Goal: Transaction & Acquisition: Purchase product/service

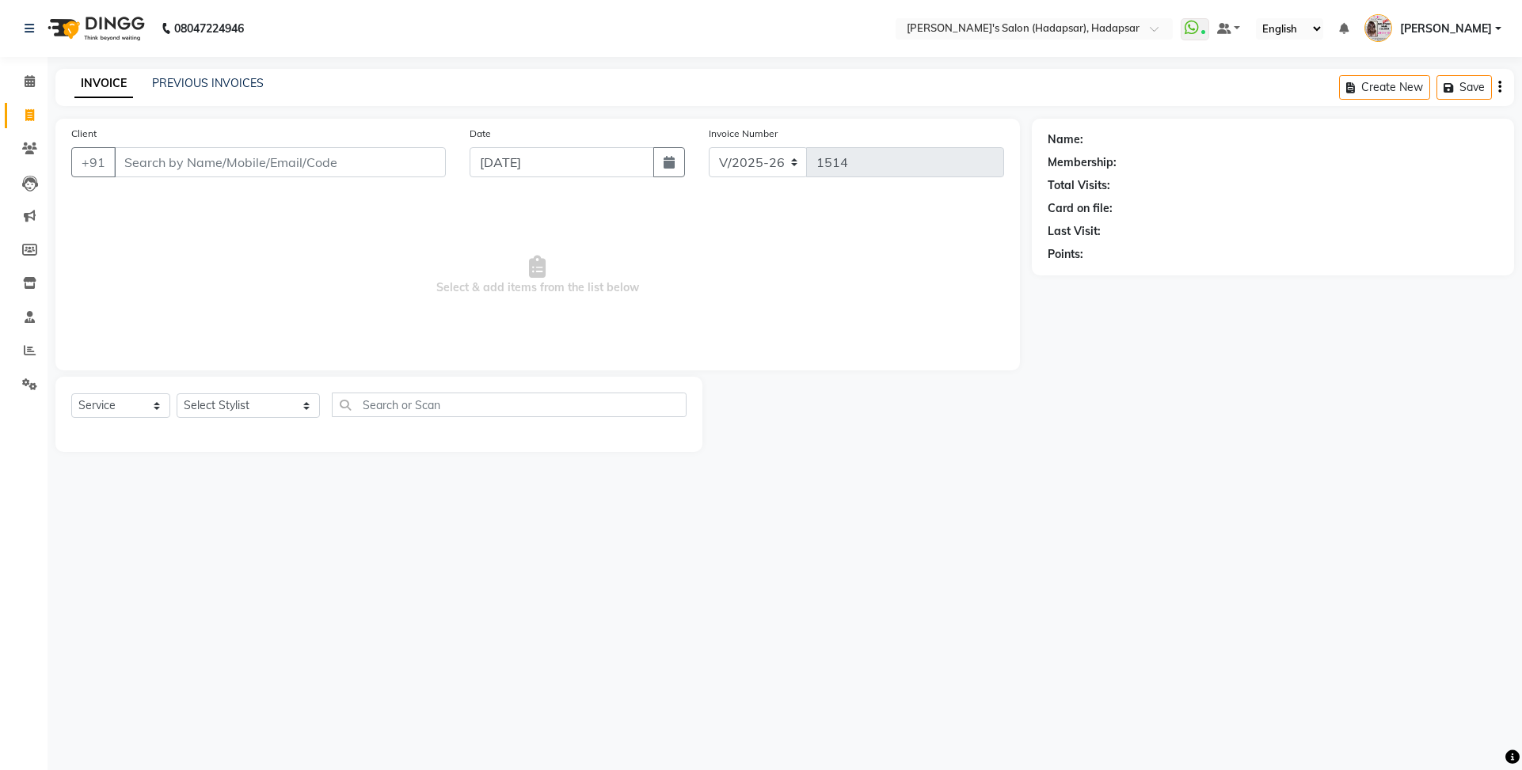
select select "108"
select select "service"
click at [30, 88] on span at bounding box center [30, 82] width 28 height 18
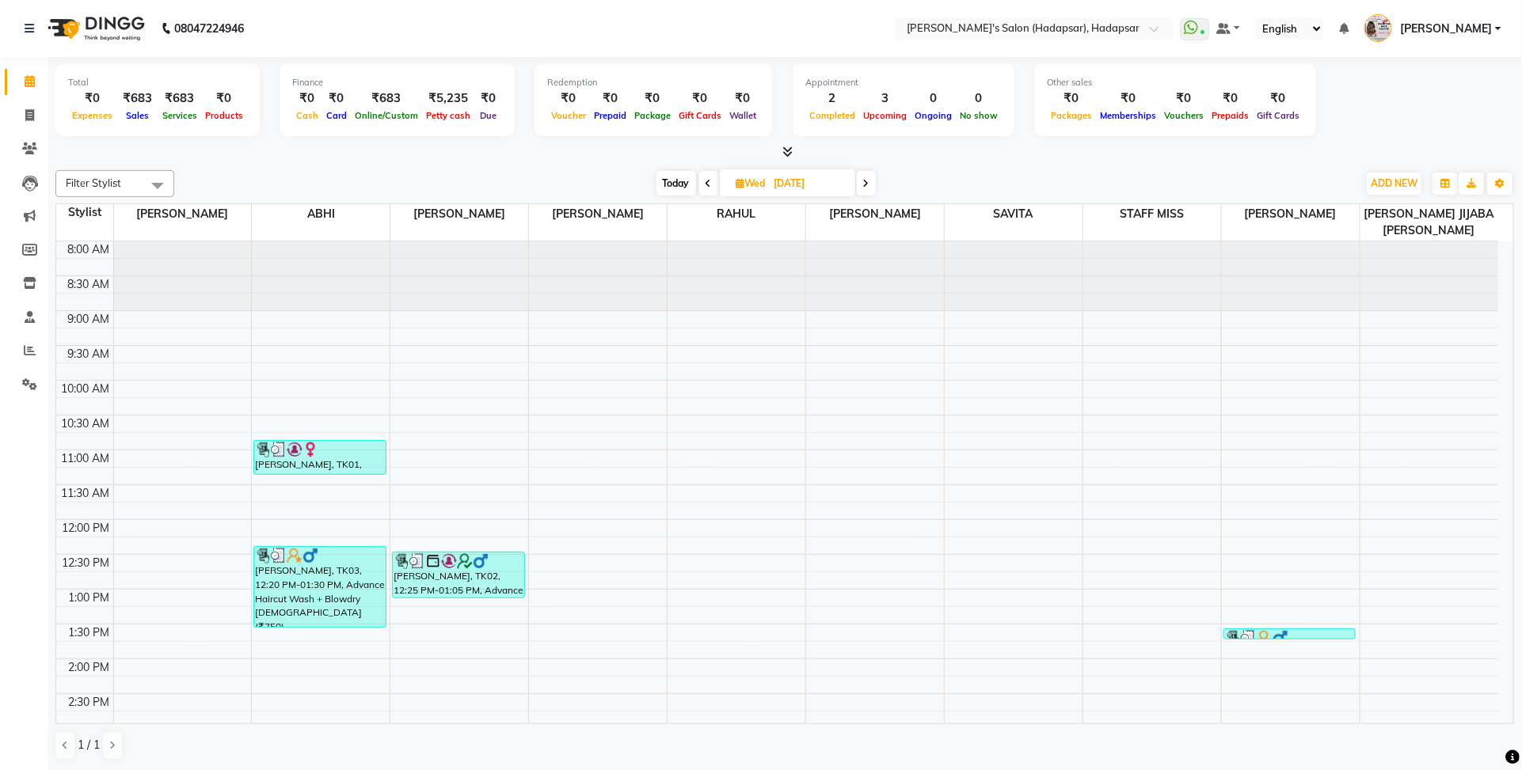
click at [873, 178] on span at bounding box center [866, 183] width 19 height 25
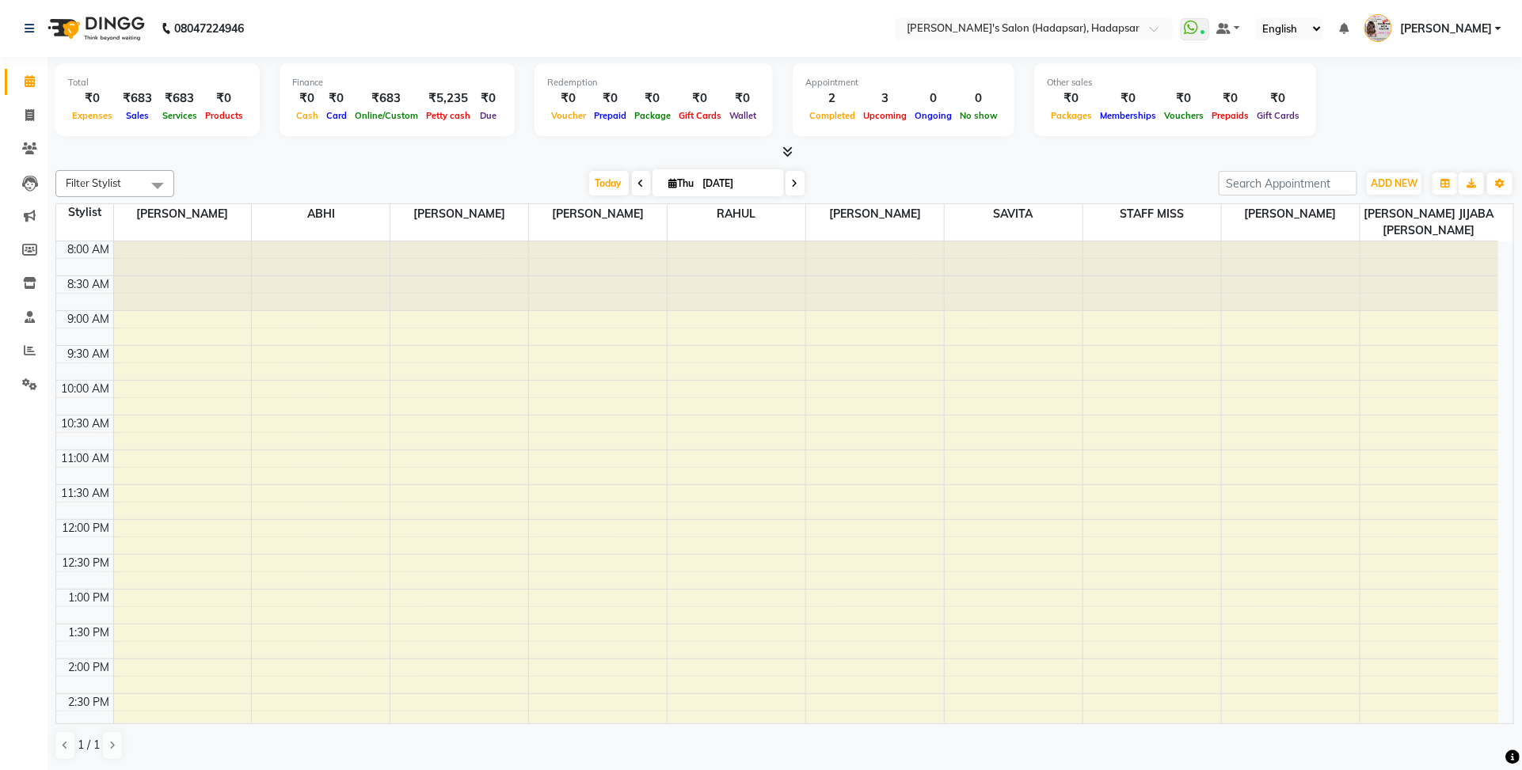
scroll to position [635, 0]
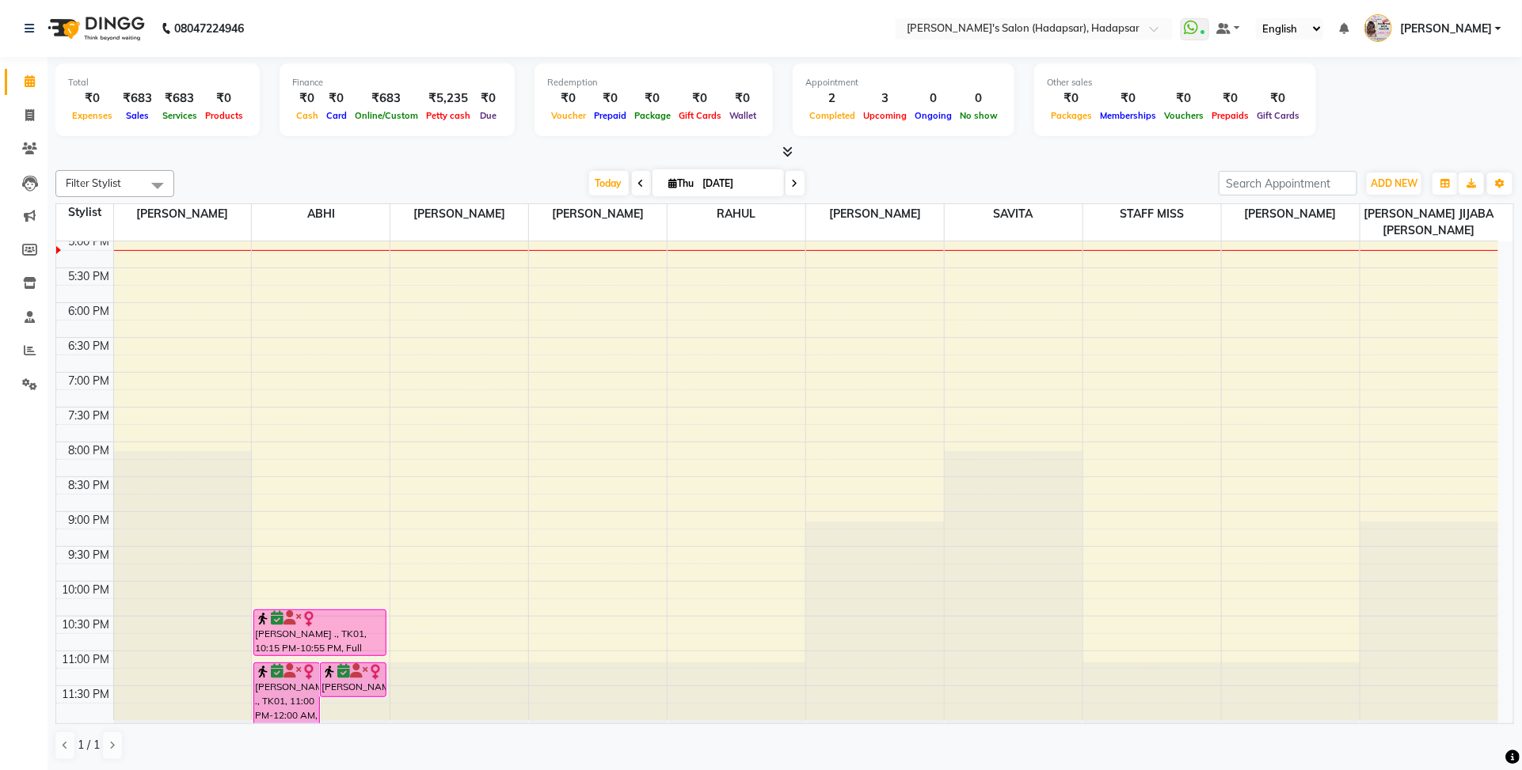
click at [792, 184] on icon at bounding box center [795, 183] width 6 height 9
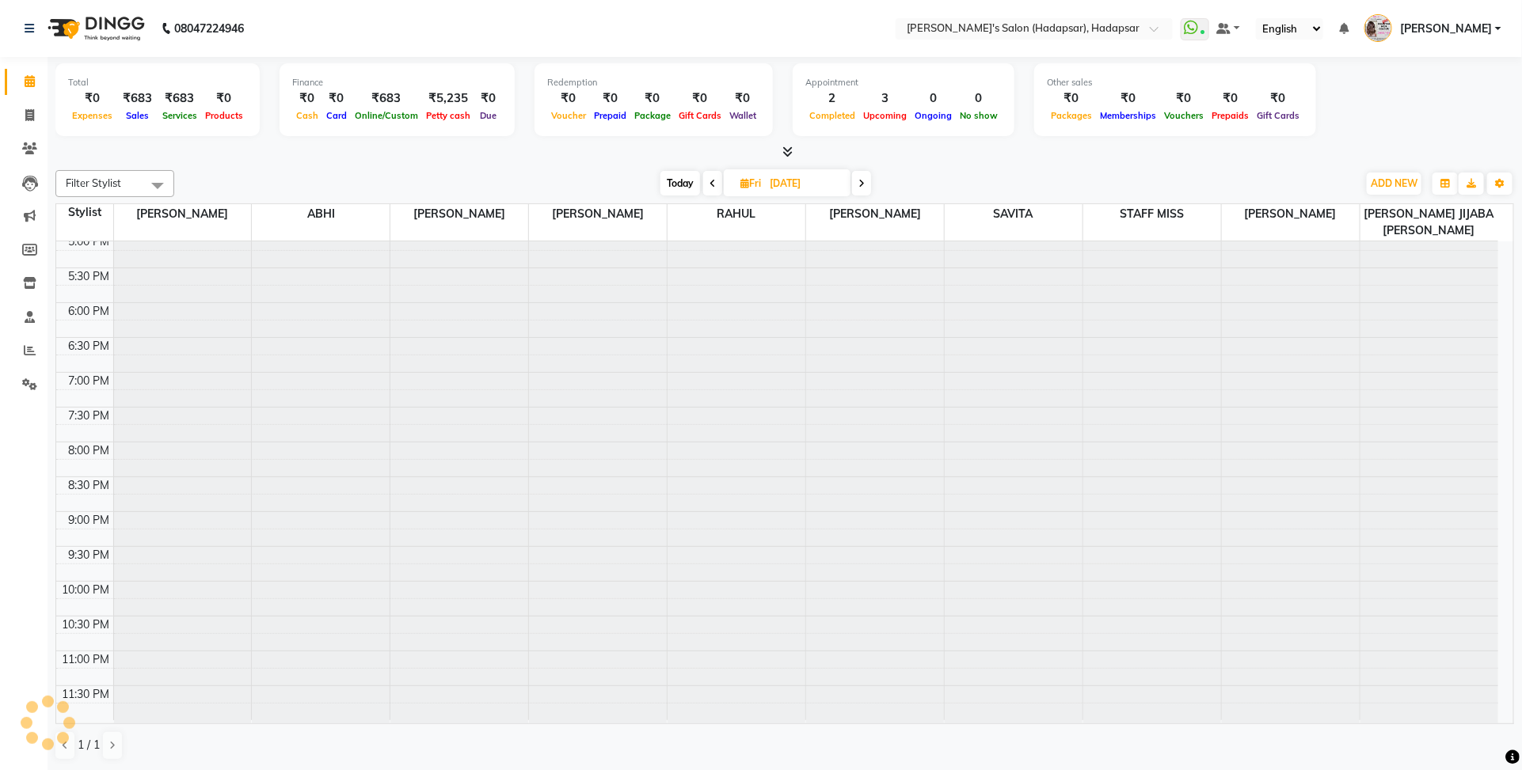
scroll to position [0, 0]
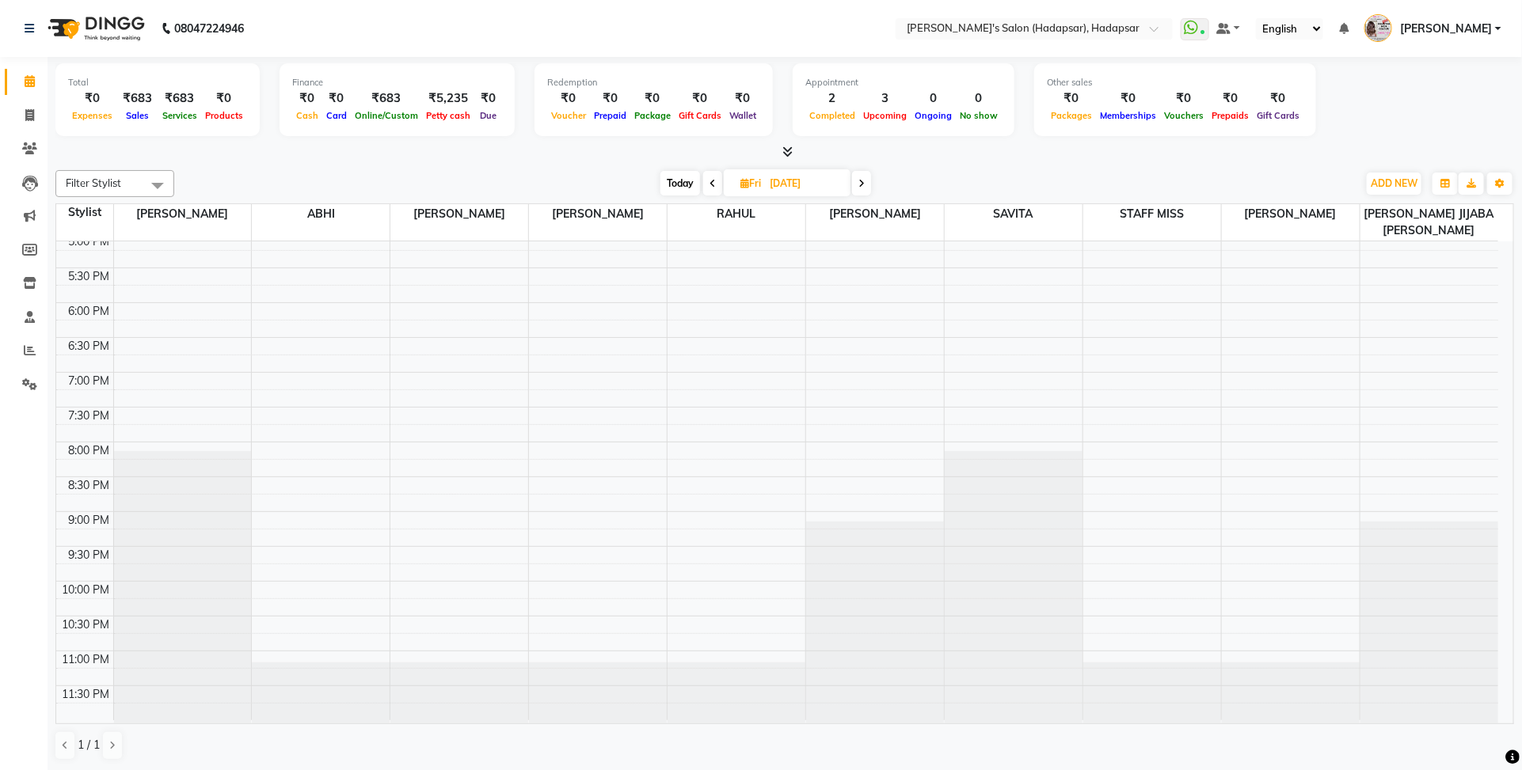
click at [864, 183] on icon at bounding box center [861, 183] width 6 height 9
type input "[DATE]"
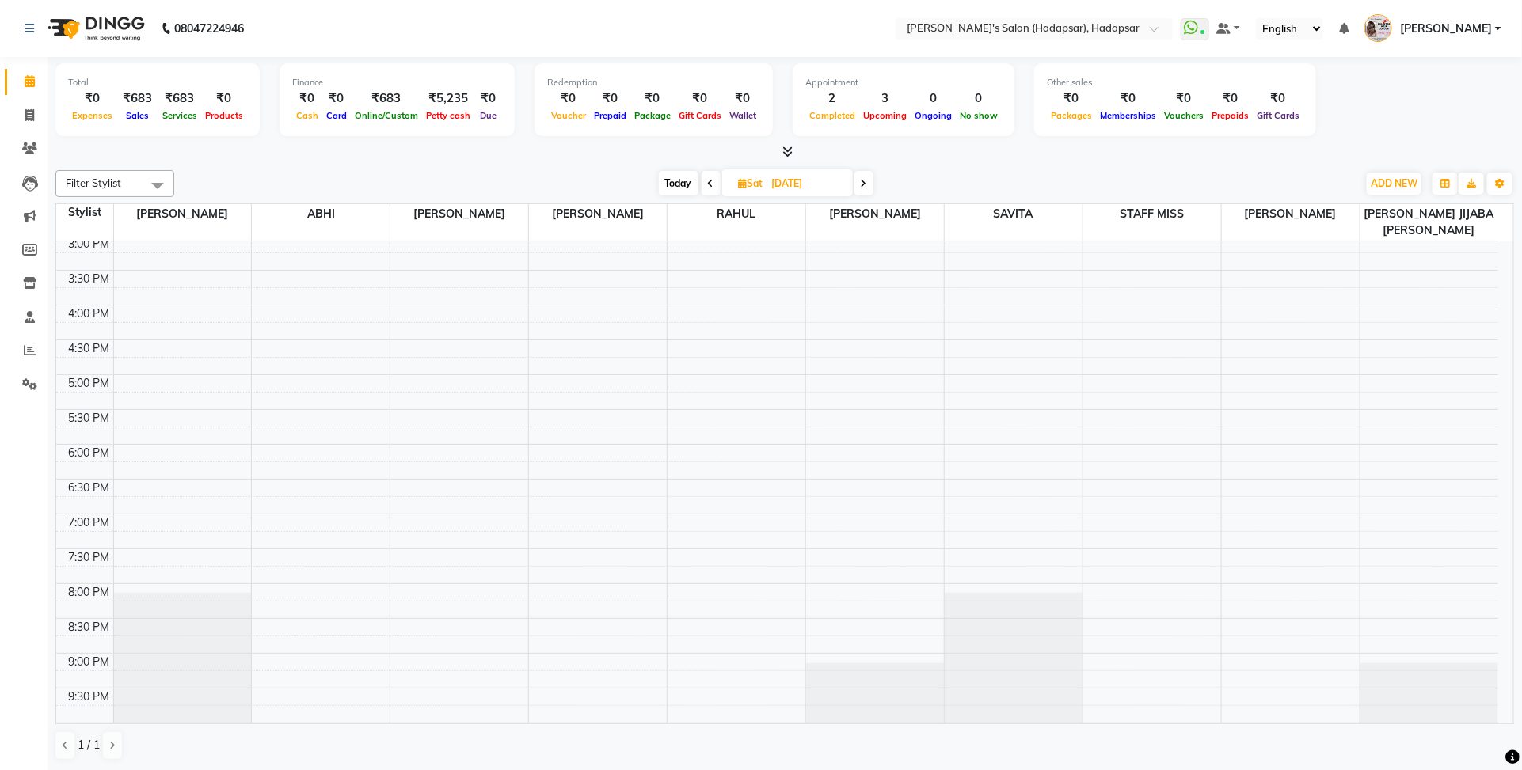
scroll to position [495, 0]
click at [1256, 250] on div "8:00 AM 8:30 AM 9:00 AM 9:30 AM 10:00 AM 10:30 AM 11:00 AM 11:30 AM 12:00 PM 12…" at bounding box center [777, 304] width 1442 height 1114
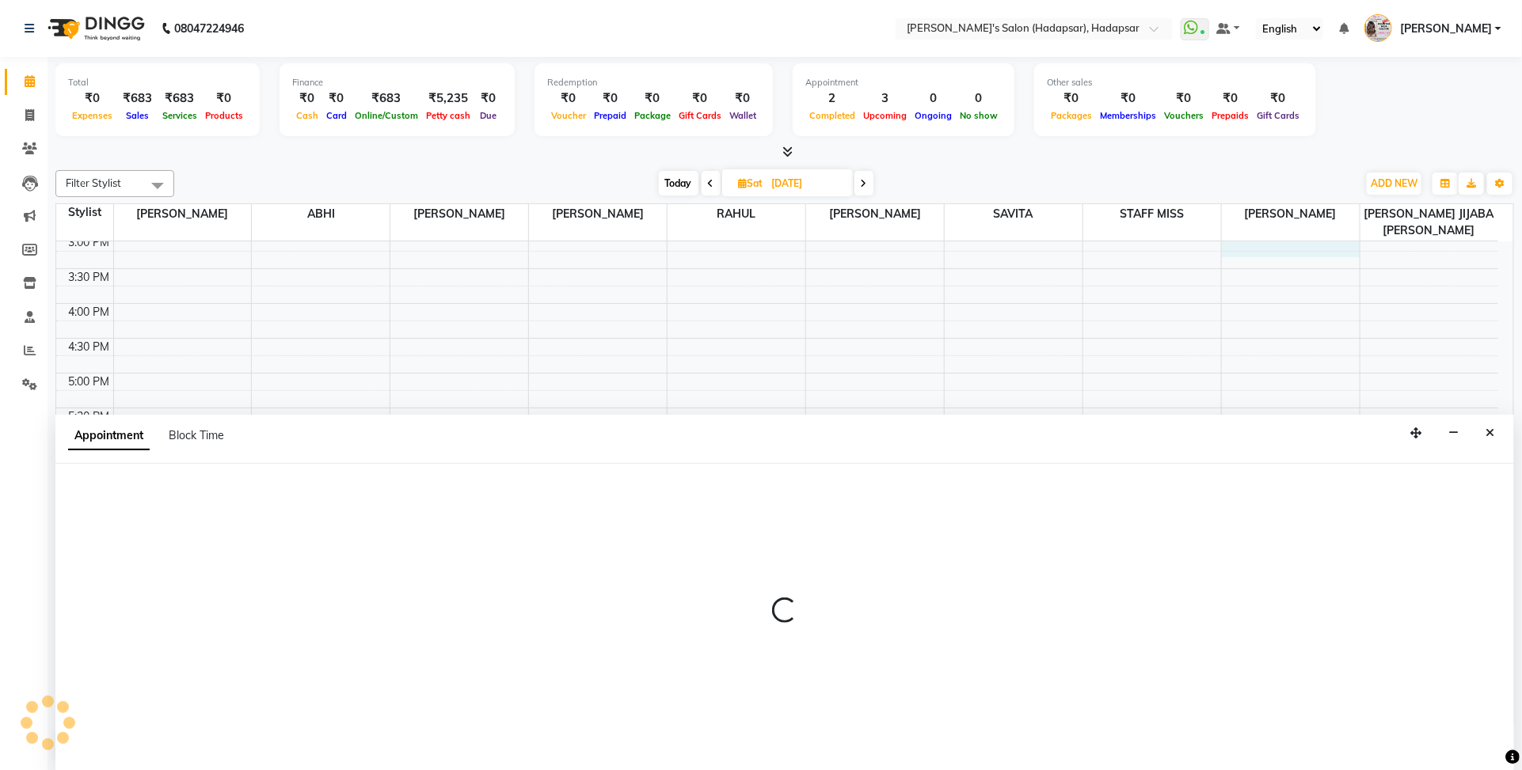
select select "12670"
select select "tentative"
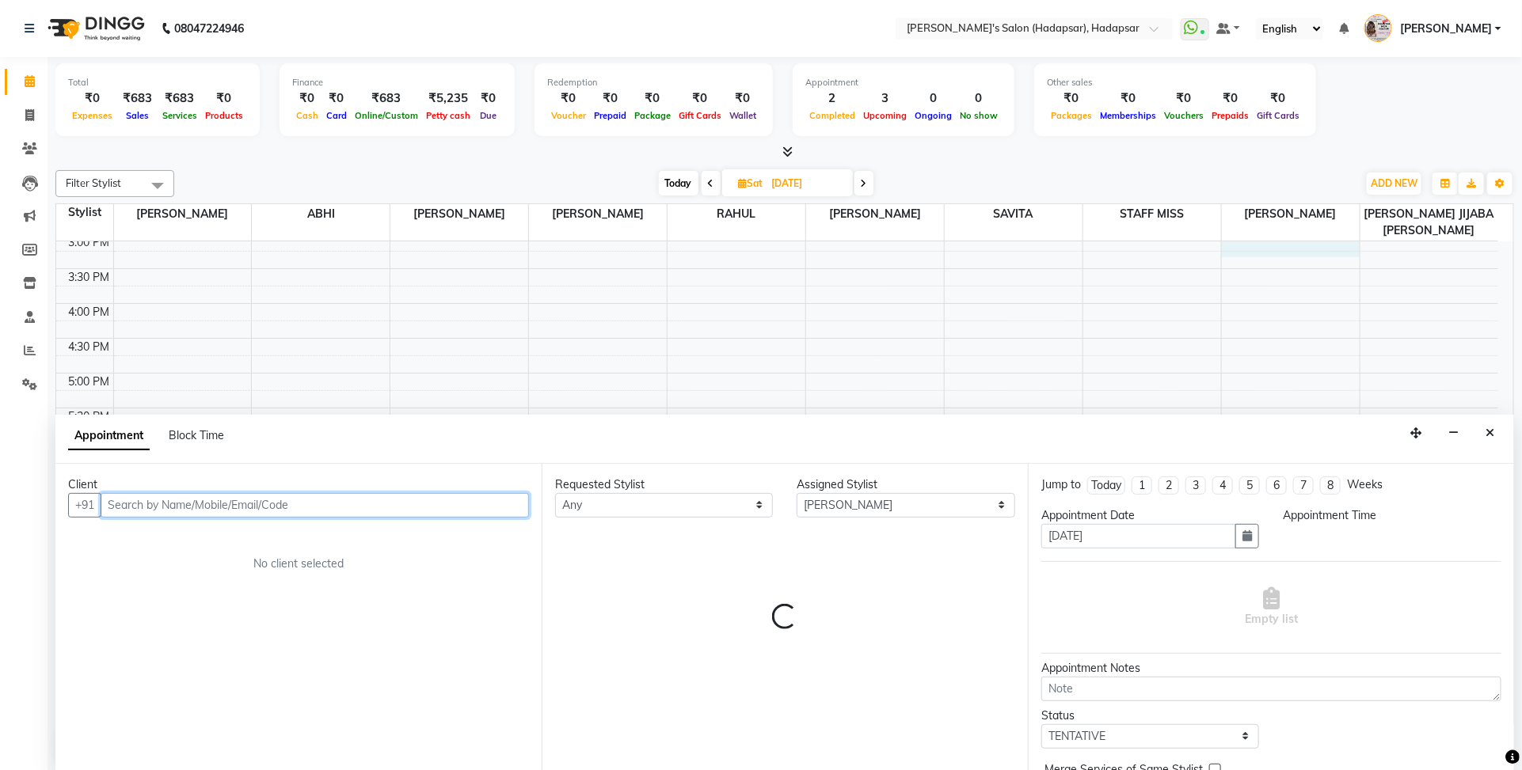
select select "900"
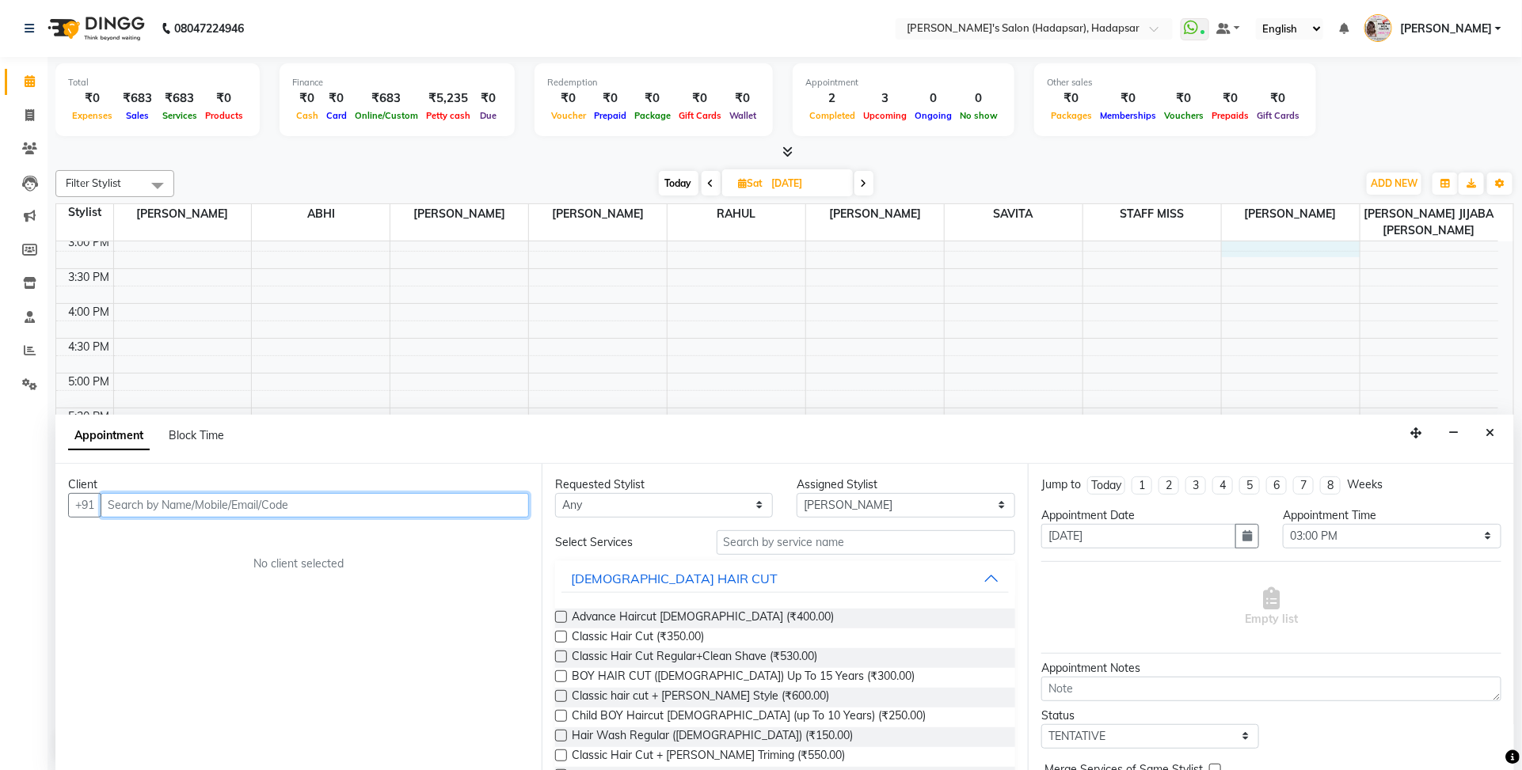
click at [188, 513] on input "text" at bounding box center [315, 505] width 428 height 25
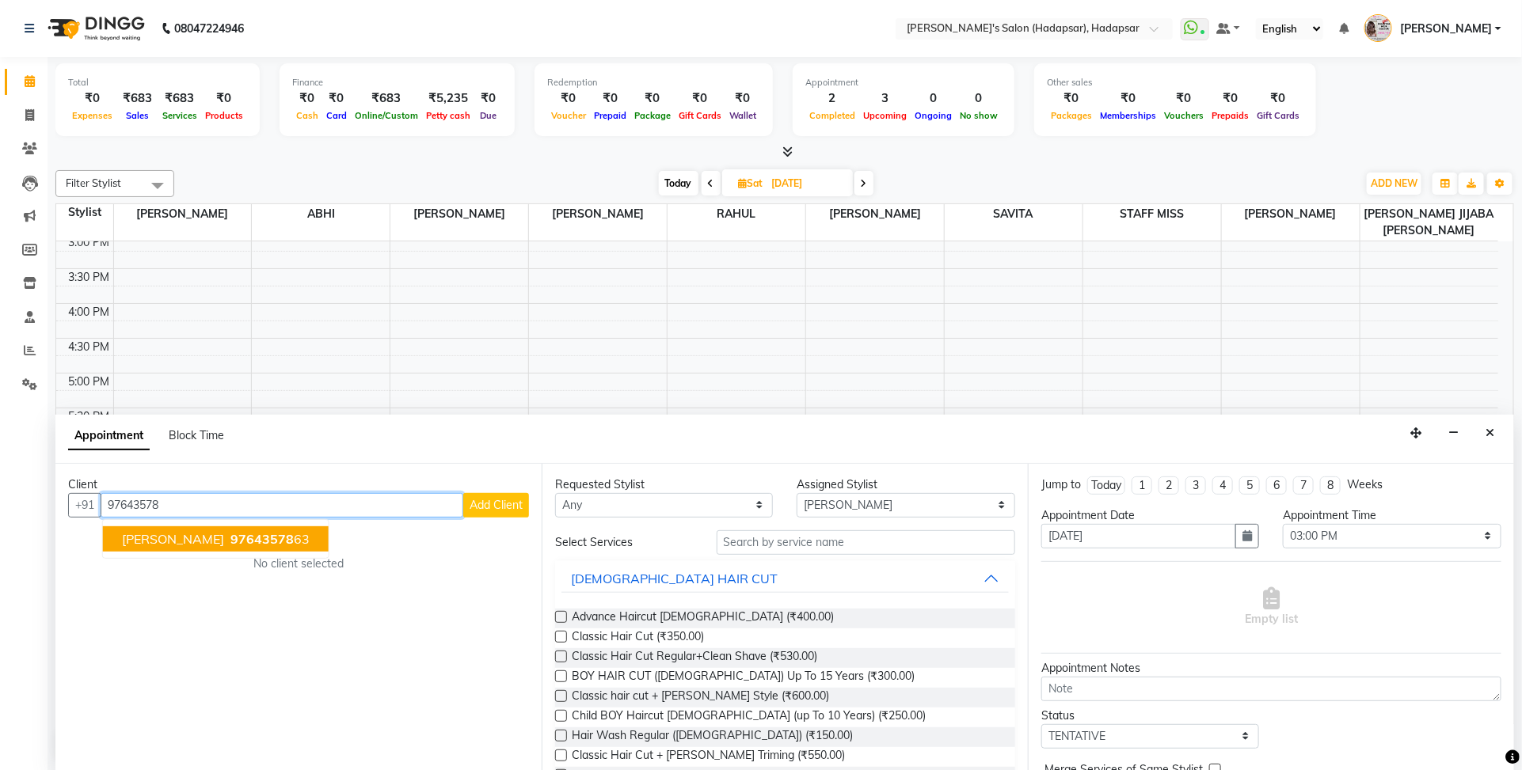
click at [230, 541] on span "97643578" at bounding box center [261, 539] width 63 height 16
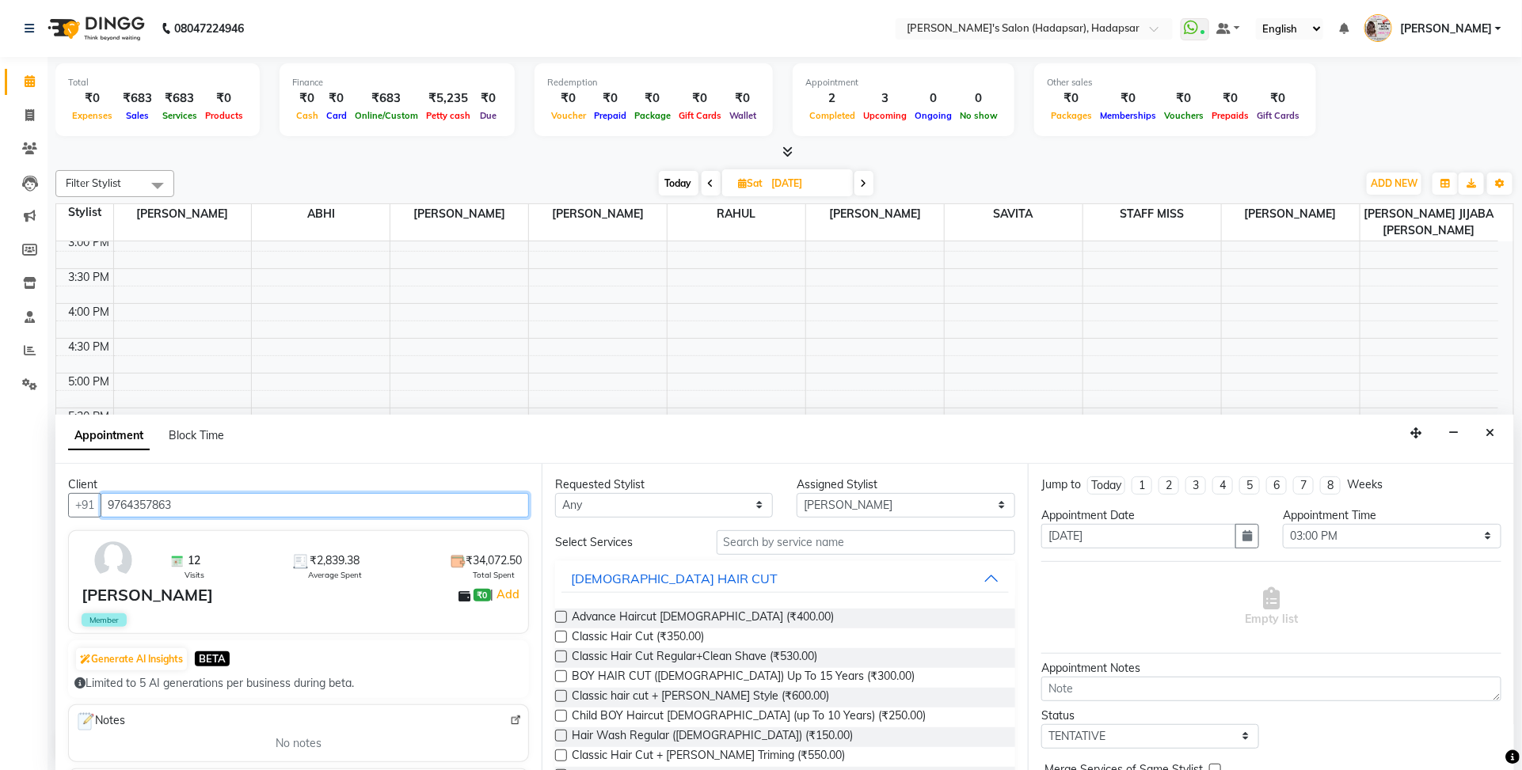
type input "9764357863"
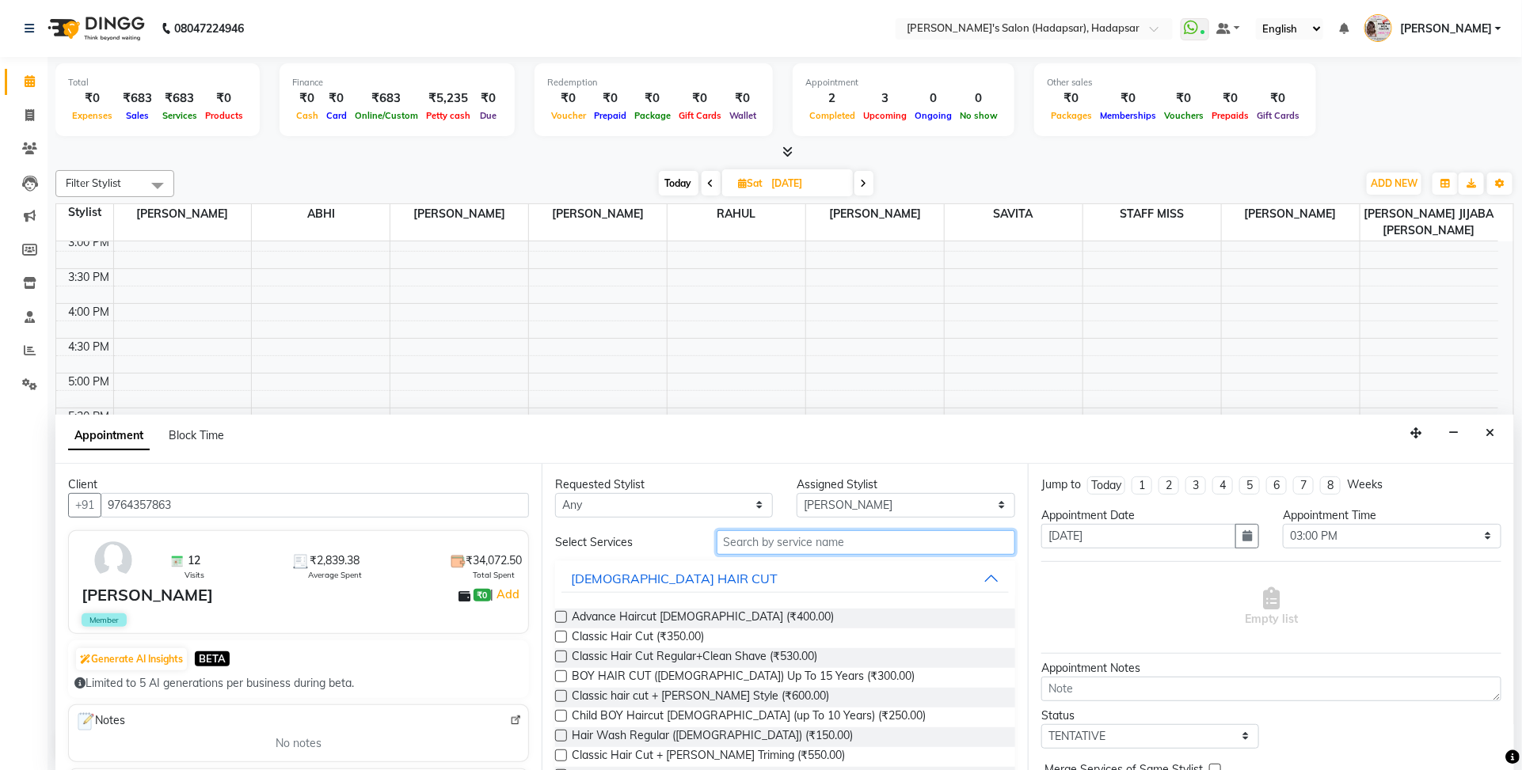
click at [729, 540] on input "text" at bounding box center [865, 542] width 298 height 25
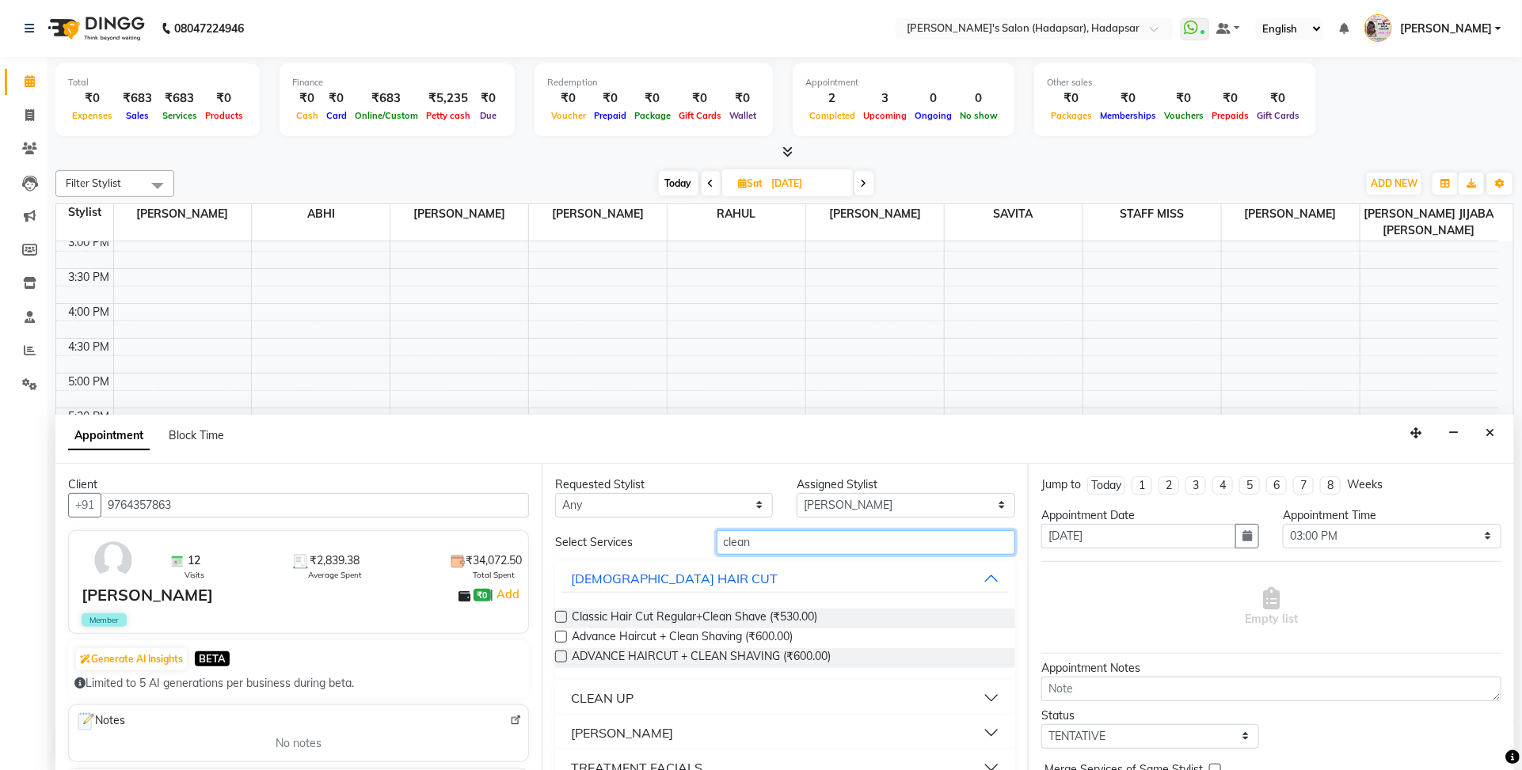
type input "clean"
click at [975, 693] on button "CLEAN UP" at bounding box center [784, 698] width 447 height 28
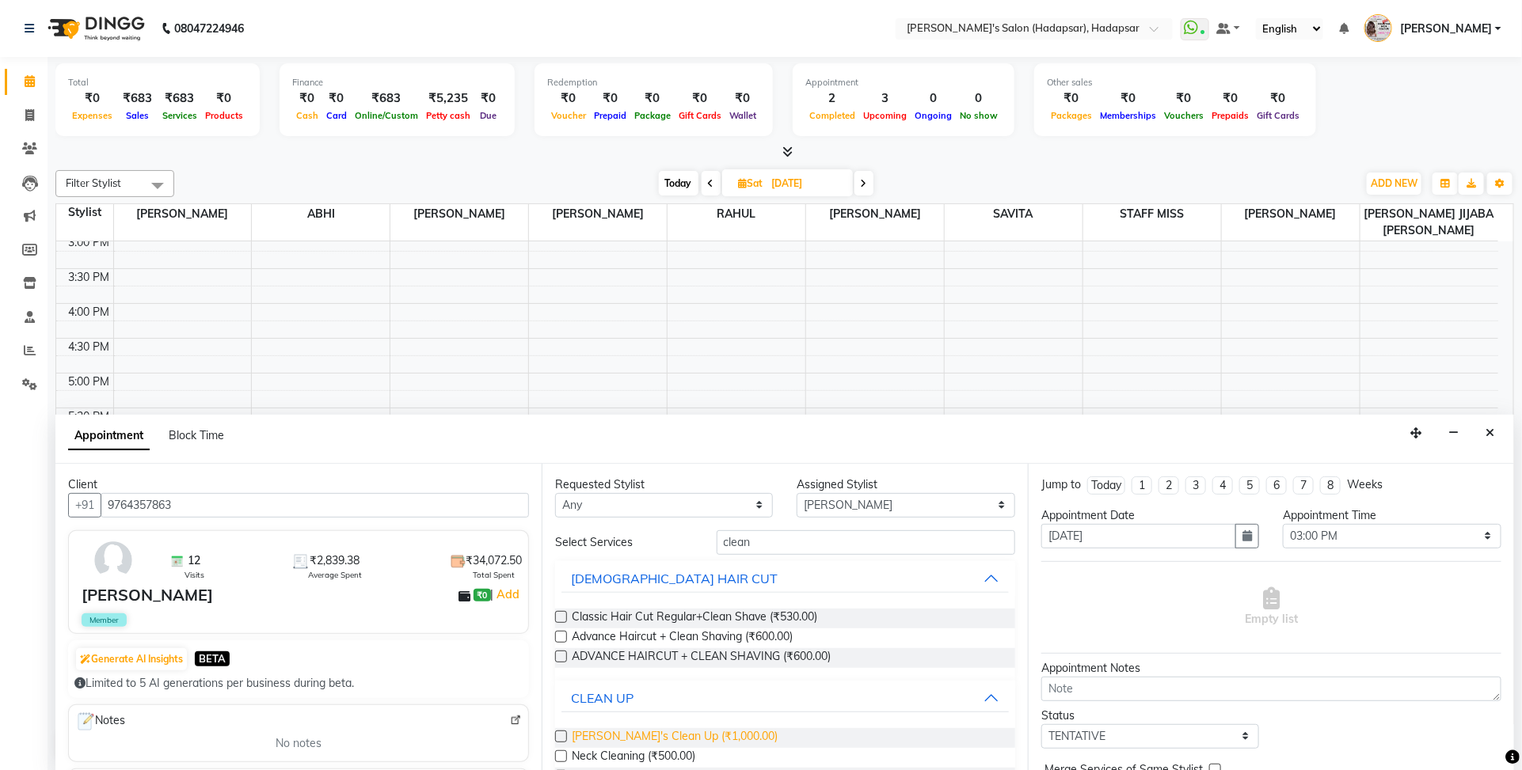
click at [669, 729] on span "[PERSON_NAME]'s Clean Up (₹1,000.00)" at bounding box center [675, 738] width 206 height 20
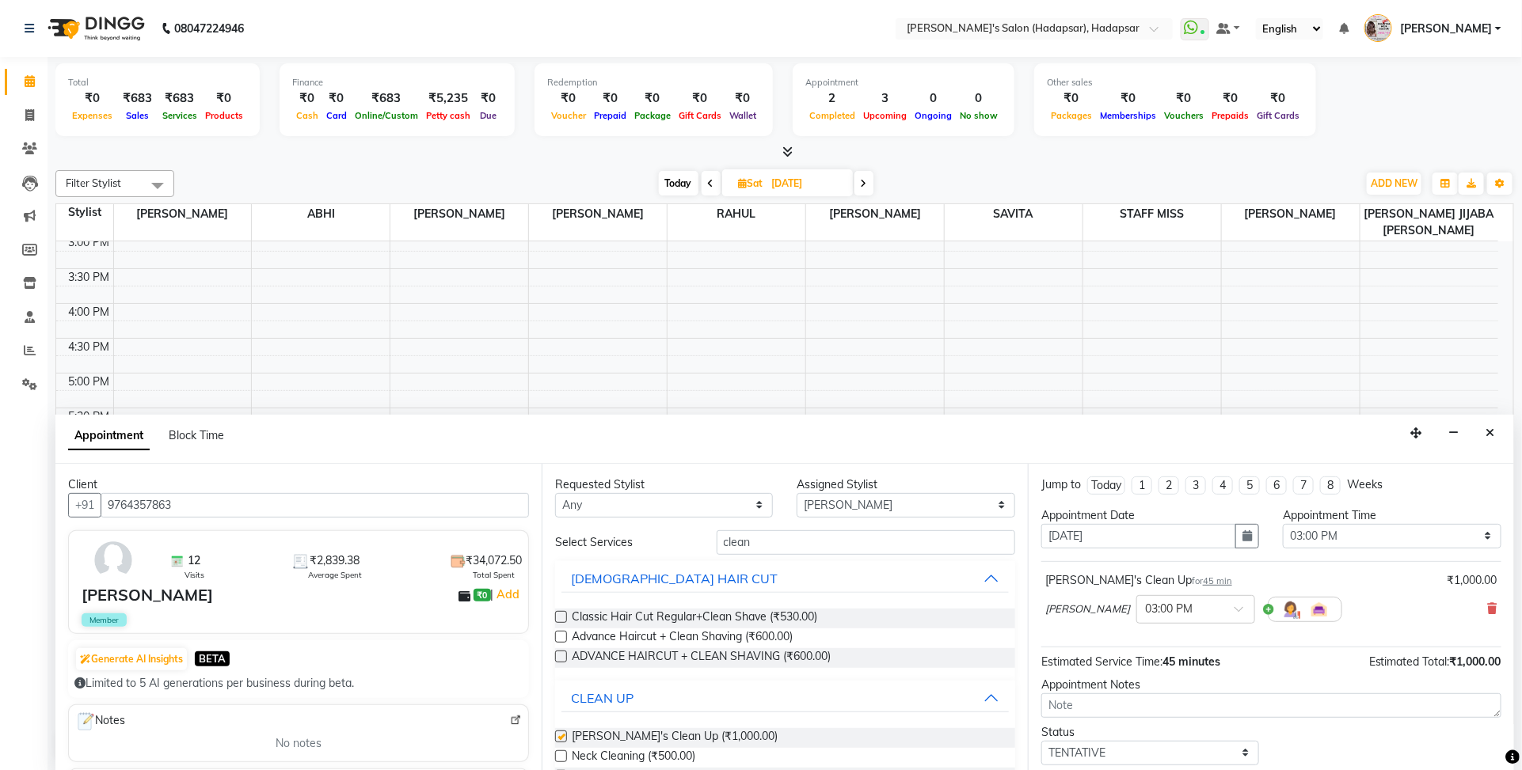
checkbox input "false"
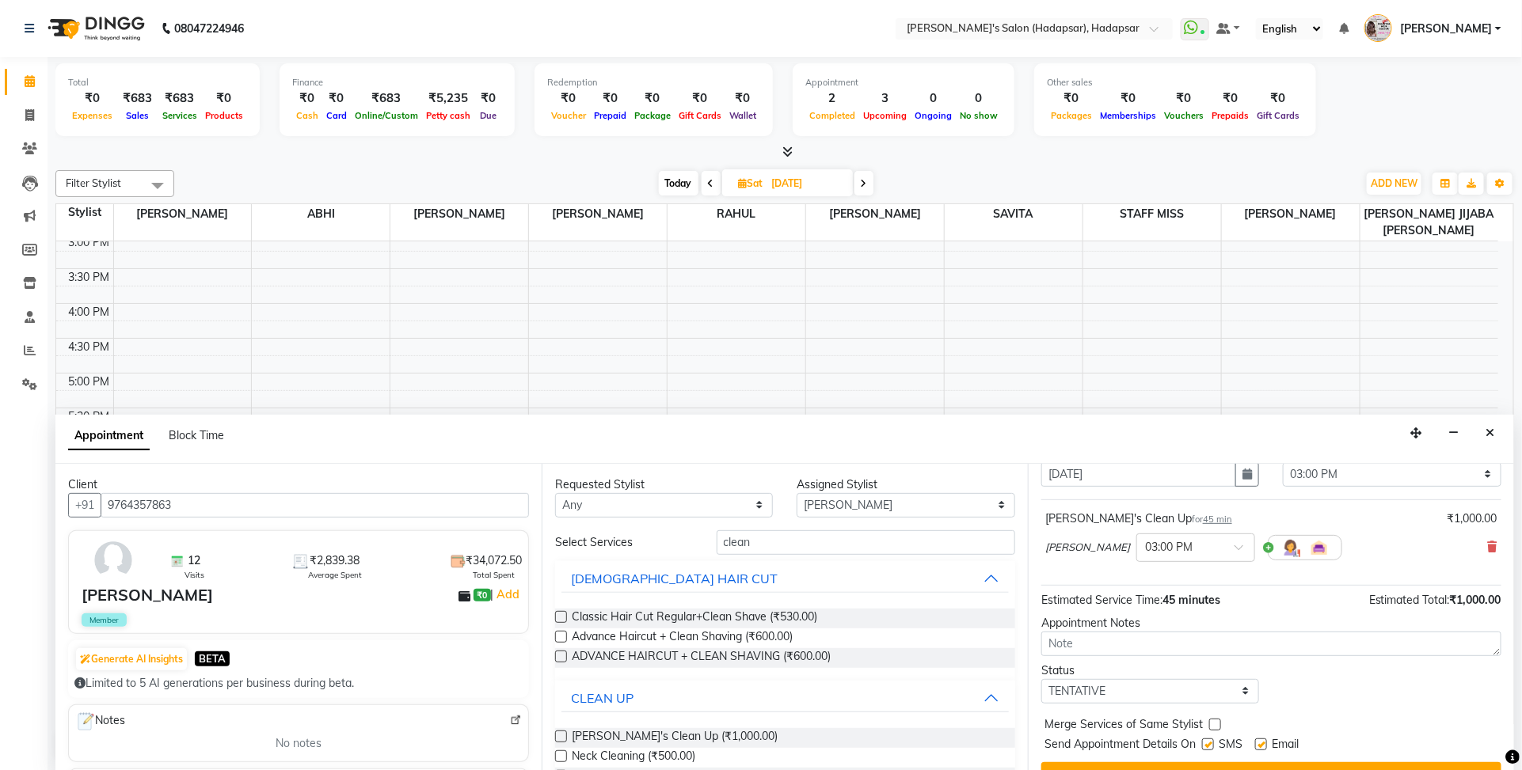
scroll to position [96, 0]
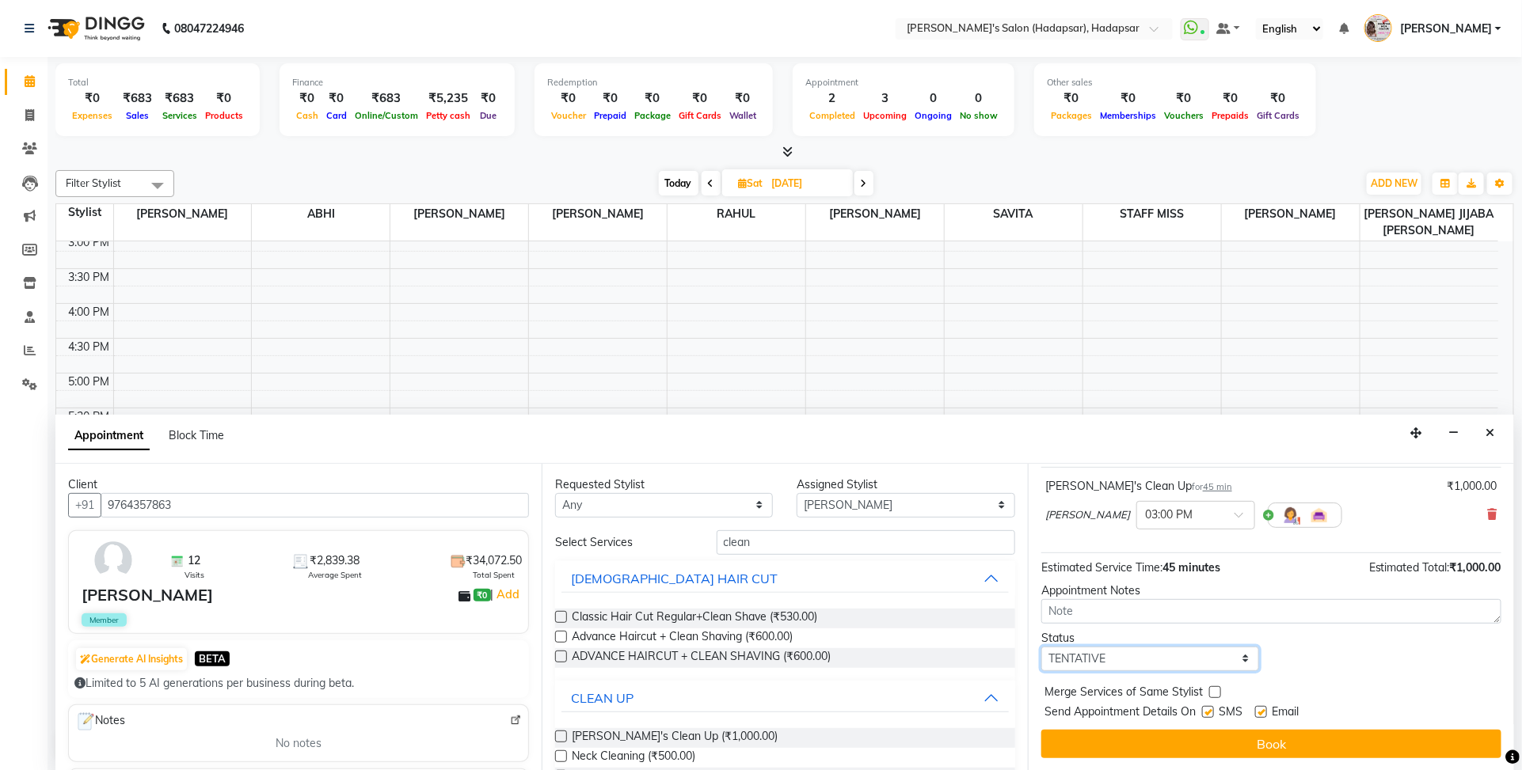
drag, startPoint x: 1157, startPoint y: 662, endPoint x: 1150, endPoint y: 619, distance: 43.3
click at [1157, 662] on select "Select TENTATIVE CONFIRM UPCOMING" at bounding box center [1150, 659] width 218 height 25
select select "confirm booking"
click at [1041, 647] on select "Select TENTATIVE CONFIRM UPCOMING" at bounding box center [1150, 659] width 218 height 25
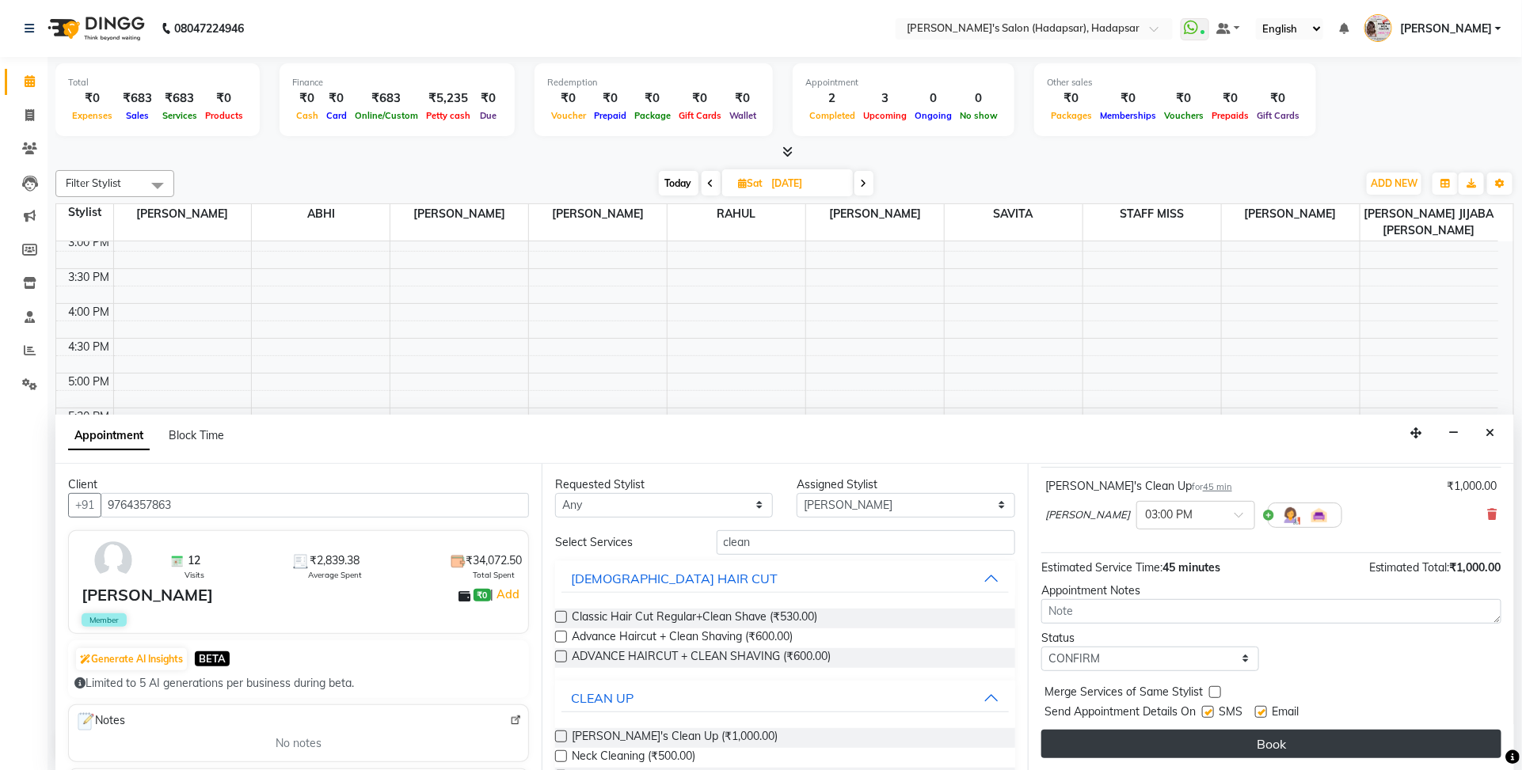
click at [1291, 745] on button "Book" at bounding box center [1271, 744] width 460 height 28
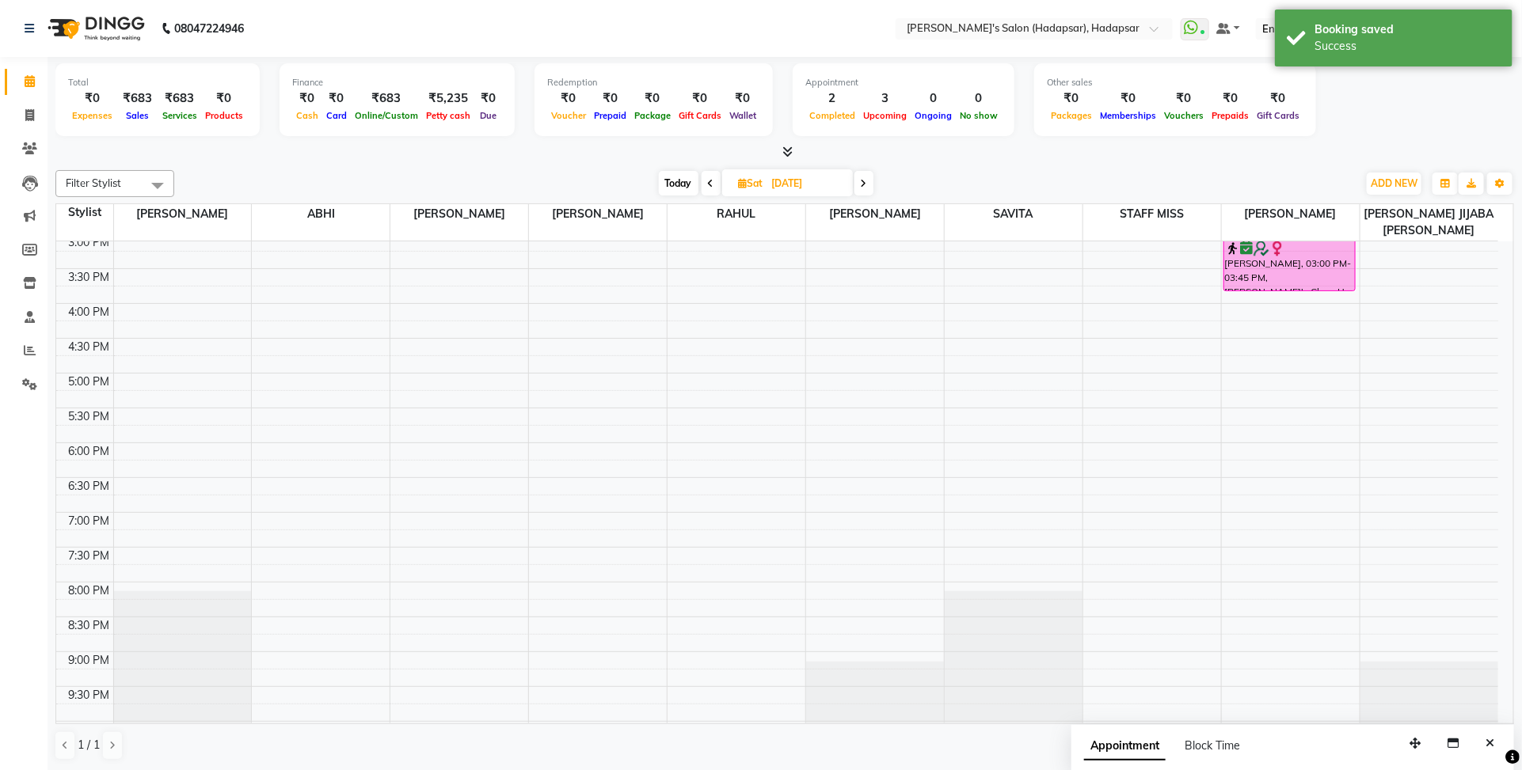
click at [1140, 174] on div "[DATE] [DATE]" at bounding box center [765, 184] width 1167 height 24
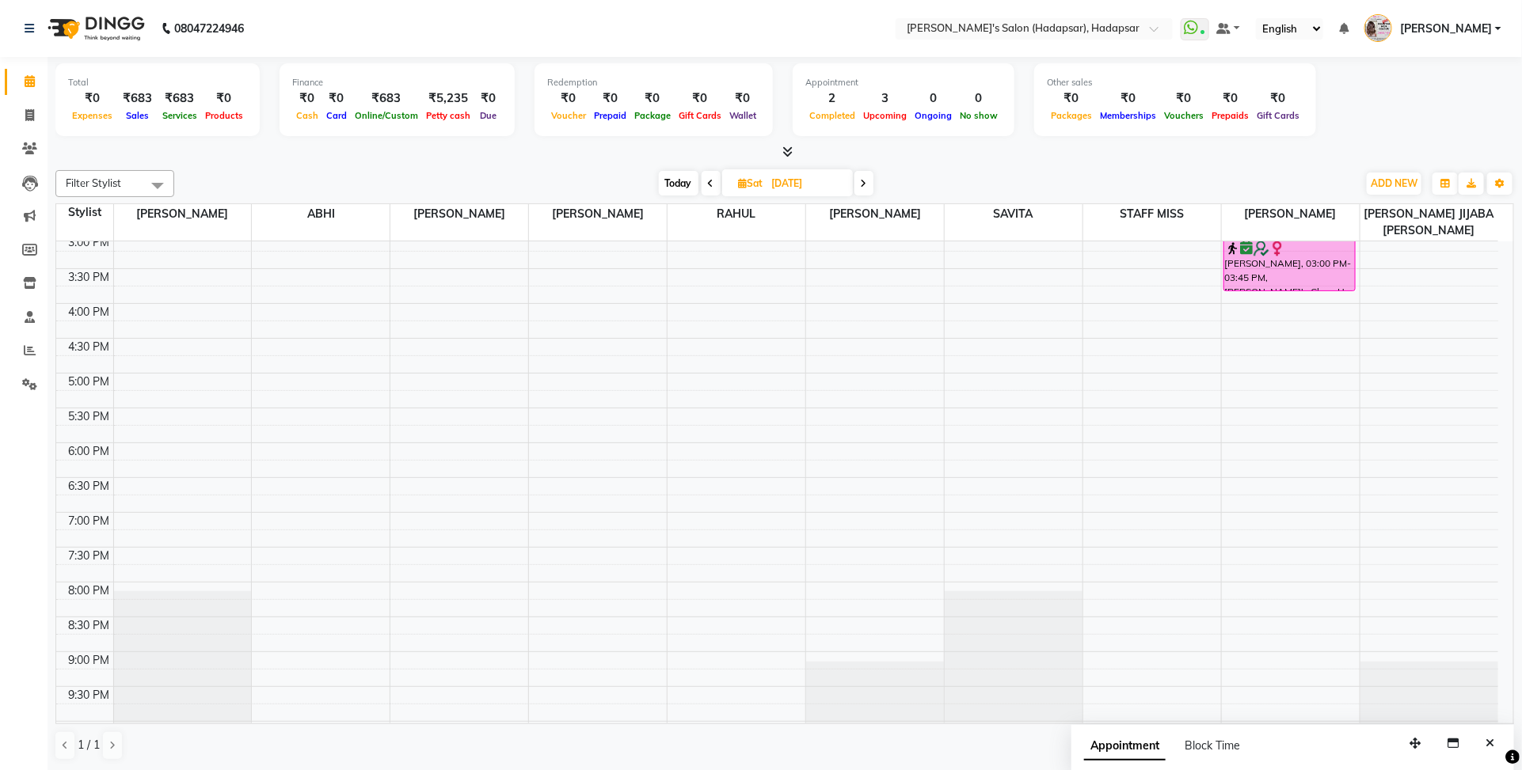
click at [108, 183] on span "Filter Stylist" at bounding box center [93, 183] width 55 height 13
click at [335, 188] on div "[DATE] [DATE]" at bounding box center [765, 184] width 1167 height 24
click at [1392, 178] on span "ADD NEW" at bounding box center [1393, 183] width 47 height 12
click at [1346, 314] on link "Add Transaction" at bounding box center [1358, 316] width 125 height 21
select select "direct"
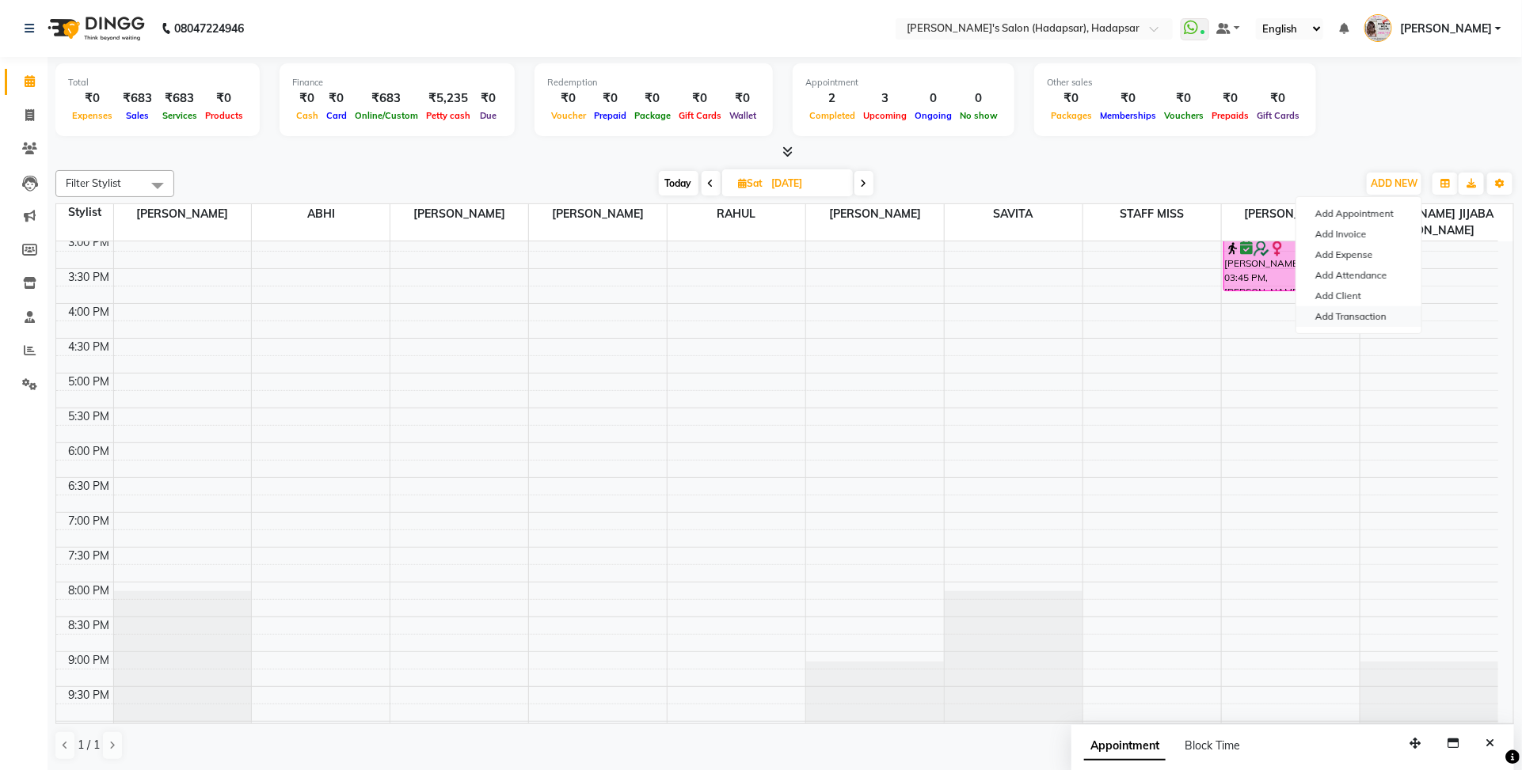
select select
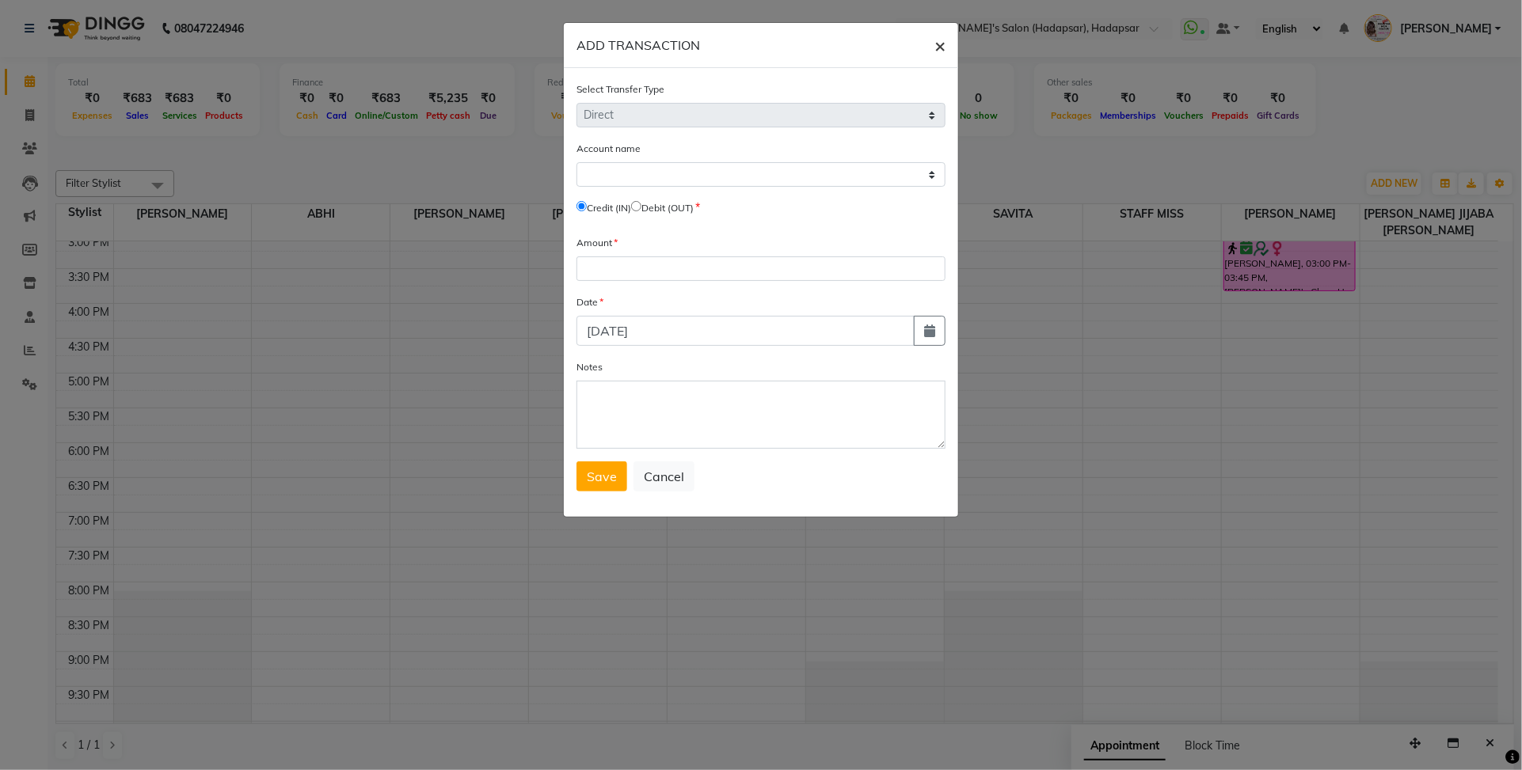
click at [939, 25] on button "×" at bounding box center [939, 45] width 36 height 44
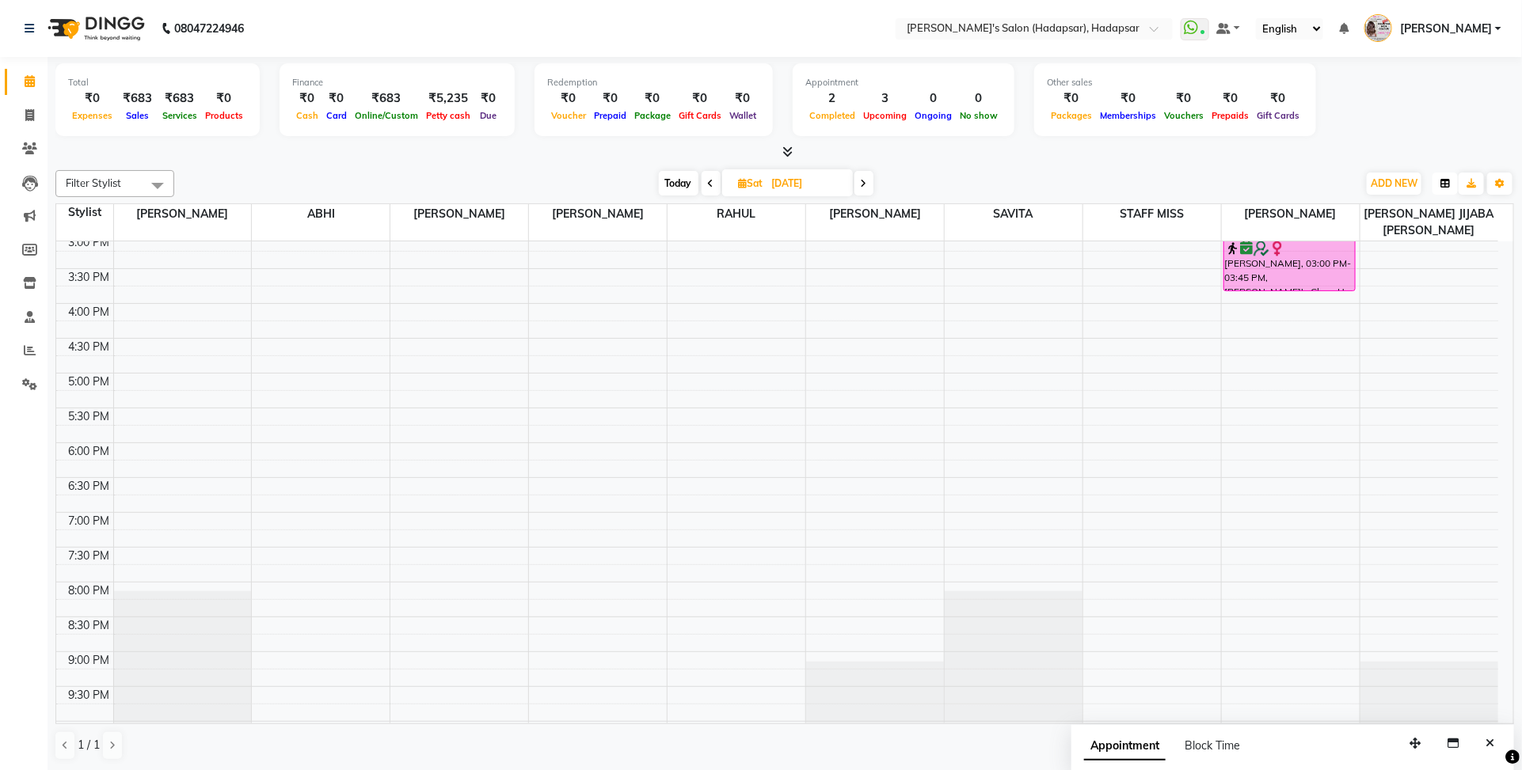
click at [1442, 188] on icon "button" at bounding box center [1444, 183] width 9 height 9
click at [1450, 93] on div "Total ₹0 Expenses ₹683 Sales ₹683 Services ₹0 Products Finance ₹0 Cash ₹0 Card …" at bounding box center [784, 102] width 1458 height 78
click at [144, 13] on img at bounding box center [94, 28] width 108 height 44
drag, startPoint x: 139, startPoint y: 317, endPoint x: 165, endPoint y: 327, distance: 27.3
click at [140, 319] on div "8:00 AM 8:30 AM 9:00 AM 9:30 AM 10:00 AM 10:30 AM 11:00 AM 11:30 AM 12:00 PM 12…" at bounding box center [777, 304] width 1442 height 1114
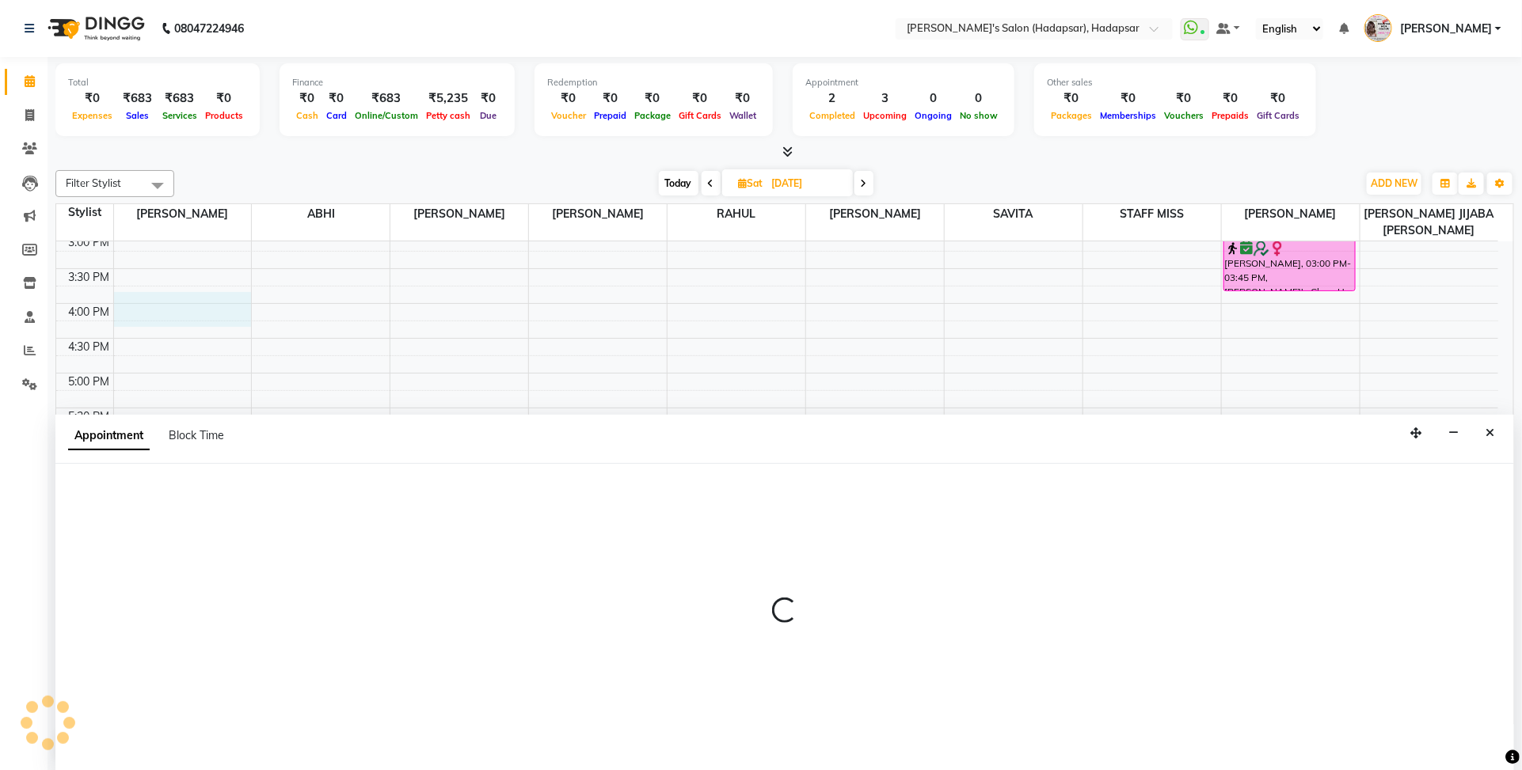
drag, startPoint x: 165, startPoint y: 327, endPoint x: 406, endPoint y: 353, distance: 242.9
select select "3371"
select select "945"
select select "tentative"
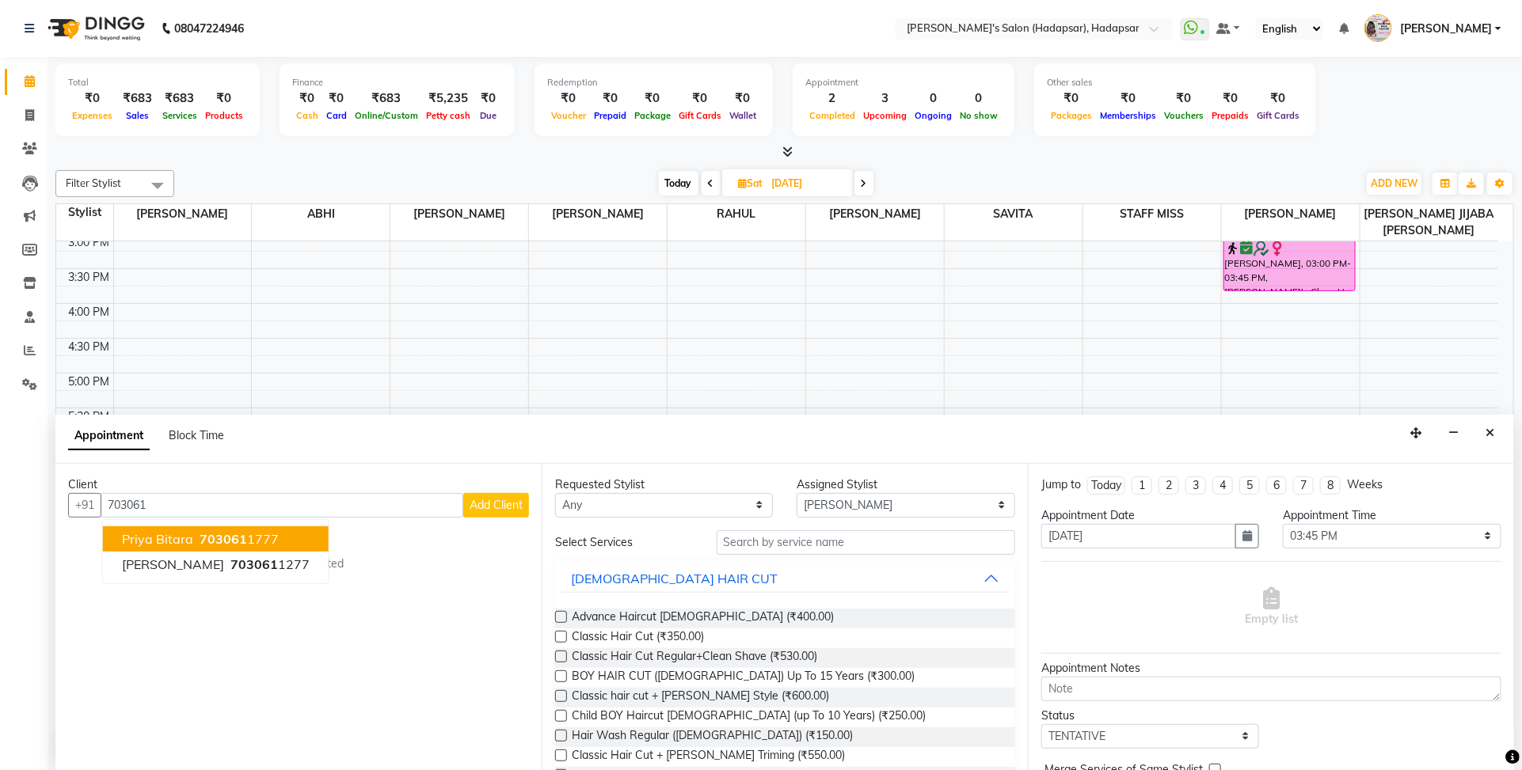
click at [245, 532] on ngb-highlight "703061 1777" at bounding box center [237, 539] width 82 height 16
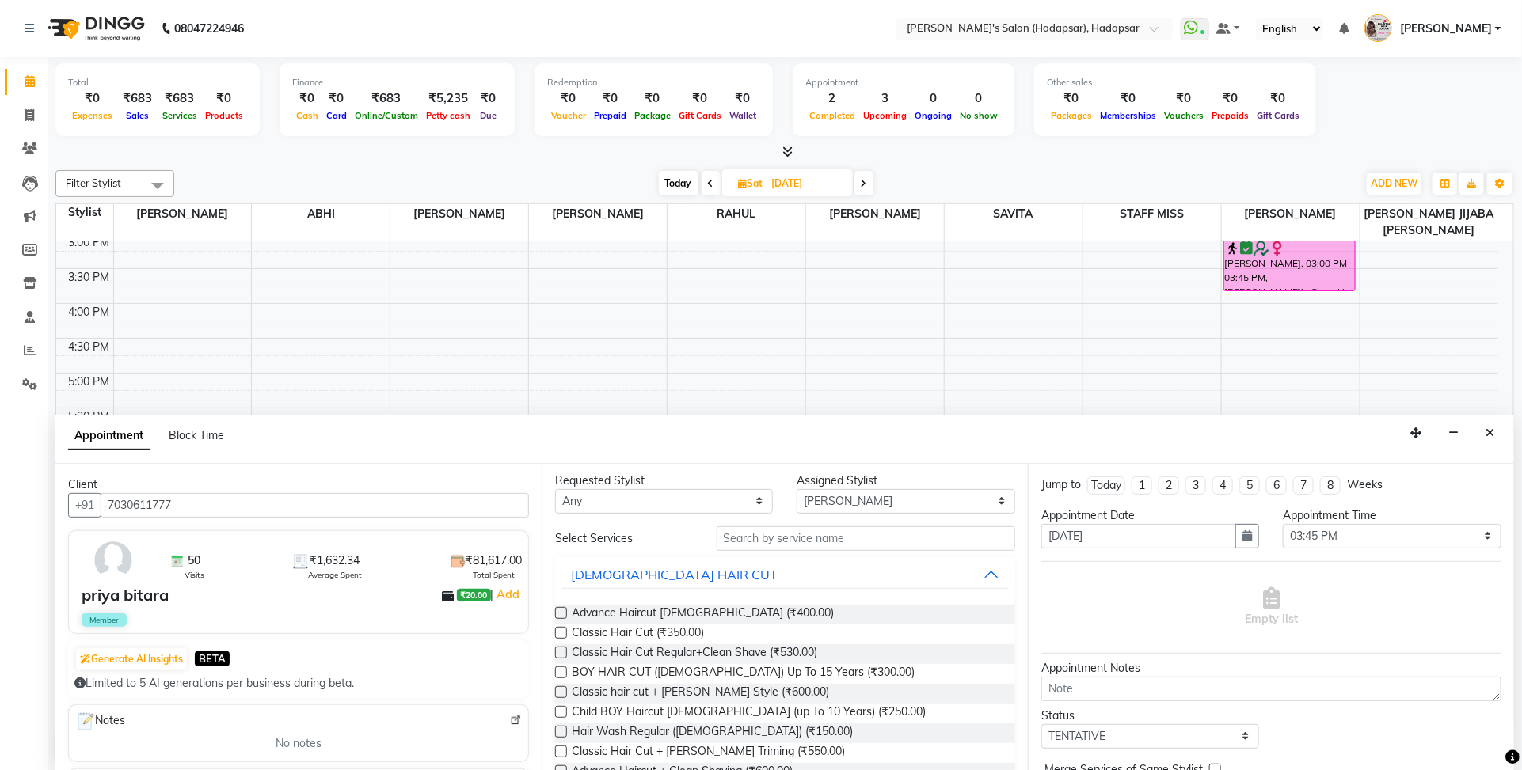
scroll to position [0, 0]
type input "7030611777"
click at [772, 536] on input "text" at bounding box center [865, 542] width 298 height 25
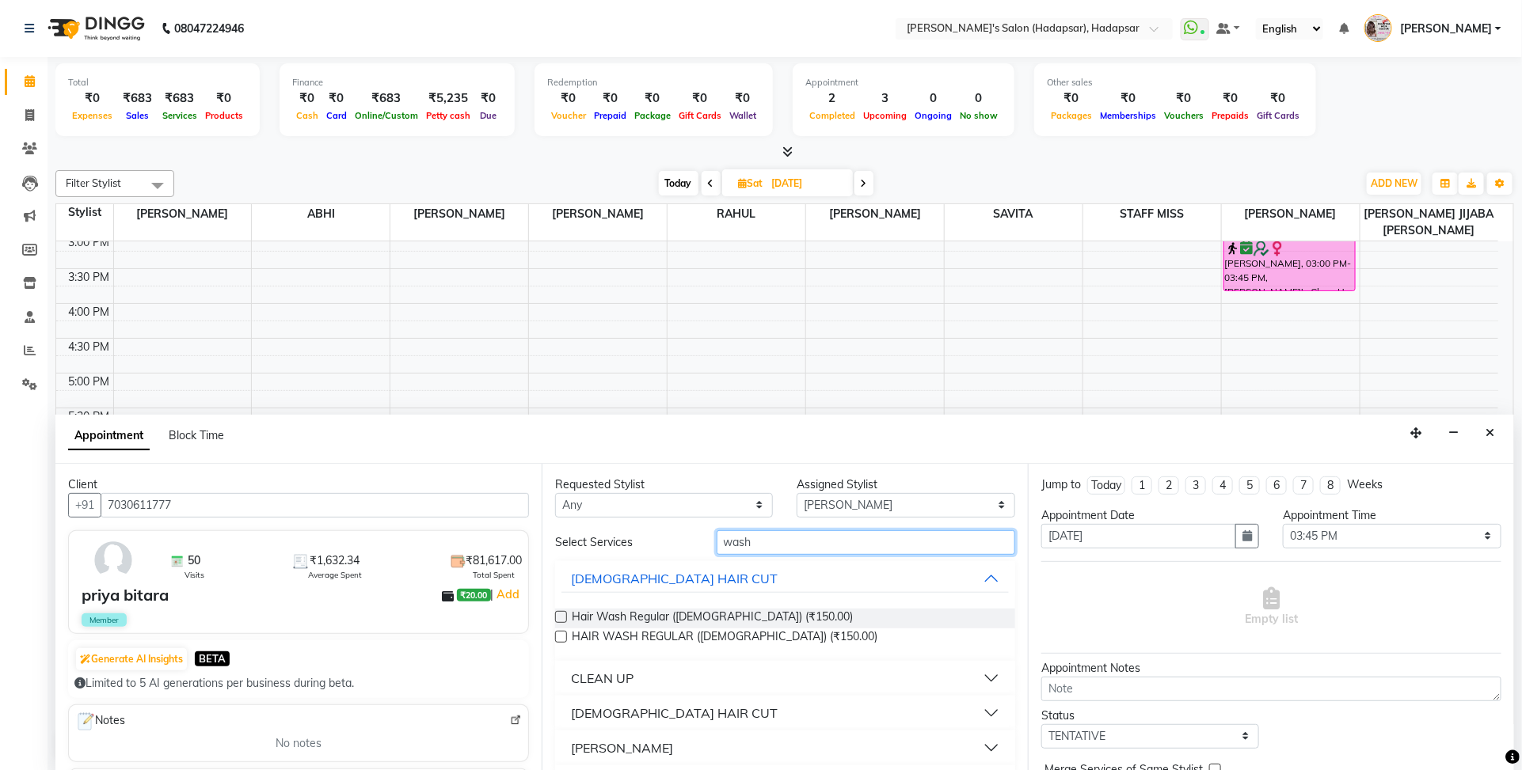
scroll to position [41, 0]
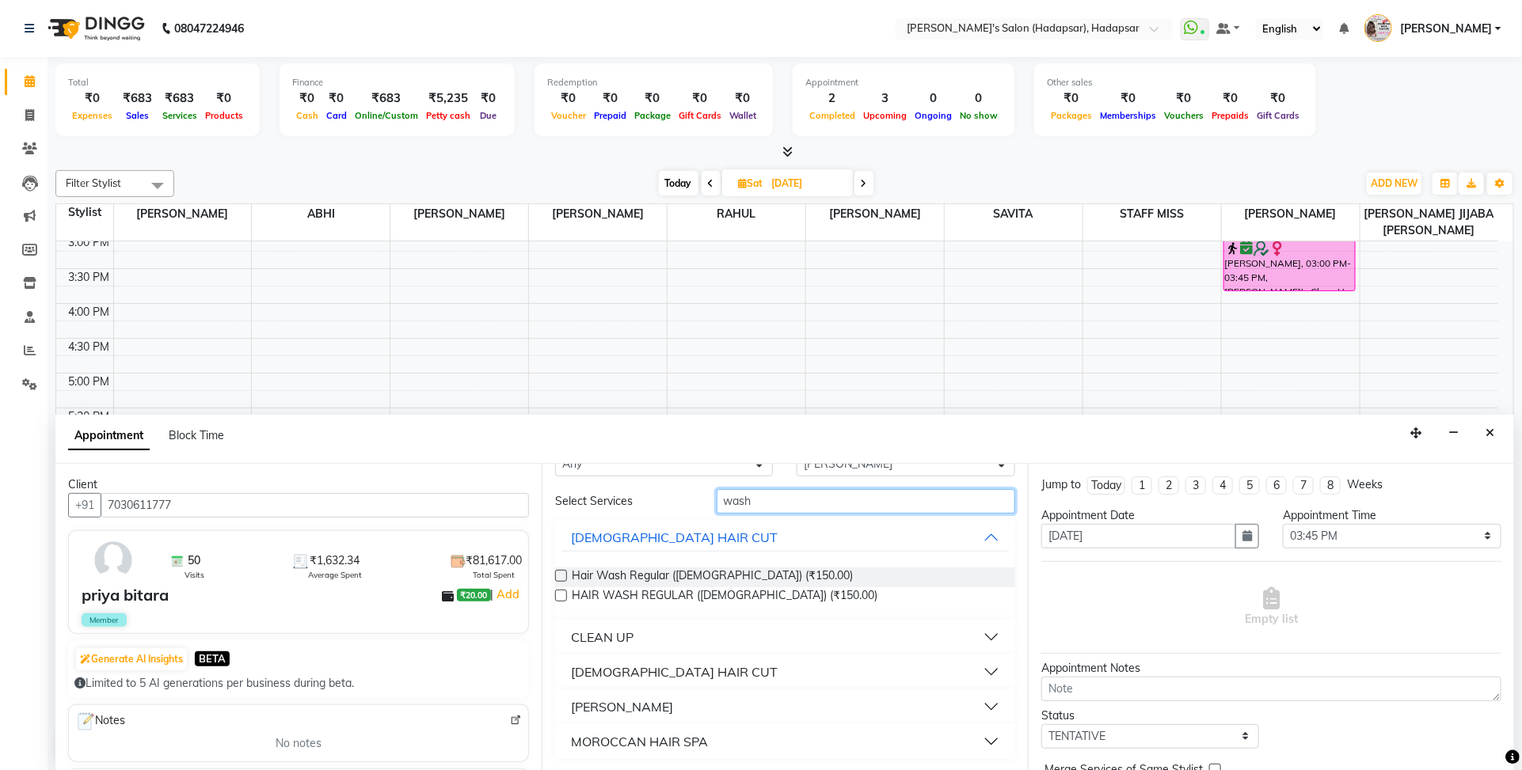
click at [796, 503] on input "wash" at bounding box center [865, 501] width 298 height 25
type input "w"
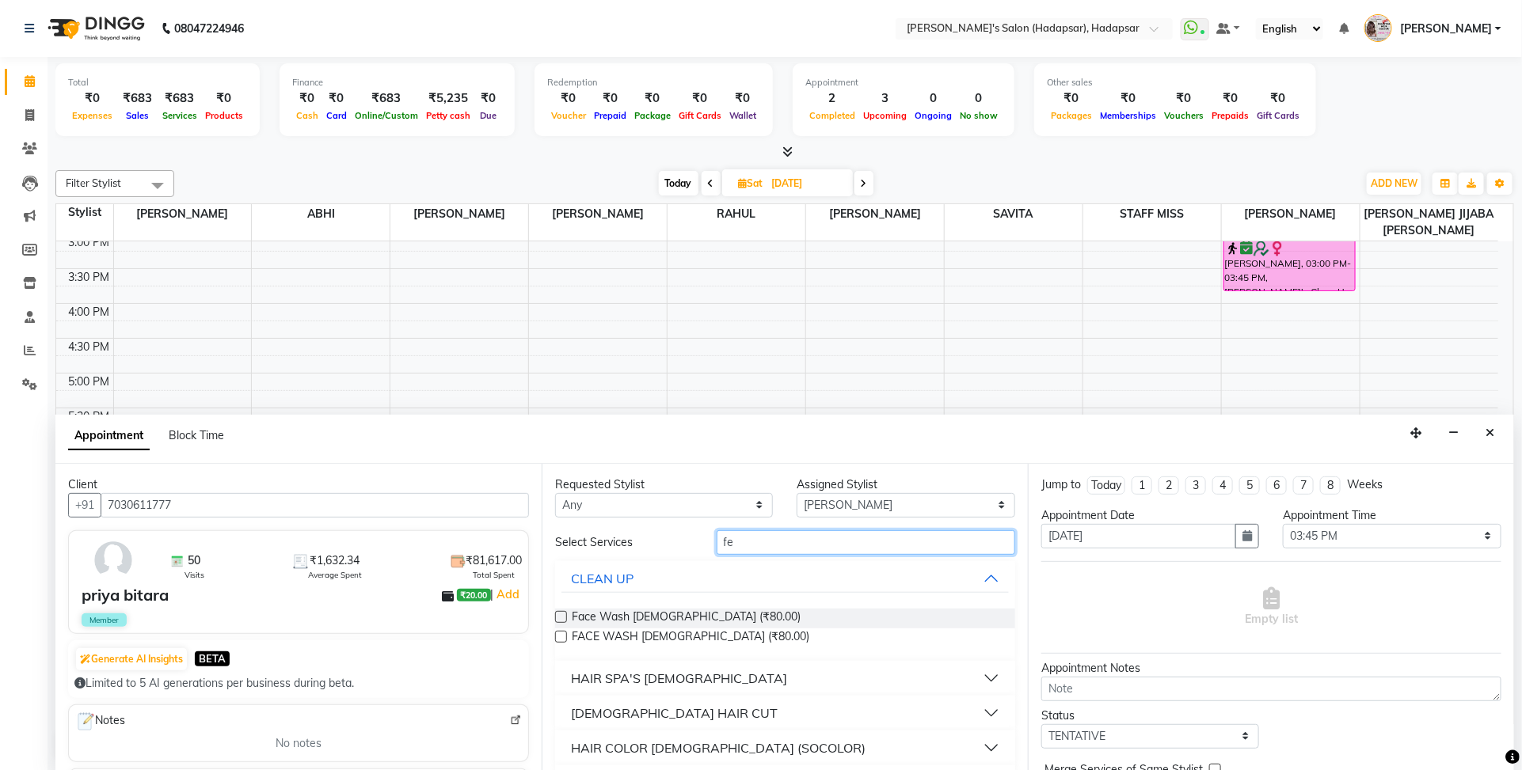
type input "f"
click at [999, 538] on input "hair wash" at bounding box center [865, 542] width 298 height 25
click at [817, 550] on input "hair wash" at bounding box center [865, 542] width 298 height 25
type input "hair wash"
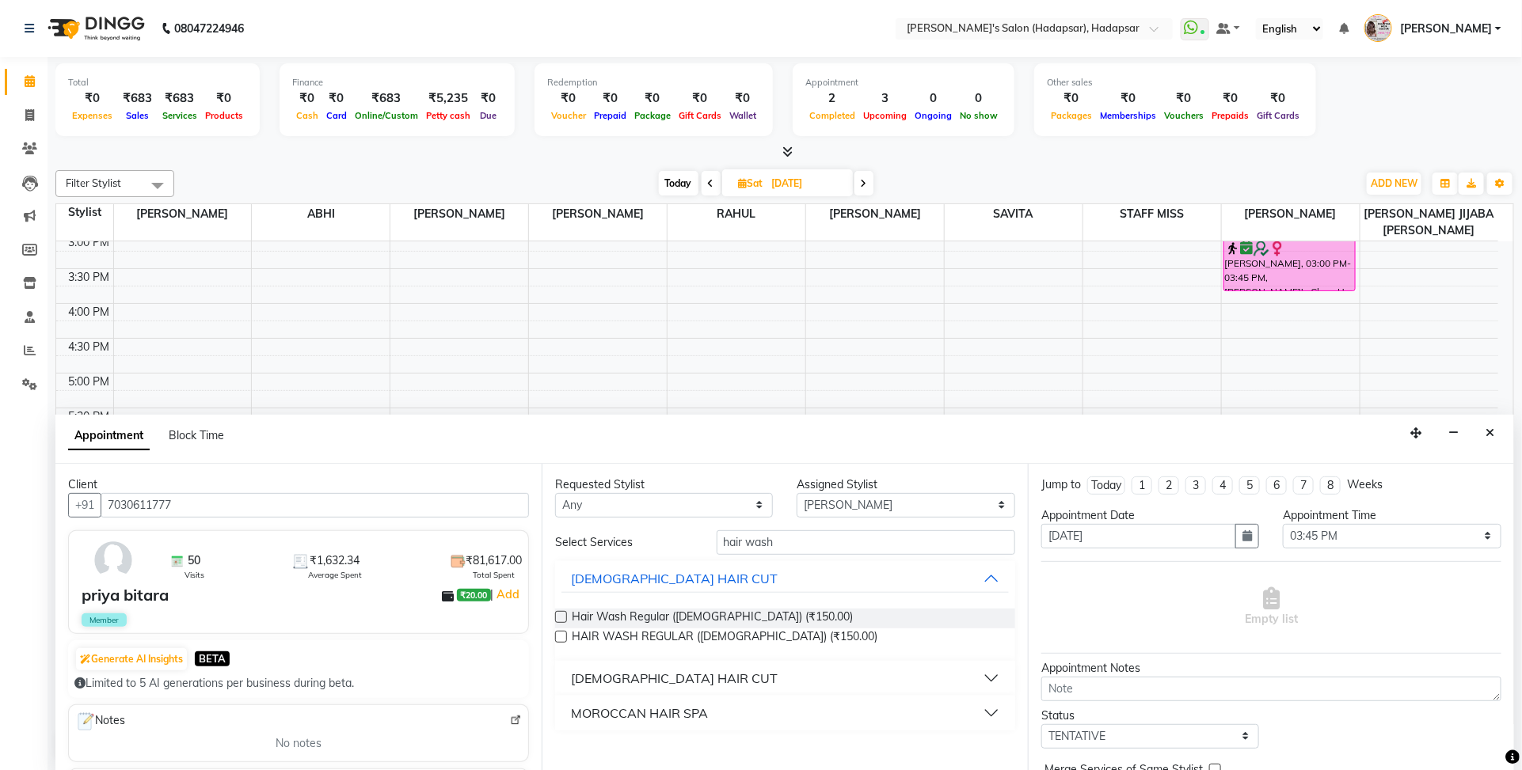
click at [108, 576] on img at bounding box center [113, 561] width 46 height 46
click at [104, 549] on img at bounding box center [113, 561] width 46 height 46
click at [109, 551] on img at bounding box center [113, 561] width 46 height 46
click at [139, 557] on div at bounding box center [116, 561] width 76 height 46
click at [173, 591] on div "priya bitara ₹20.00 | Add" at bounding box center [302, 595] width 440 height 24
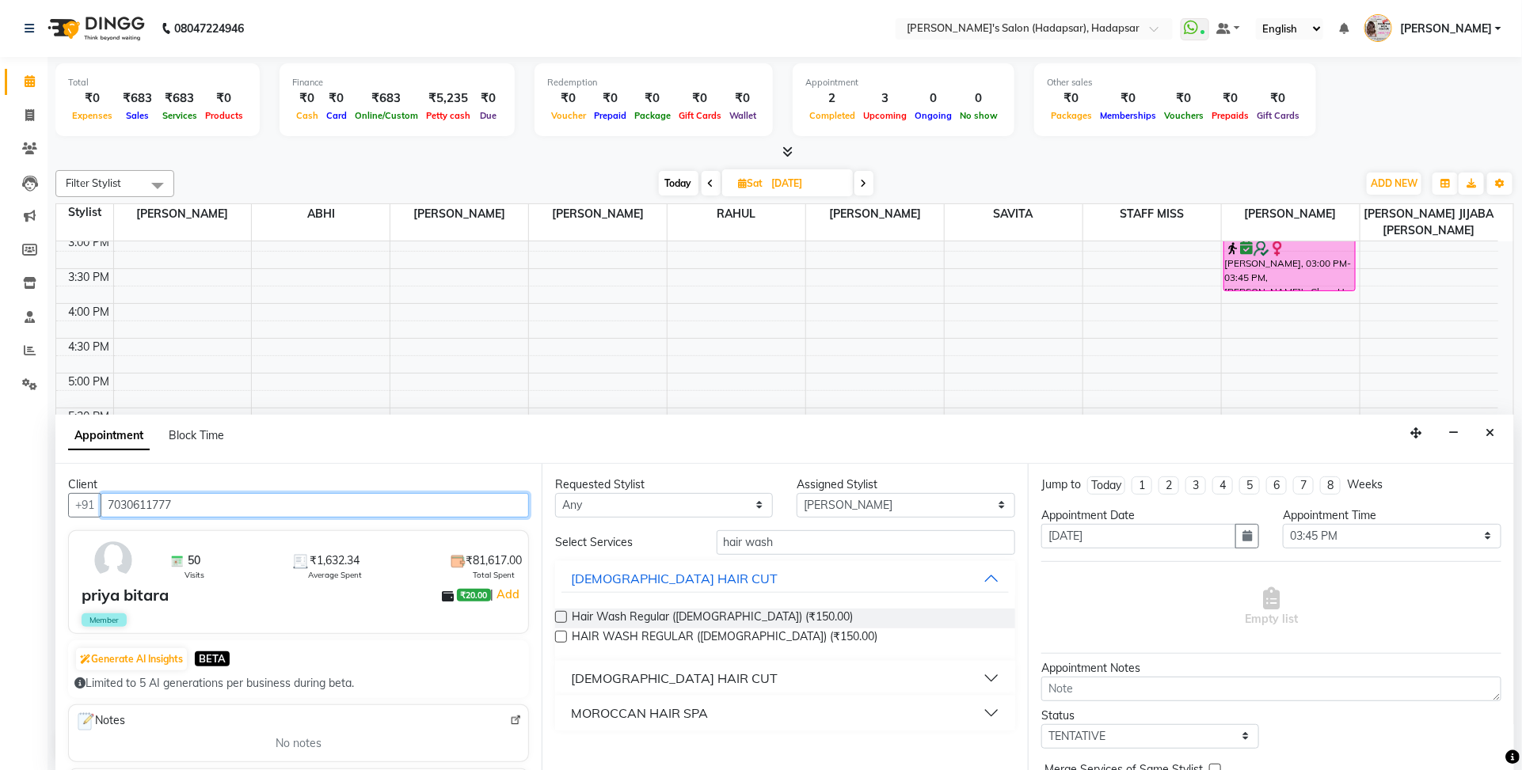
drag, startPoint x: 108, startPoint y: 501, endPoint x: 207, endPoint y: 504, distance: 99.0
click at [211, 509] on input "7030611777" at bounding box center [315, 505] width 428 height 25
drag, startPoint x: 47, startPoint y: 93, endPoint x: 30, endPoint y: 107, distance: 22.0
click at [36, 104] on app-home "08047224946 Select Location × Girja's Salon (Hadapsar), Hadapsar WhatsApp Statu…" at bounding box center [761, 385] width 1522 height 771
click at [30, 107] on span at bounding box center [30, 116] width 28 height 18
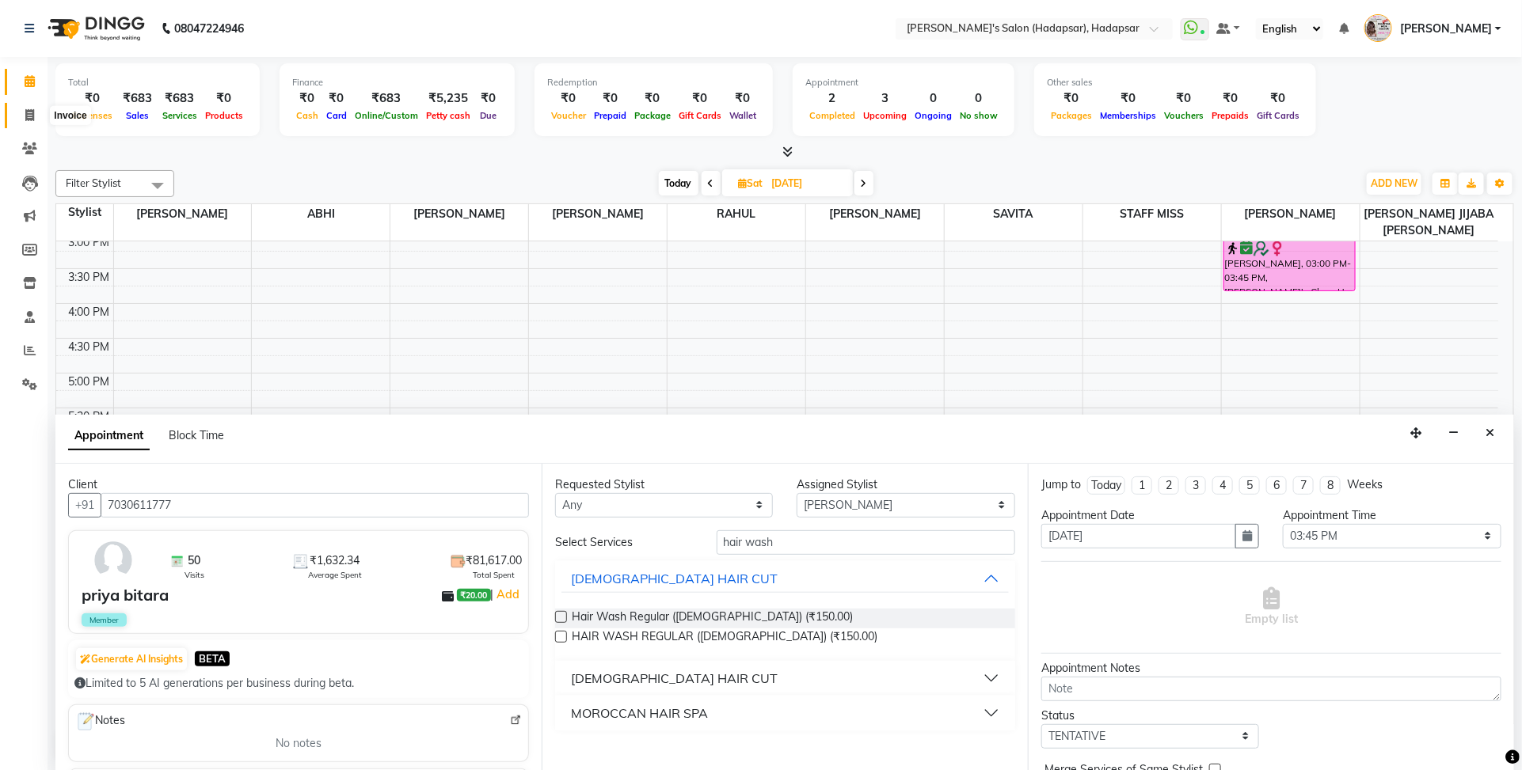
select select "service"
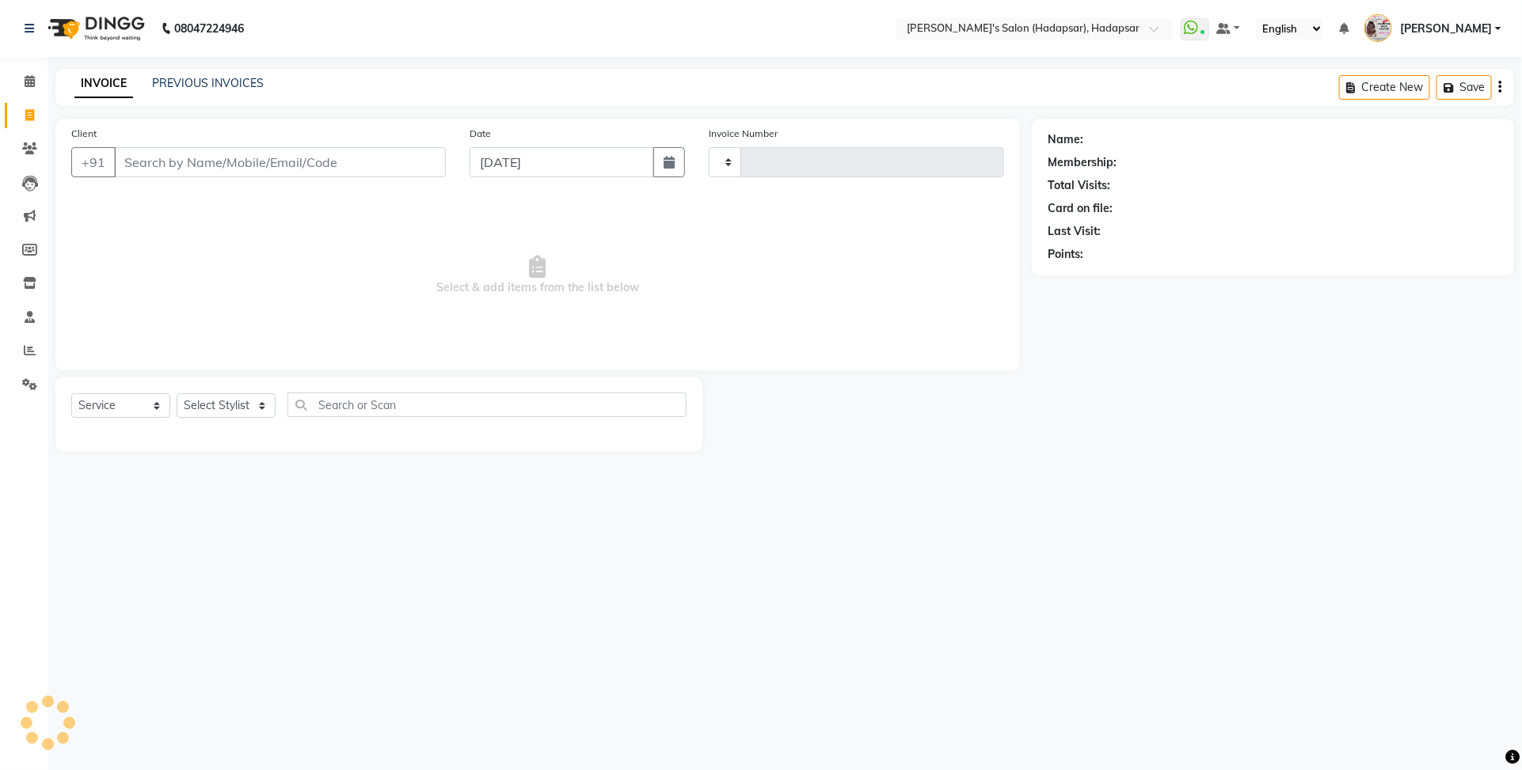
type input "1514"
select select "108"
click at [182, 200] on span "priya bitara" at bounding box center [169, 199] width 71 height 16
type input "7030611777"
select select "9451"
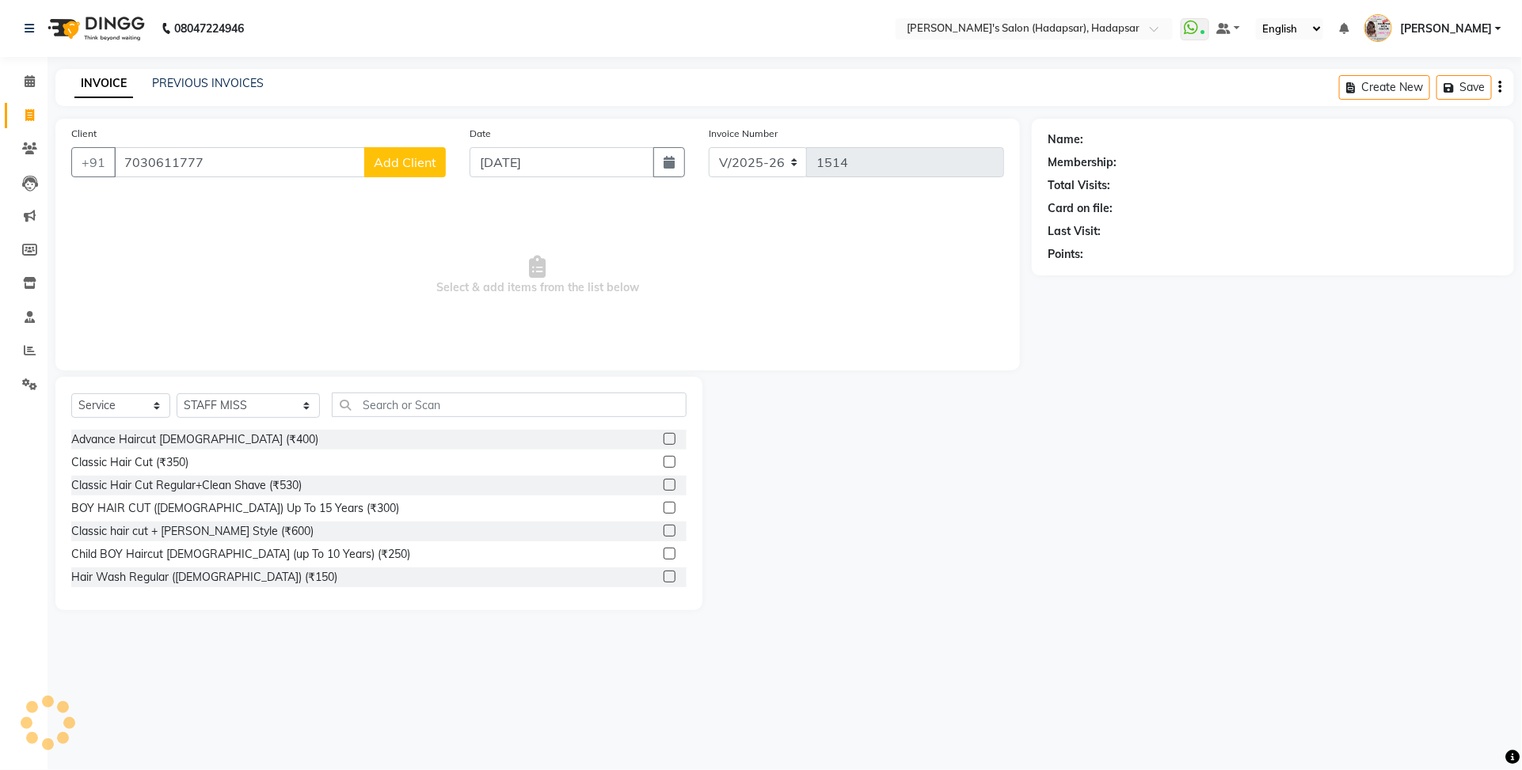
type input "7030611777"
select select "1: Object"
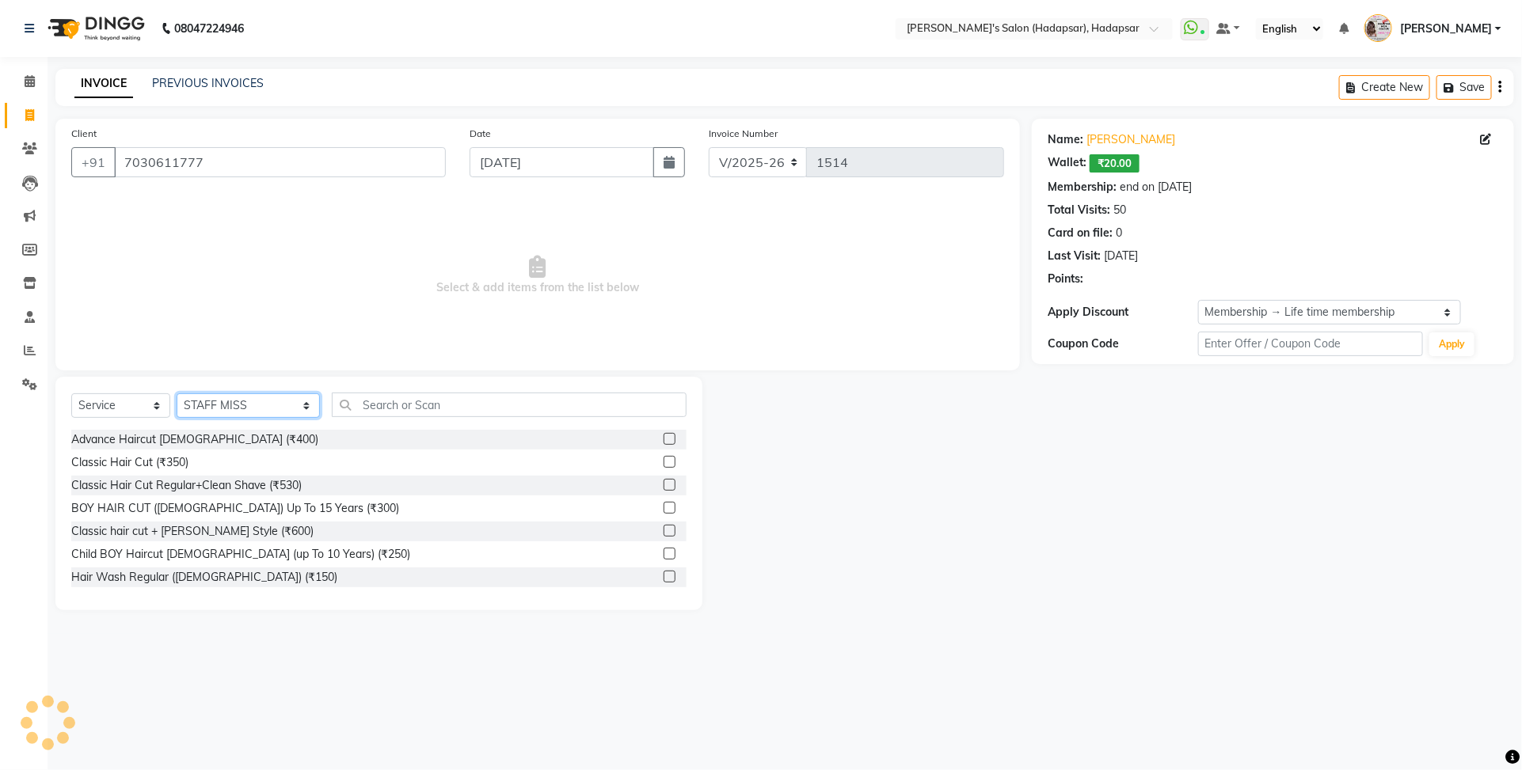
click at [228, 397] on select "Select Stylist ABHI [PERSON_NAME] [PERSON_NAME] MANAGER [PERSON_NAME] [PERSON_N…" at bounding box center [248, 405] width 143 height 25
select select "85655"
click at [177, 393] on select "Select Stylist ABHI [PERSON_NAME] [PERSON_NAME] MANAGER [PERSON_NAME] [PERSON_N…" at bounding box center [248, 405] width 143 height 25
click at [436, 430] on div "Advance Haircut [DEMOGRAPHIC_DATA] (₹400)" at bounding box center [378, 440] width 615 height 20
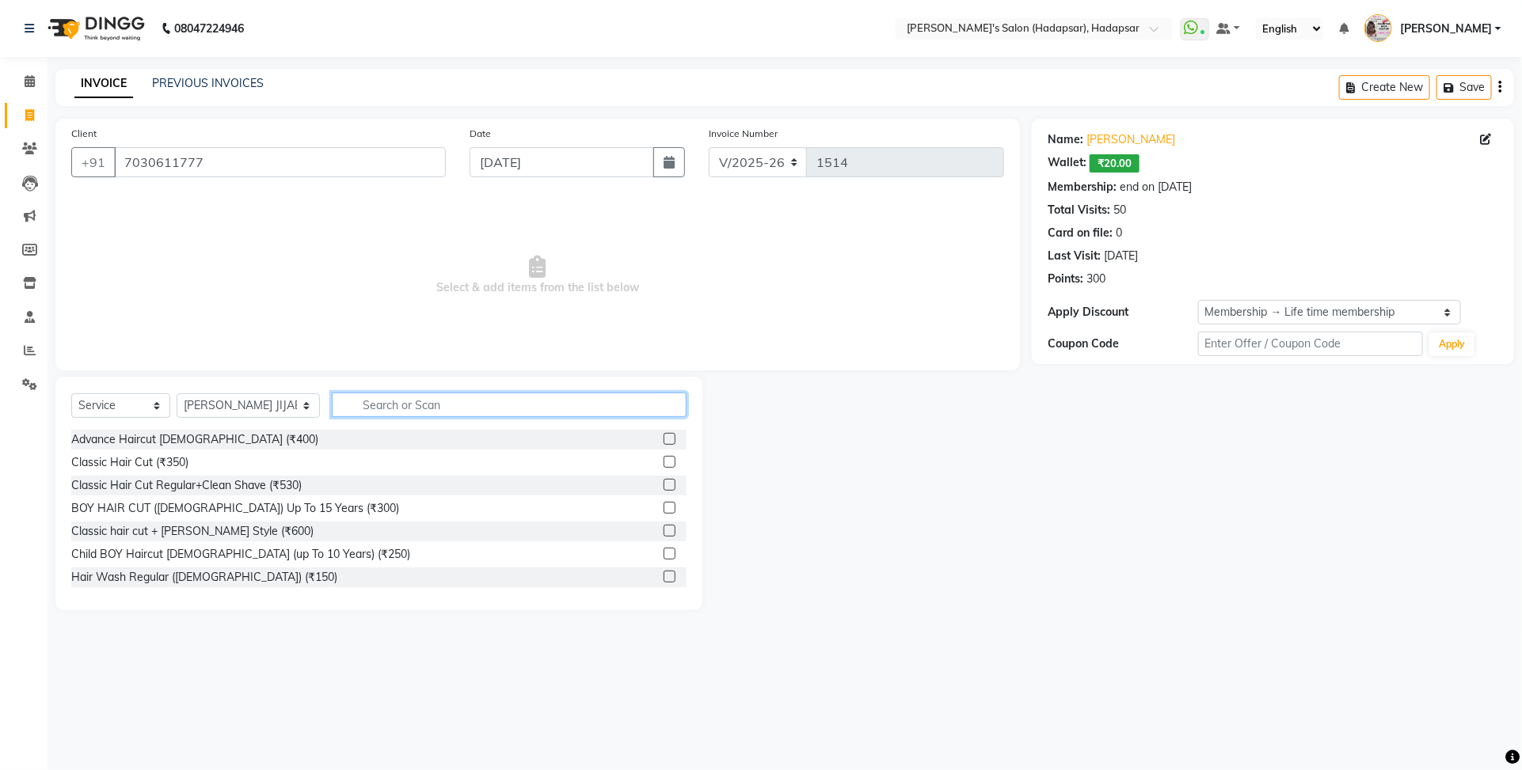
click at [421, 414] on input "text" at bounding box center [509, 405] width 355 height 25
type input "regula"
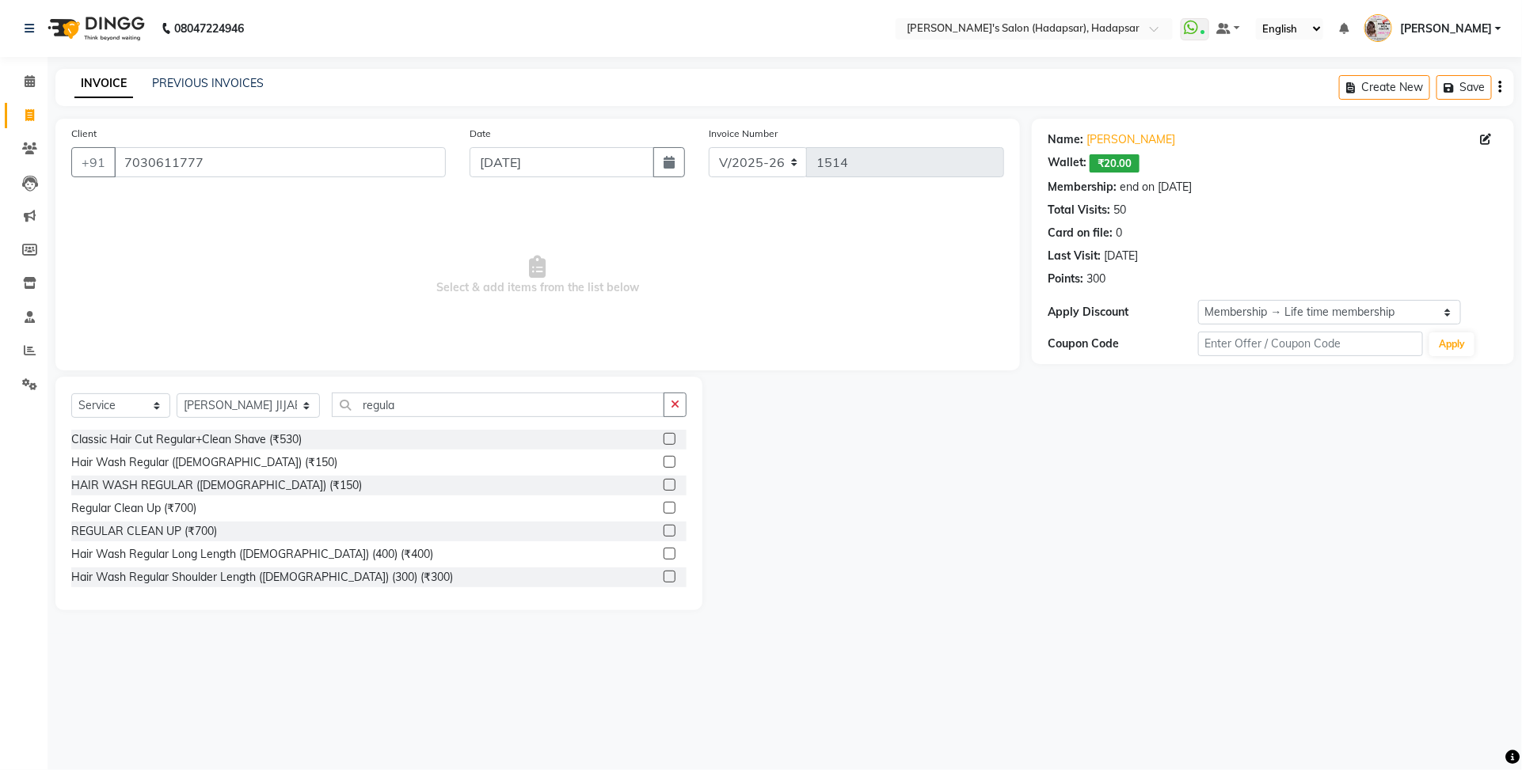
click at [242, 564] on div "Hair Wash Regular Long Length ([DEMOGRAPHIC_DATA]) (400) (₹400)" at bounding box center [378, 555] width 615 height 20
click at [242, 550] on div "Hair Wash Regular Long Length ([DEMOGRAPHIC_DATA]) (400) (₹400)" at bounding box center [252, 554] width 362 height 17
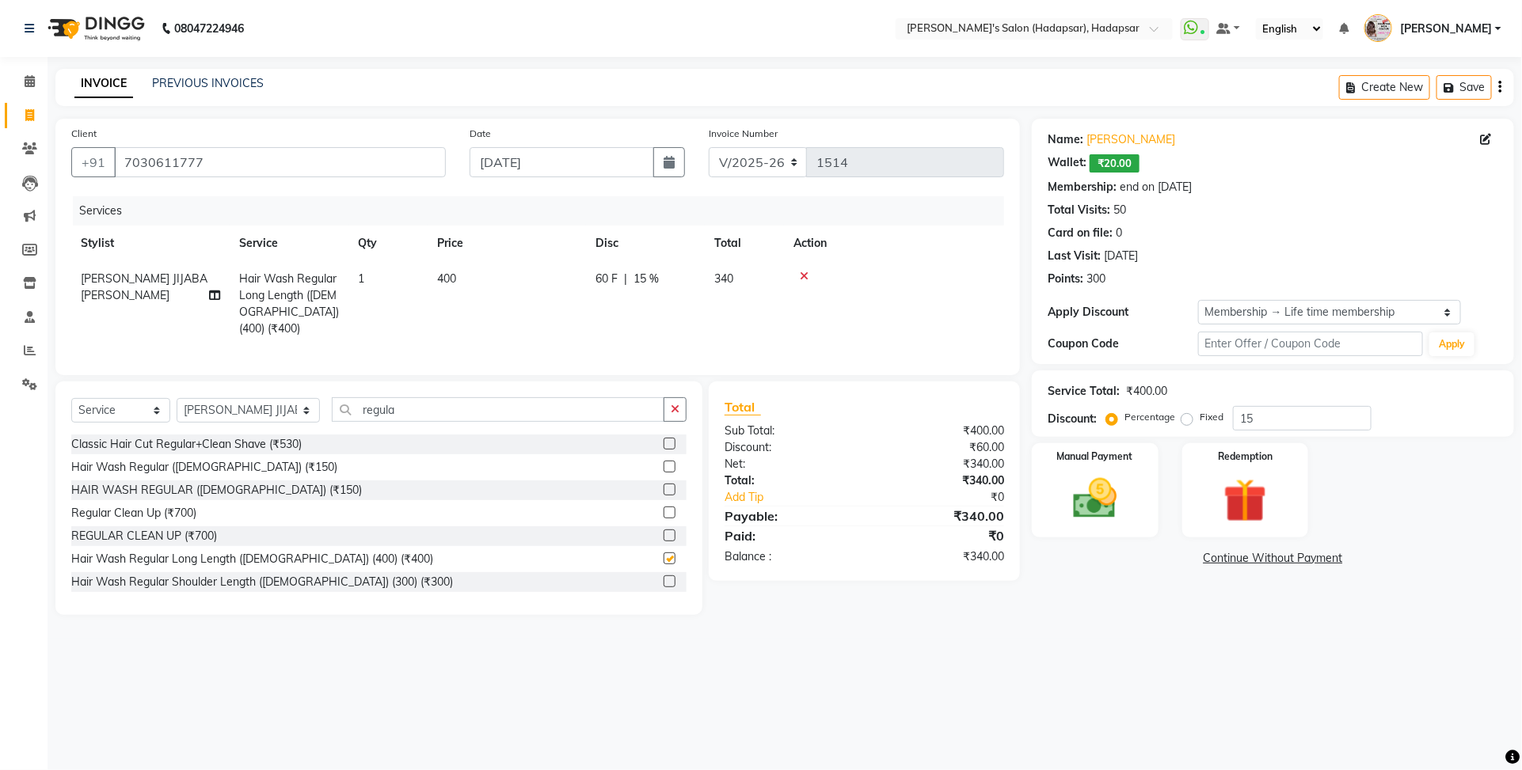
checkbox input "false"
drag, startPoint x: 397, startPoint y: 414, endPoint x: 313, endPoint y: 405, distance: 84.4
click at [332, 406] on input "regula" at bounding box center [498, 409] width 332 height 25
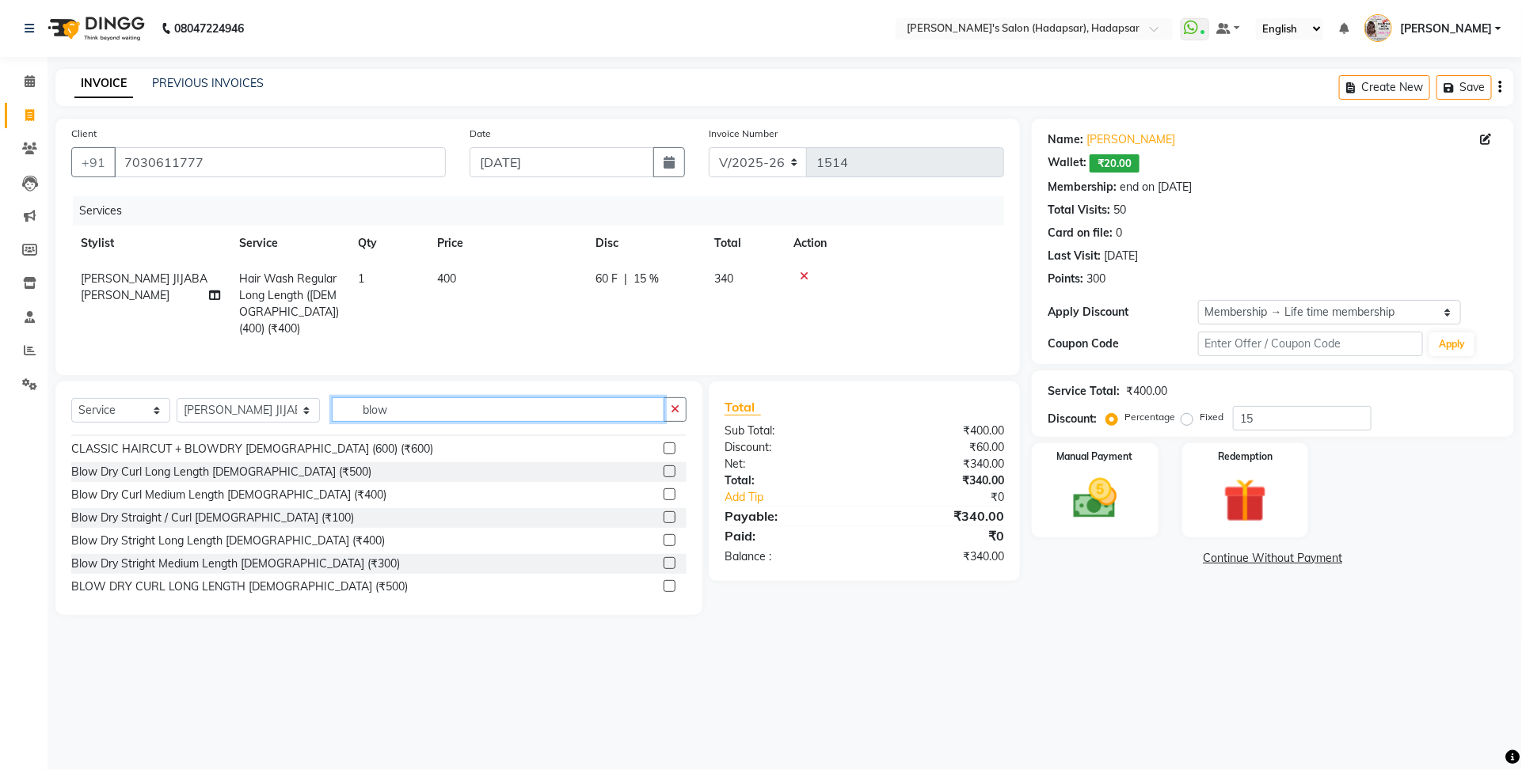
scroll to position [99, 0]
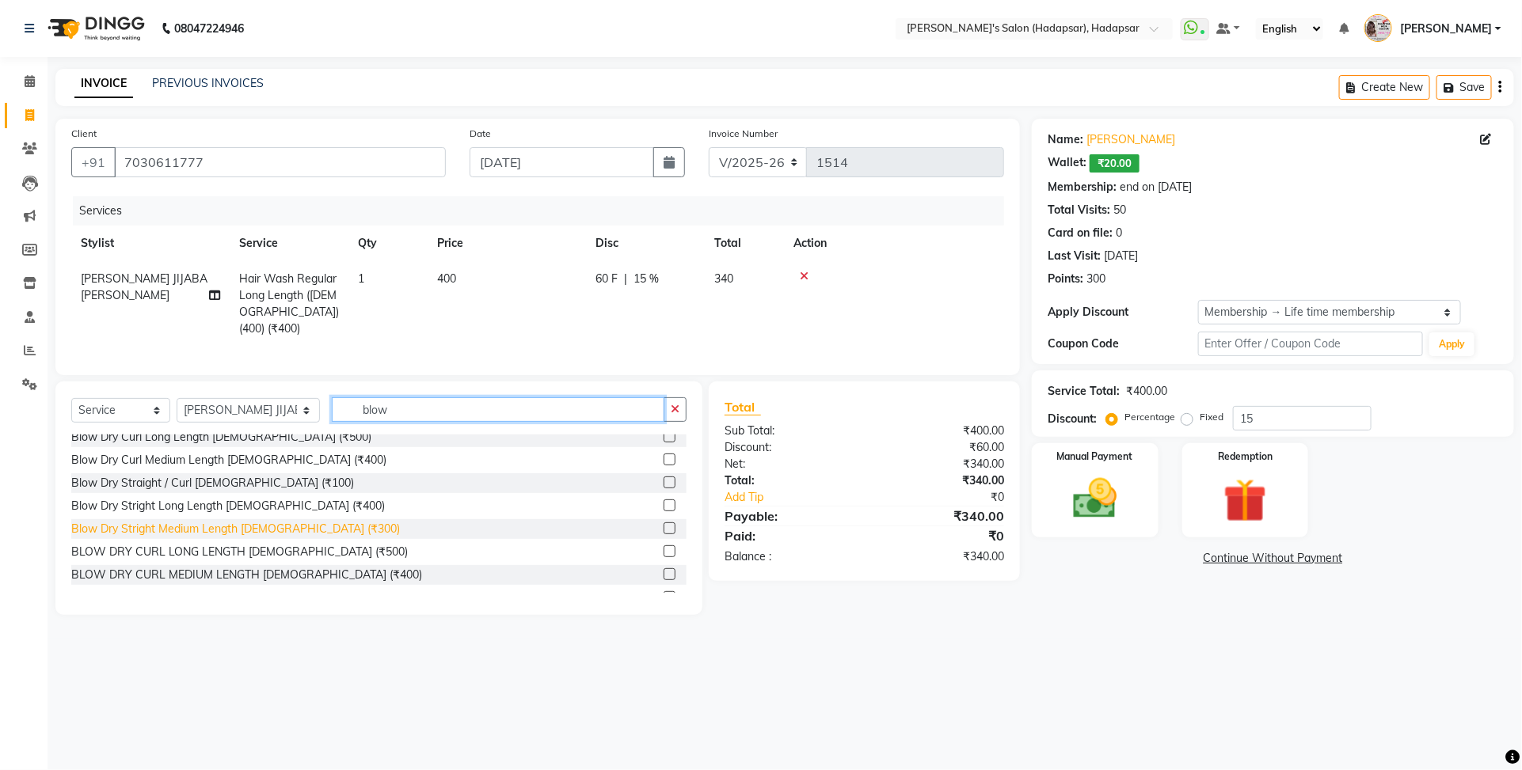
type input "blow"
click at [271, 521] on div "Blow Dry Stright Medium Length [DEMOGRAPHIC_DATA] (₹300)" at bounding box center [235, 529] width 329 height 17
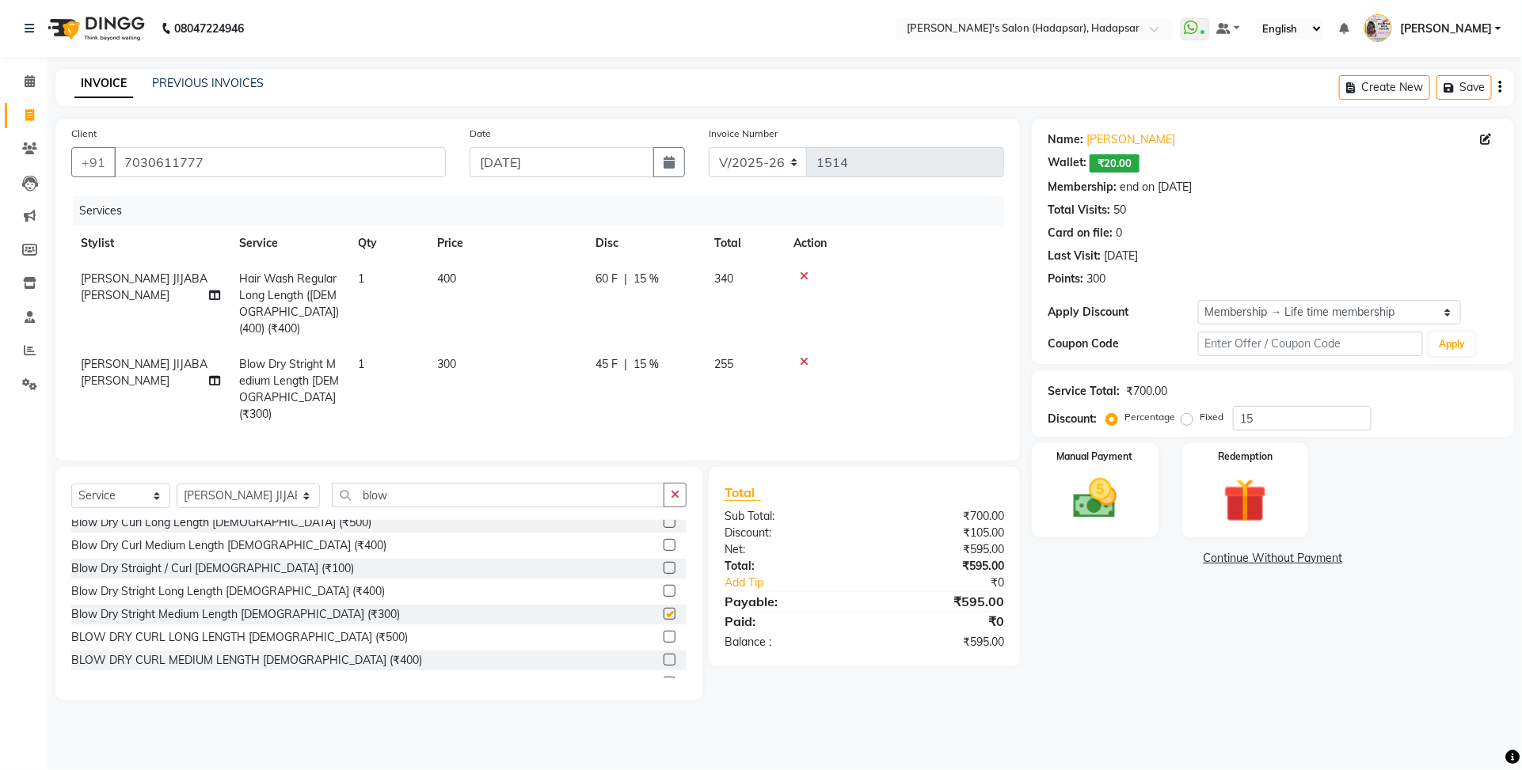
checkbox input "false"
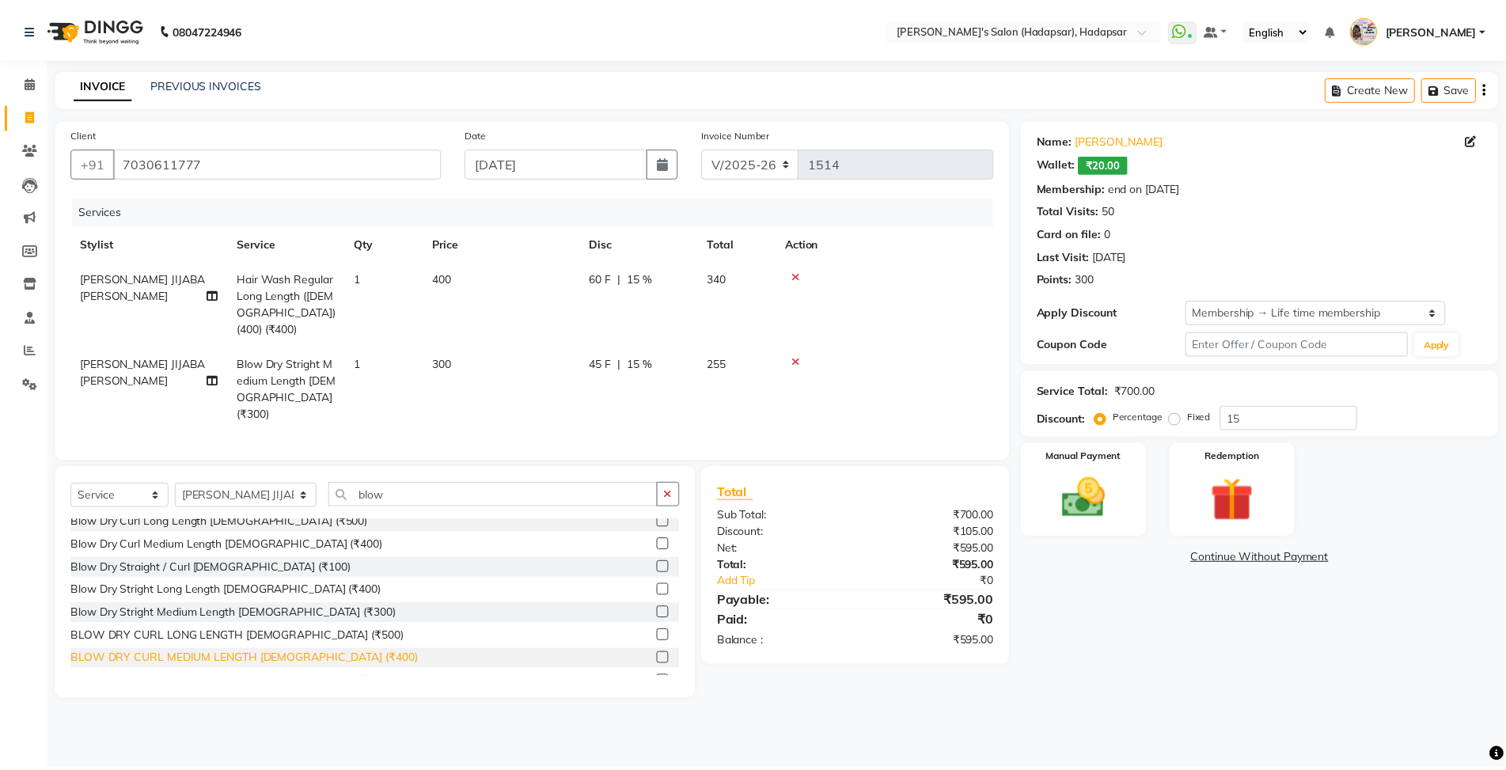
scroll to position [0, 0]
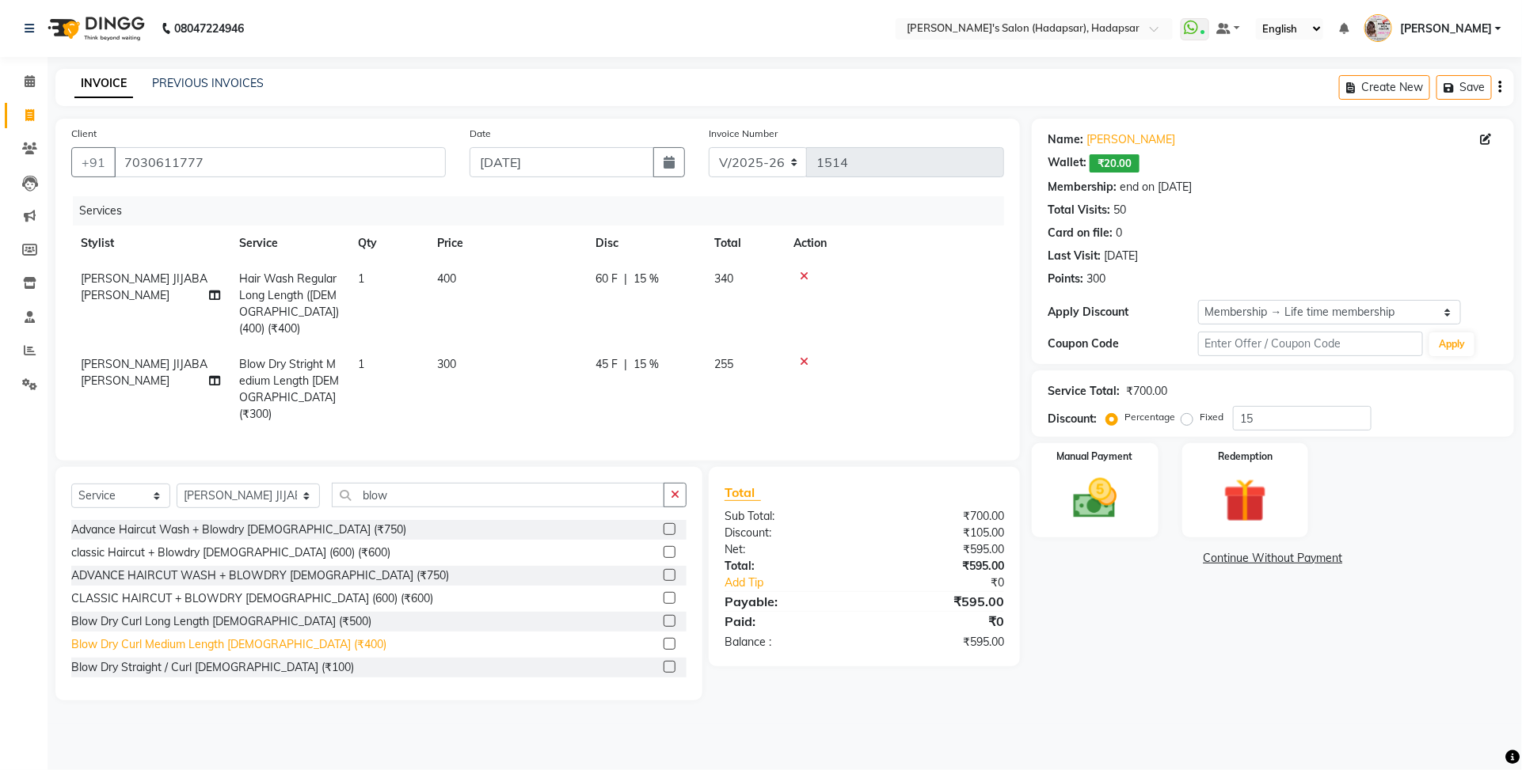
click at [274, 636] on div "Blow Dry Curl Medium Length [DEMOGRAPHIC_DATA] (₹400)" at bounding box center [228, 644] width 315 height 17
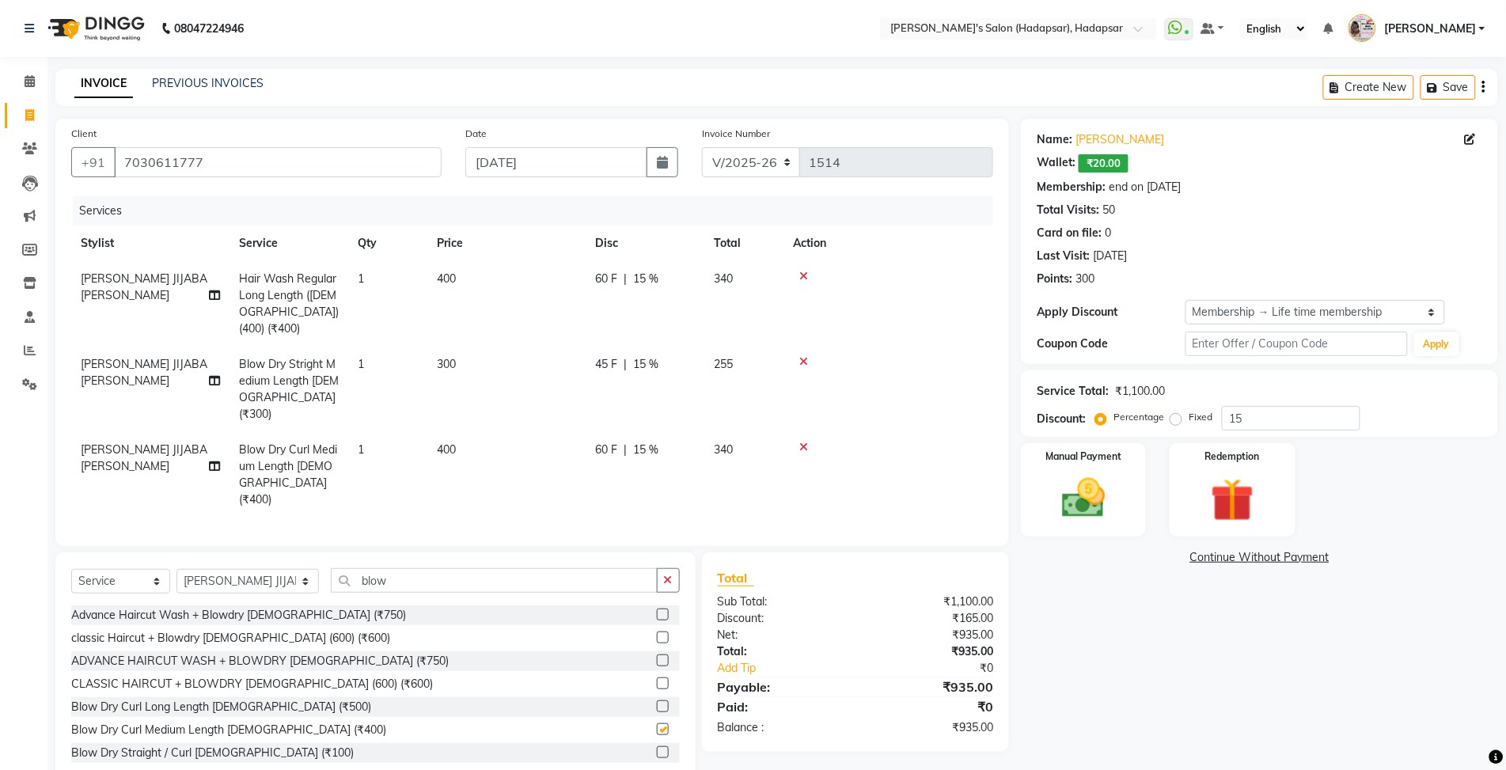
checkbox input "false"
click at [805, 356] on icon at bounding box center [804, 361] width 9 height 11
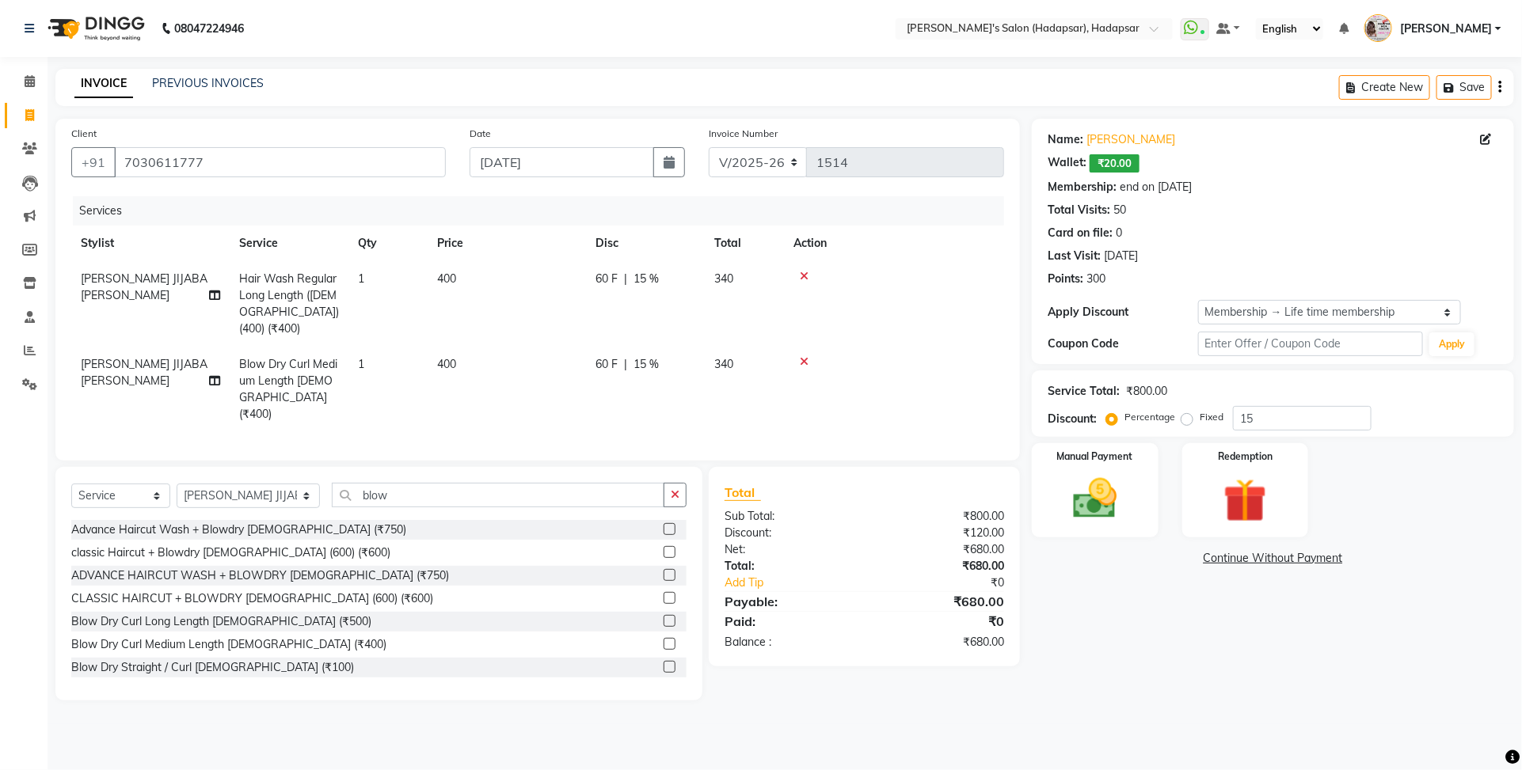
click at [528, 347] on td "400" at bounding box center [506, 389] width 158 height 85
select select "85655"
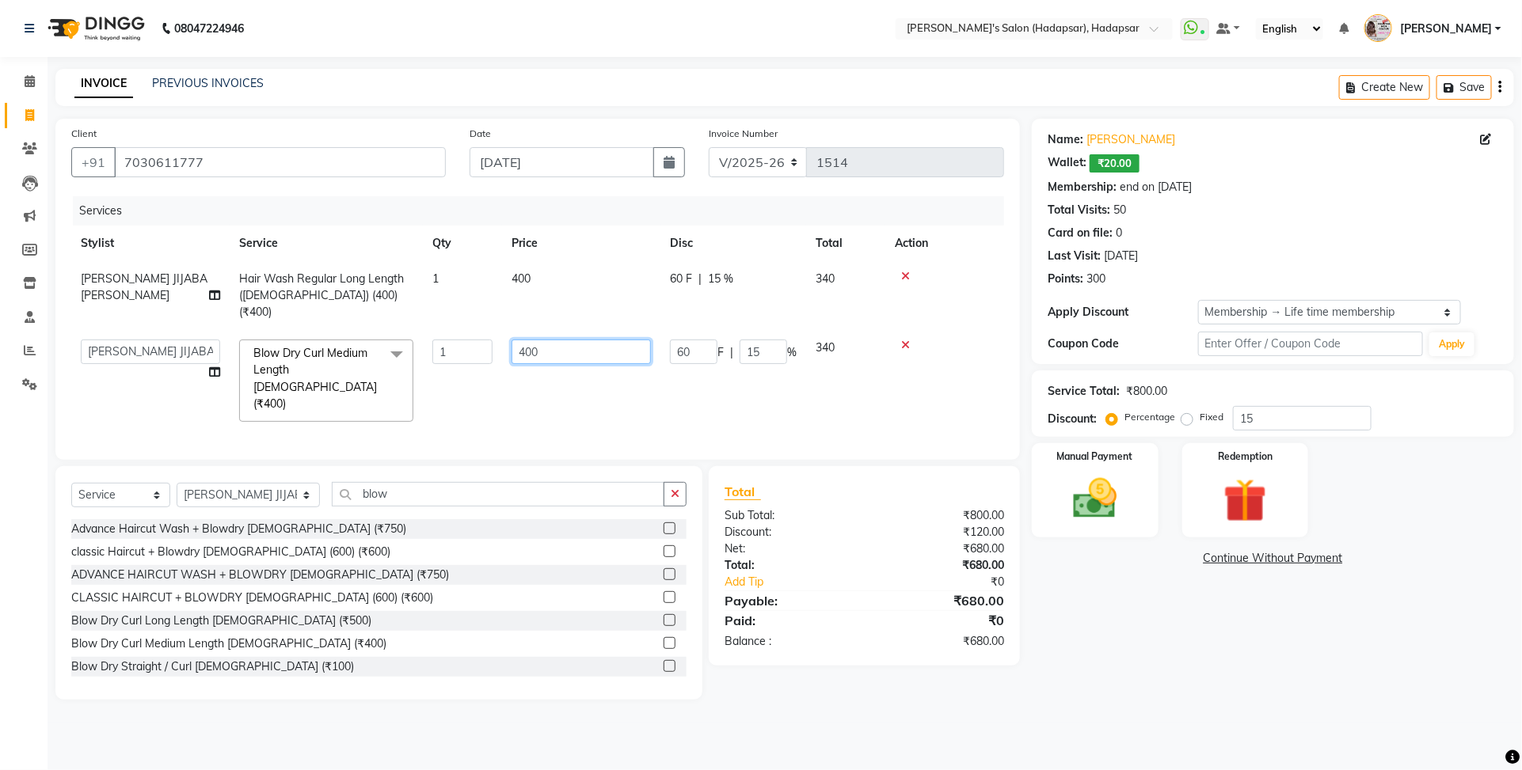
click at [547, 340] on input "400" at bounding box center [580, 352] width 139 height 25
type input "4"
type input "300"
click at [1081, 595] on div "Name: Priya Bitara Wallet: ₹20.00 Membership: end on [DATE] Total Visits: 50 Ca…" at bounding box center [1279, 409] width 494 height 581
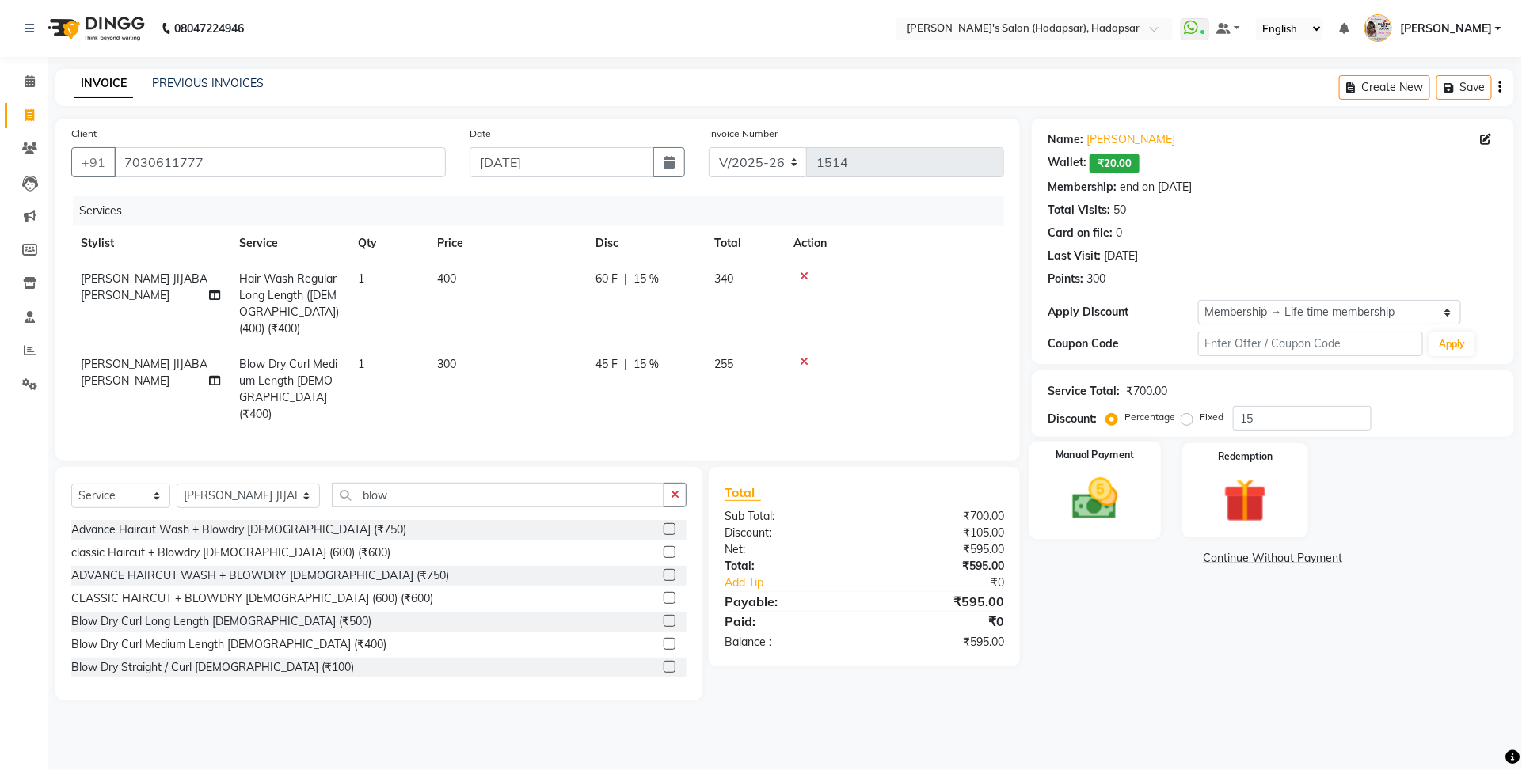
click at [1114, 528] on div "Manual Payment" at bounding box center [1094, 490] width 131 height 97
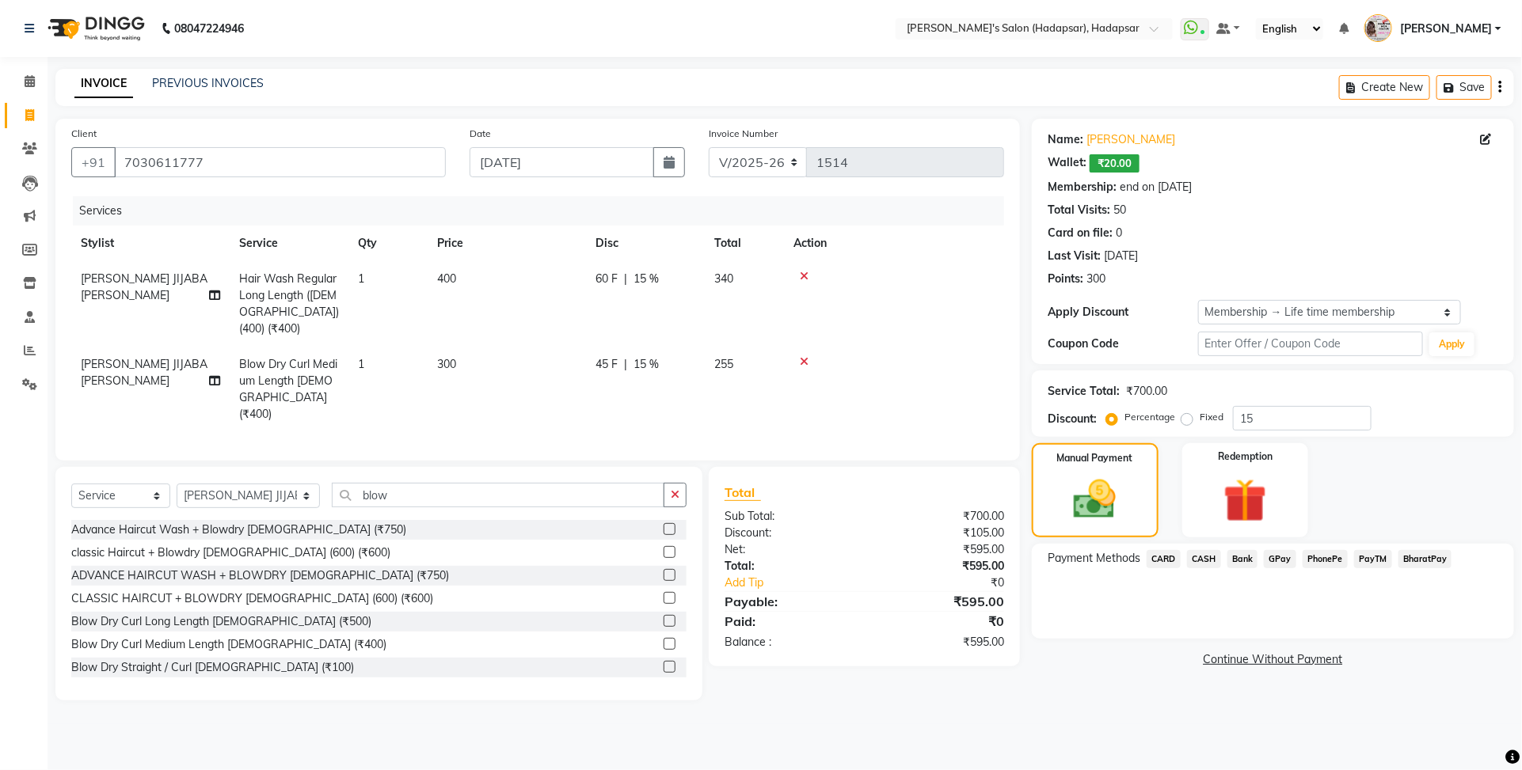
click at [1383, 563] on span "PayTM" at bounding box center [1373, 559] width 38 height 18
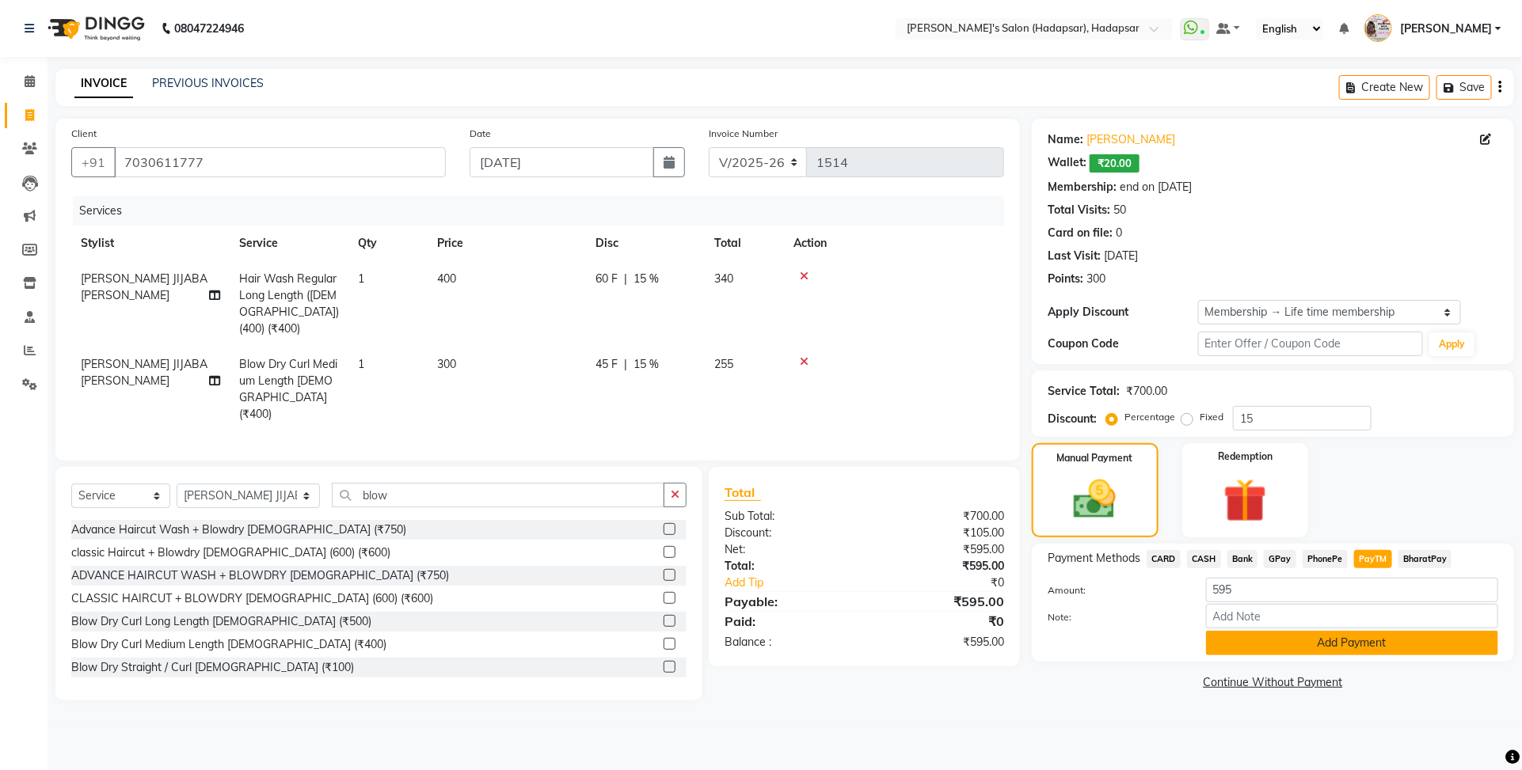
click at [1380, 631] on button "Add Payment" at bounding box center [1352, 643] width 292 height 25
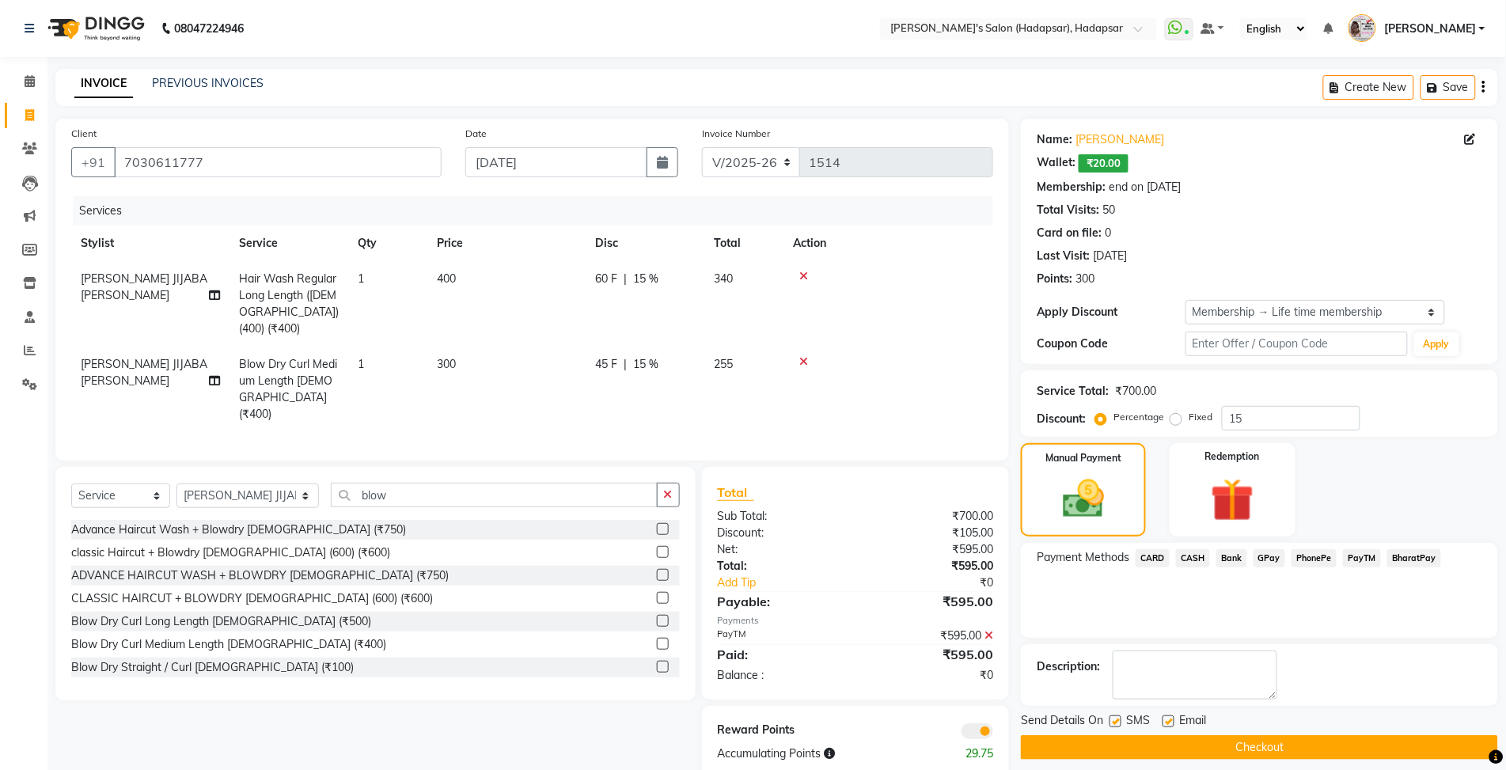
scroll to position [13, 0]
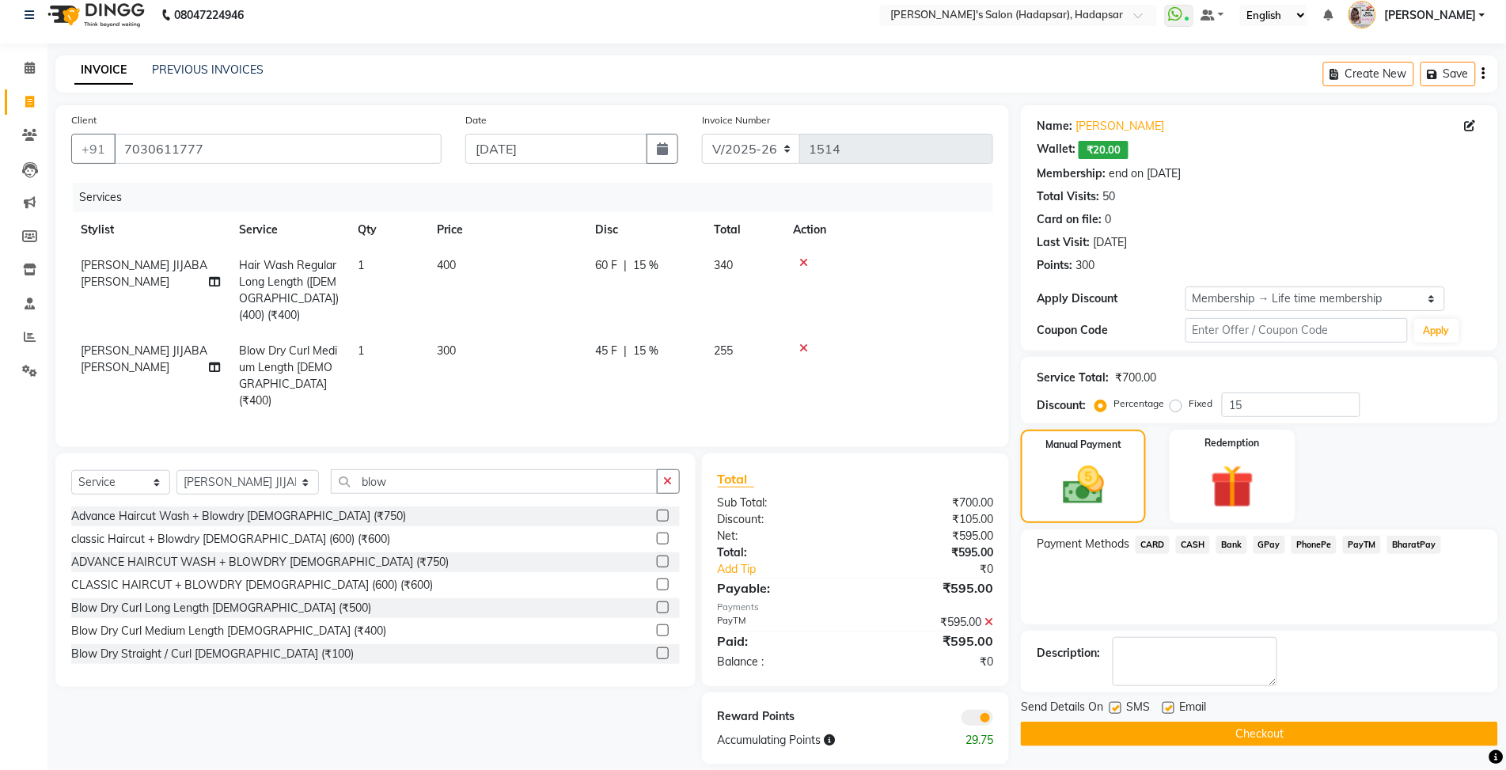
click at [1082, 723] on button "Checkout" at bounding box center [1259, 734] width 477 height 25
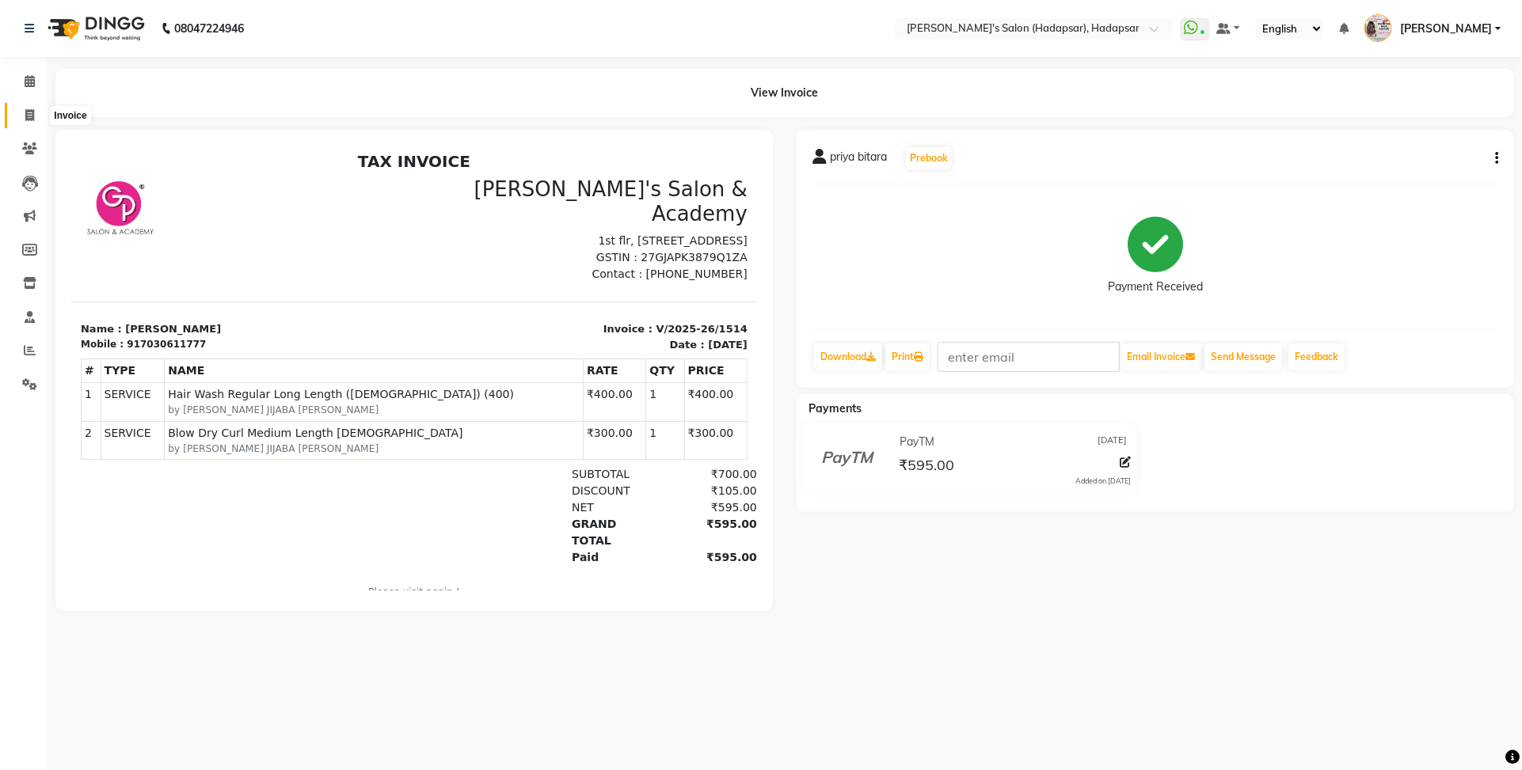
click at [25, 107] on span at bounding box center [30, 116] width 28 height 18
select select "service"
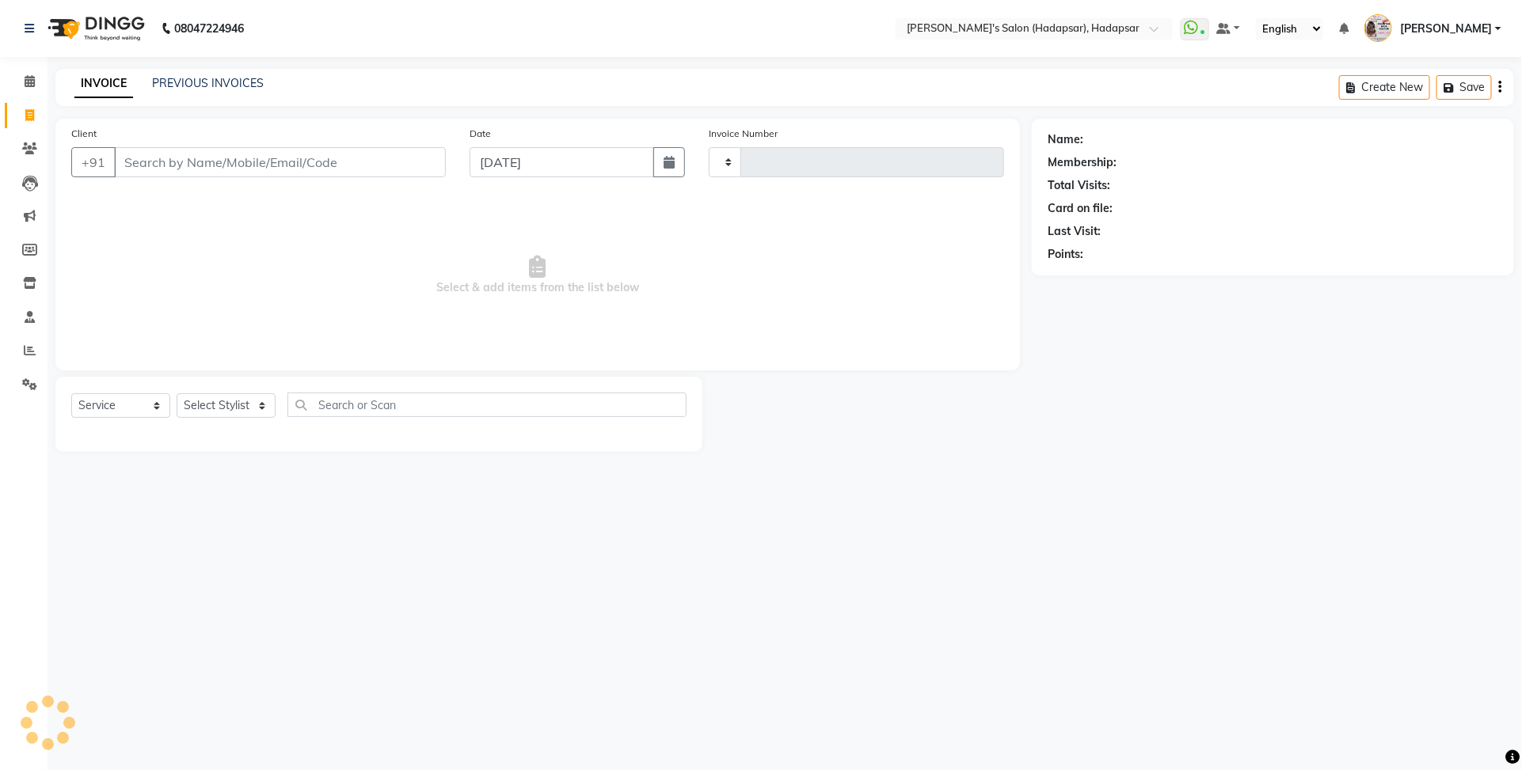
type input "1515"
select select "108"
click at [279, 173] on input "Client" at bounding box center [280, 162] width 332 height 30
select select "9451"
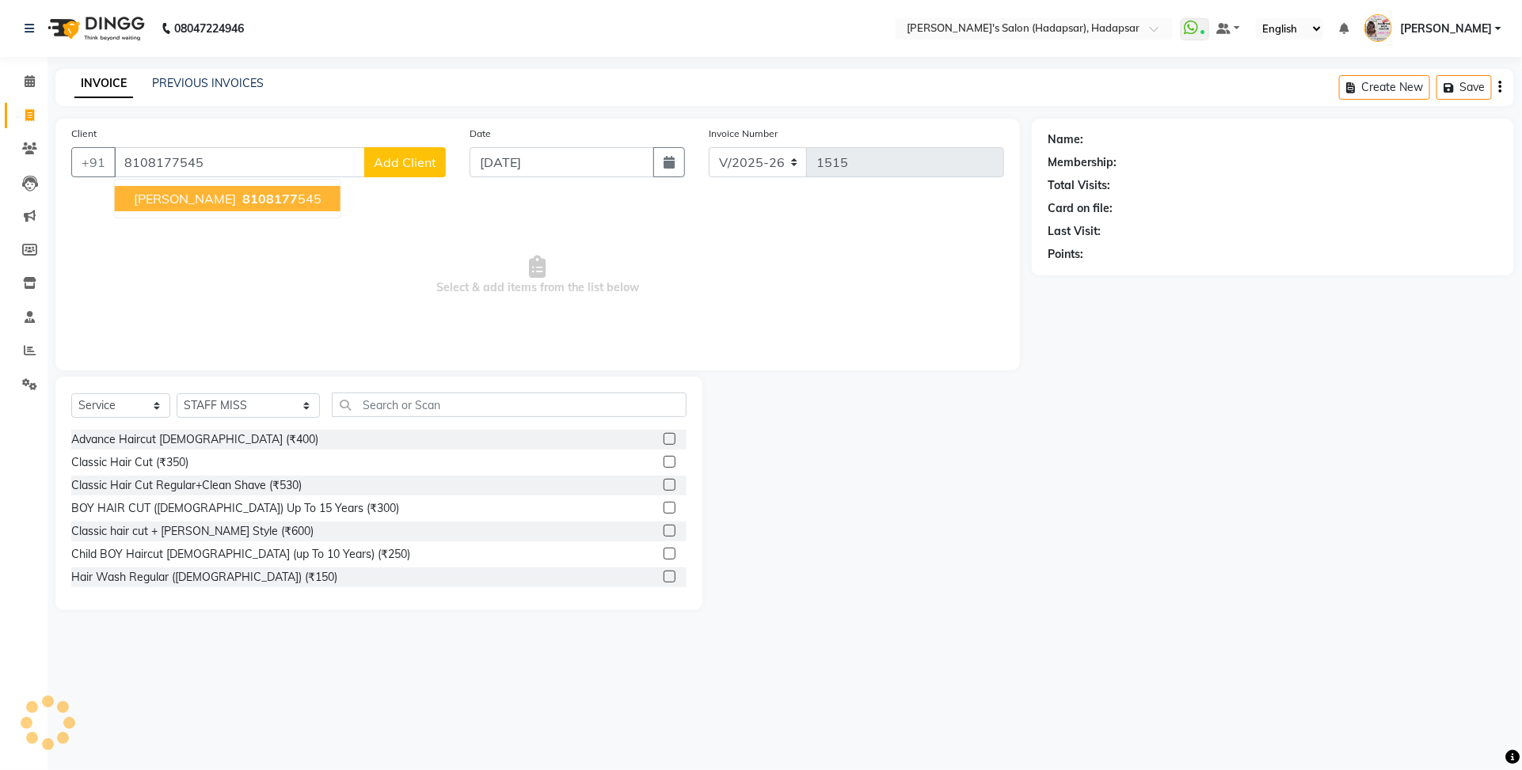
type input "8108177545"
select select "1: Object"
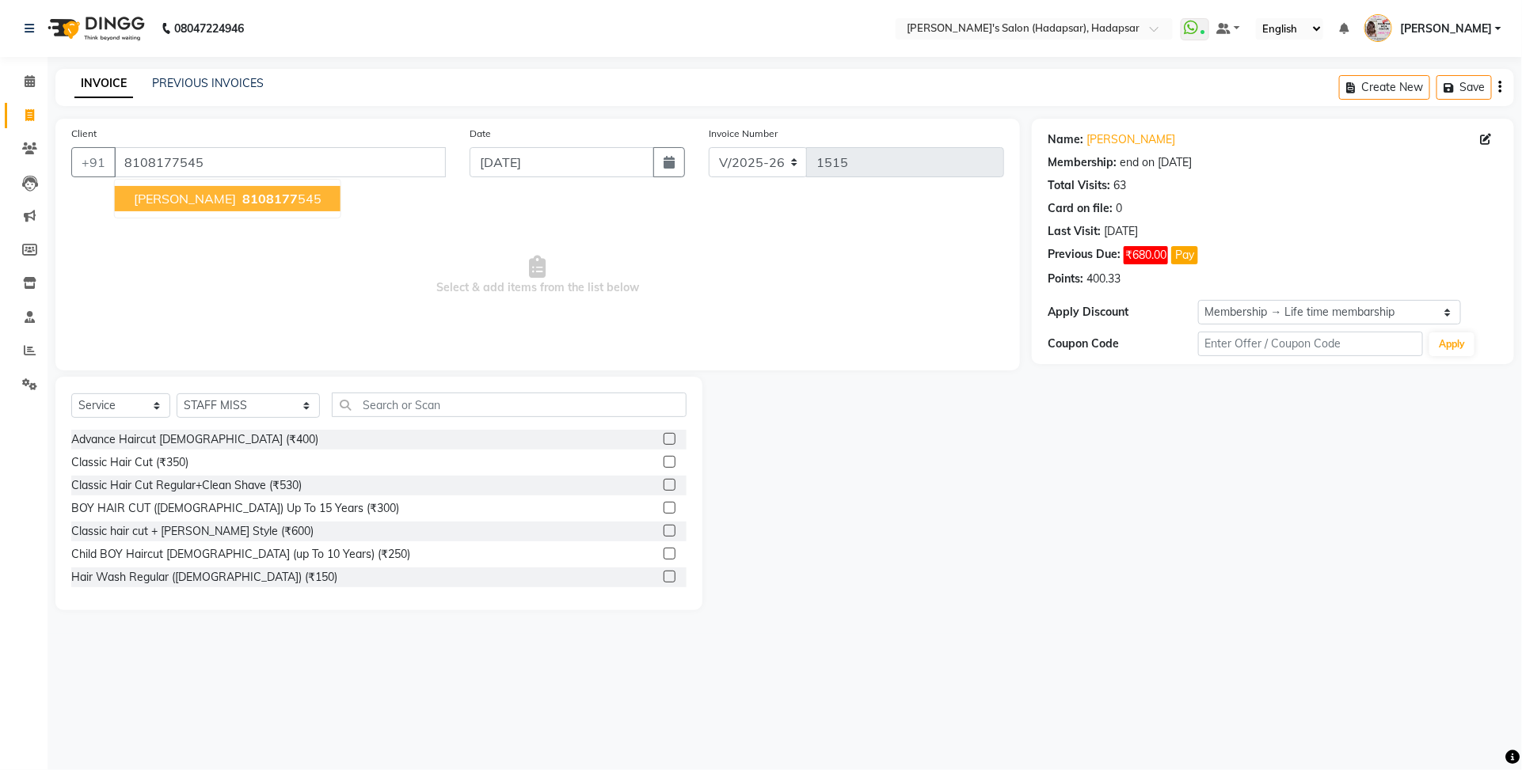
click at [278, 202] on ngb-highlight "8108177 545" at bounding box center [280, 199] width 82 height 16
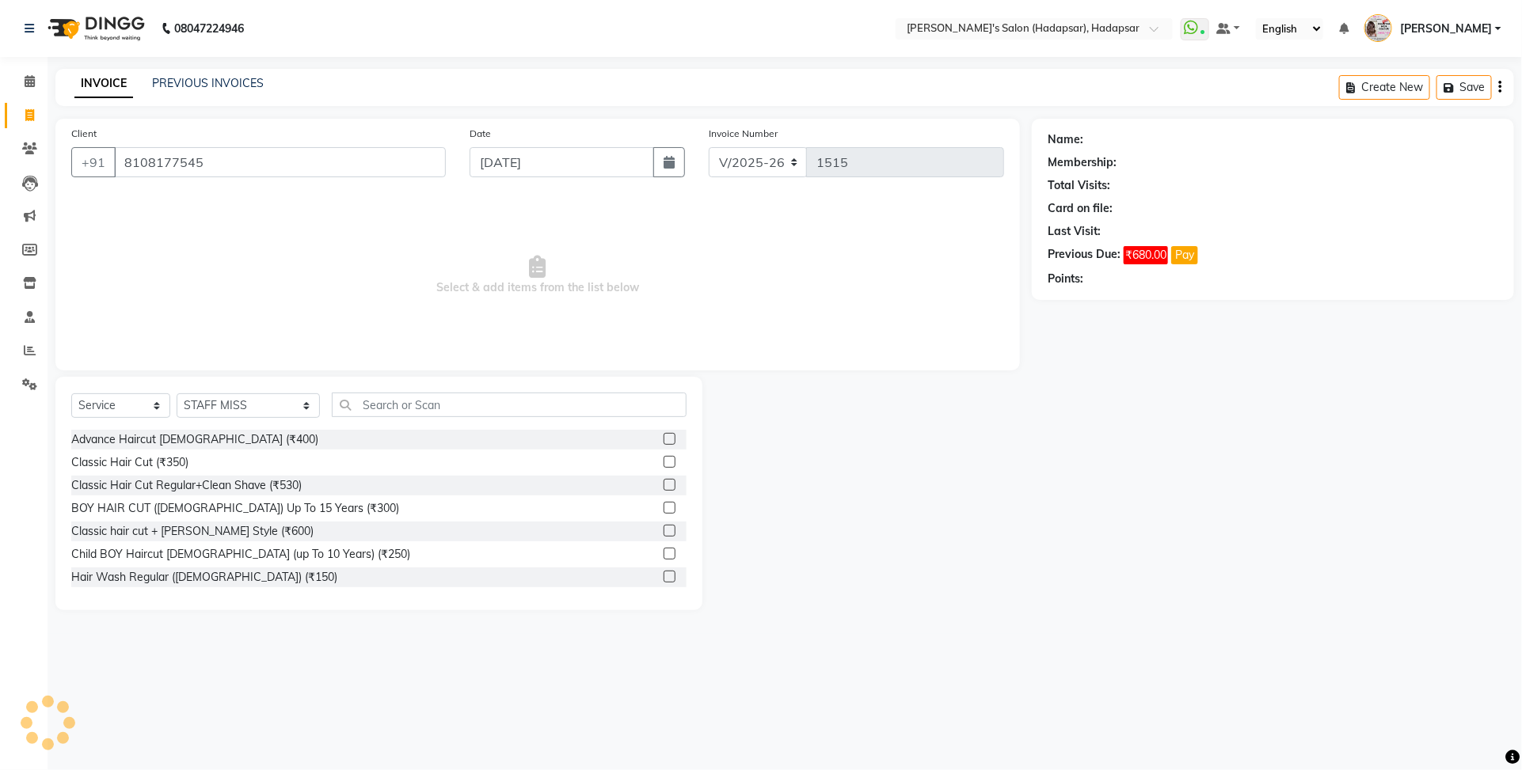
select select "1: Object"
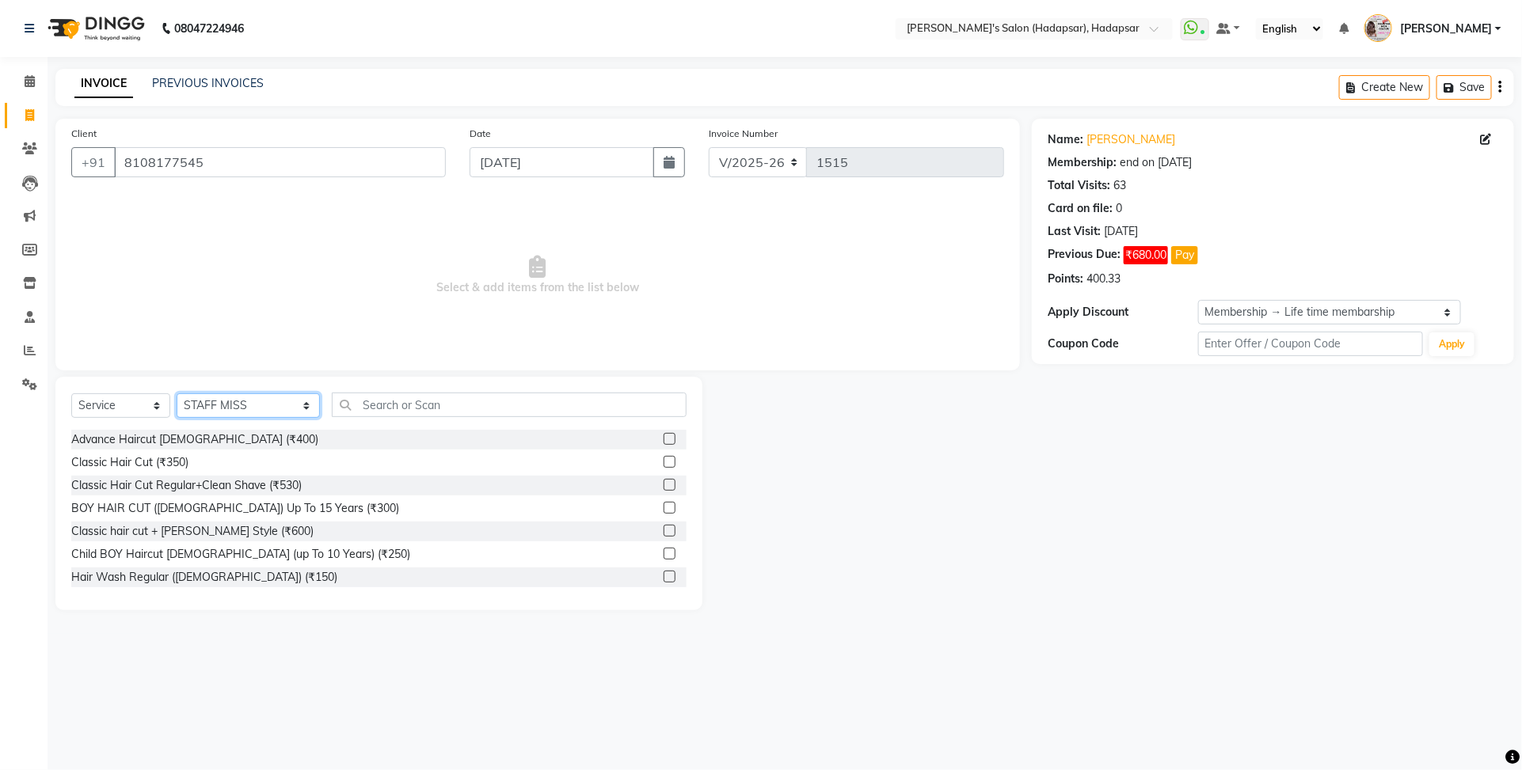
click at [264, 406] on select "Select Stylist ABHI [PERSON_NAME] [PERSON_NAME] MANAGER [PERSON_NAME] [PERSON_N…" at bounding box center [248, 405] width 143 height 25
select select "82667"
click at [177, 393] on select "Select Stylist ABHI [PERSON_NAME] [PERSON_NAME] MANAGER [PERSON_NAME] [PERSON_N…" at bounding box center [248, 405] width 143 height 25
click at [418, 404] on input "text" at bounding box center [509, 405] width 355 height 25
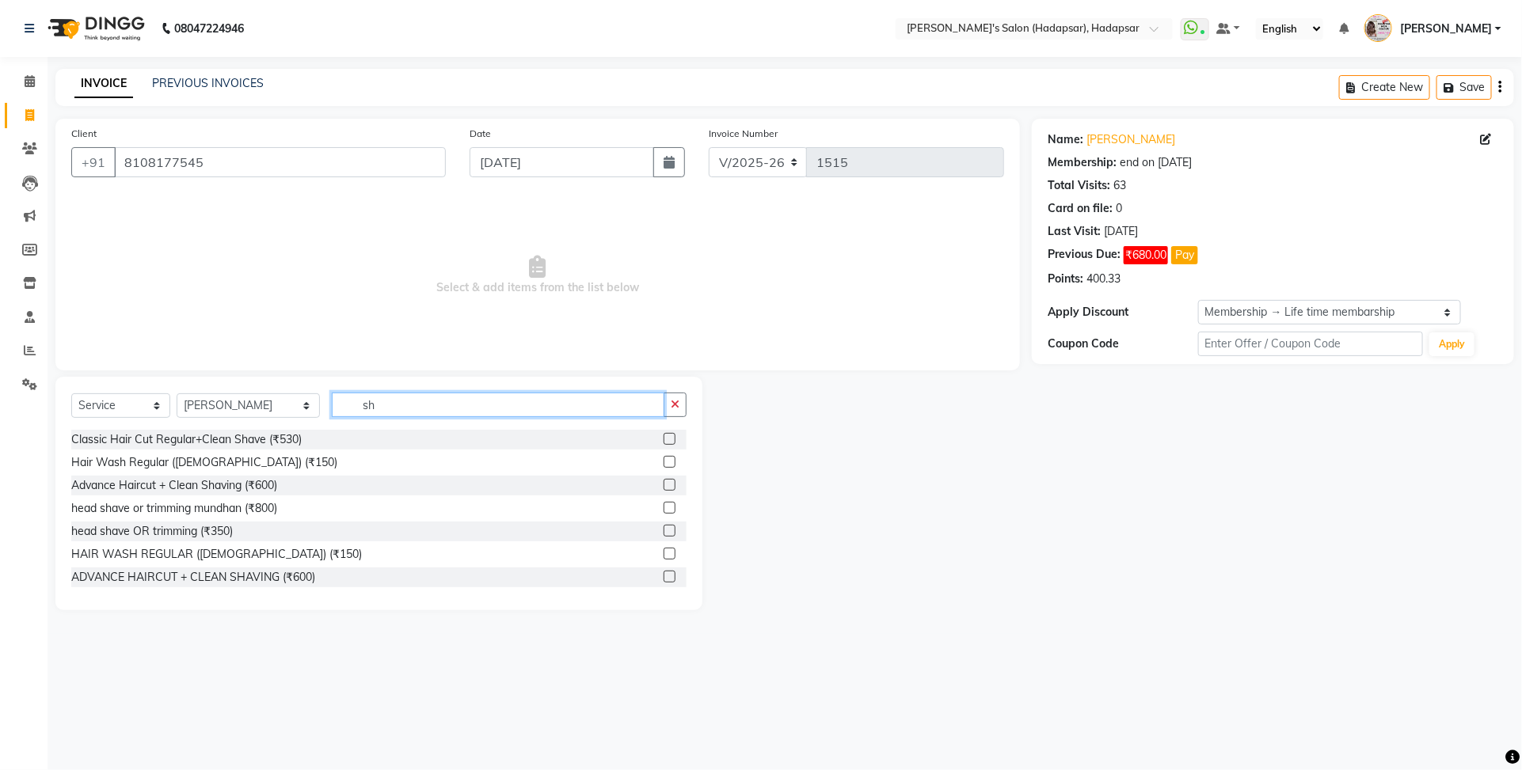
type input "s"
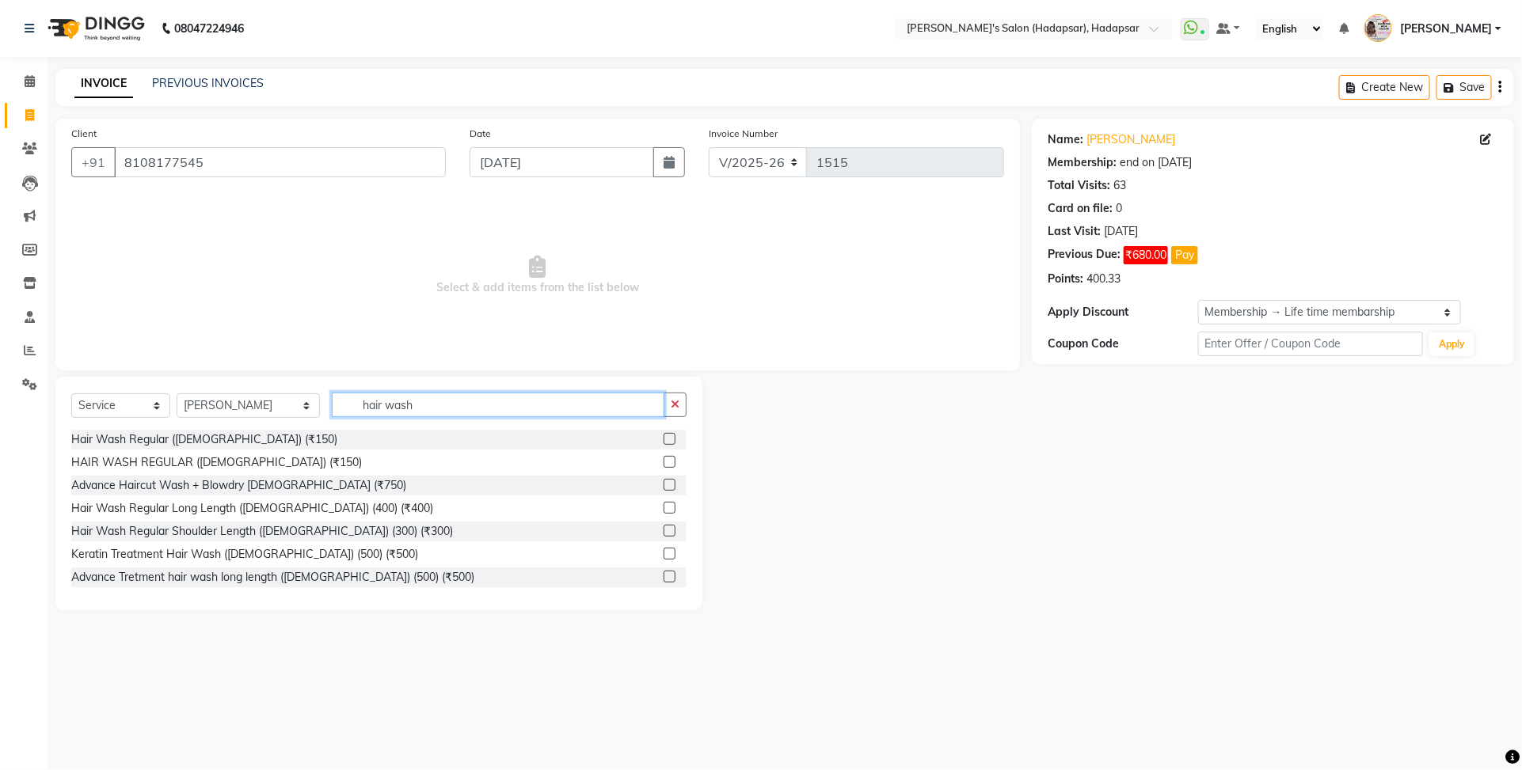
type input "hair wash"
click at [663, 550] on label at bounding box center [669, 554] width 12 height 12
click at [663, 550] on input "checkbox" at bounding box center [668, 554] width 10 height 10
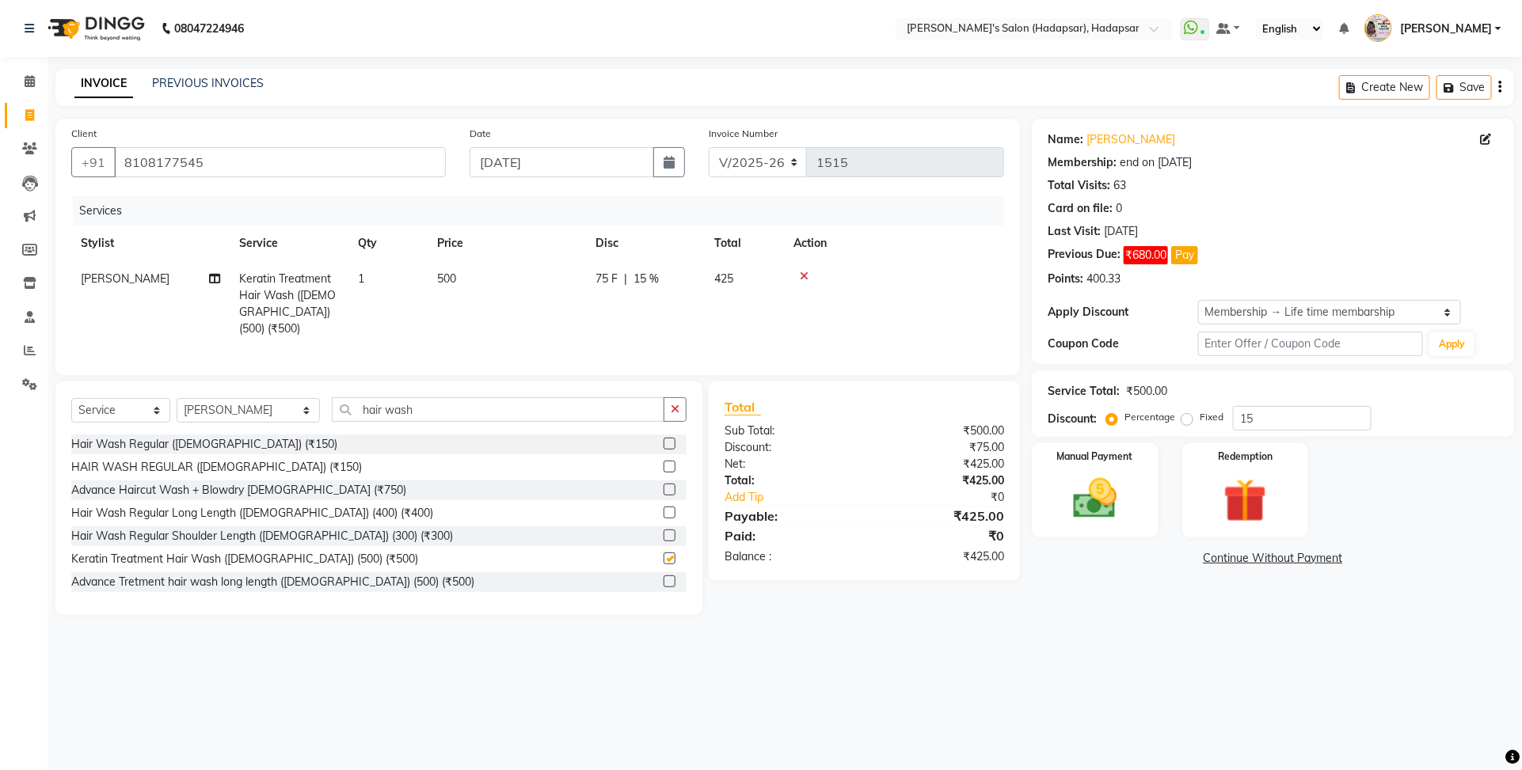
checkbox input "false"
click at [1105, 493] on img at bounding box center [1095, 499] width 74 height 52
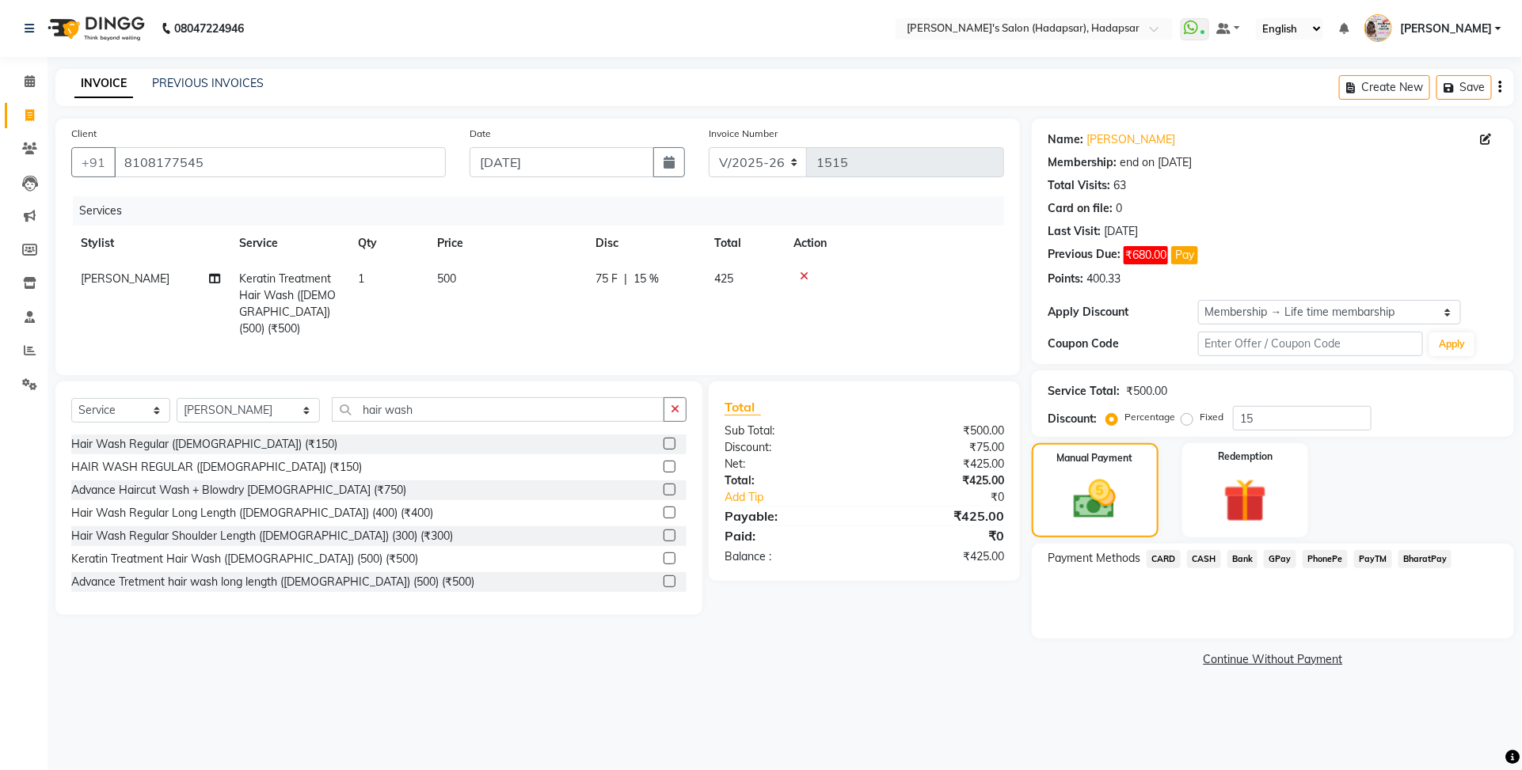
click at [1362, 553] on span "PayTM" at bounding box center [1373, 559] width 38 height 18
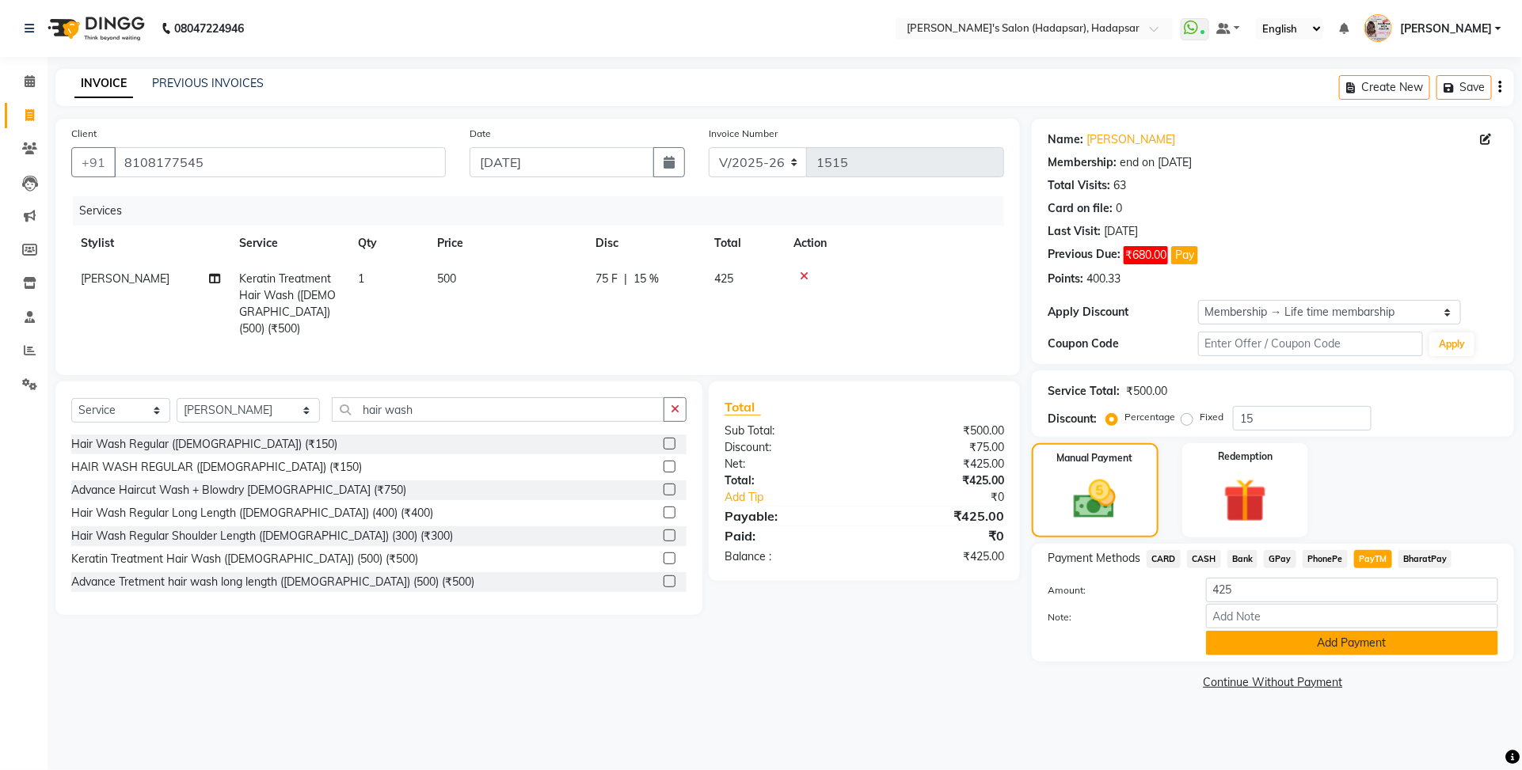
click at [1363, 640] on button "Add Payment" at bounding box center [1352, 643] width 292 height 25
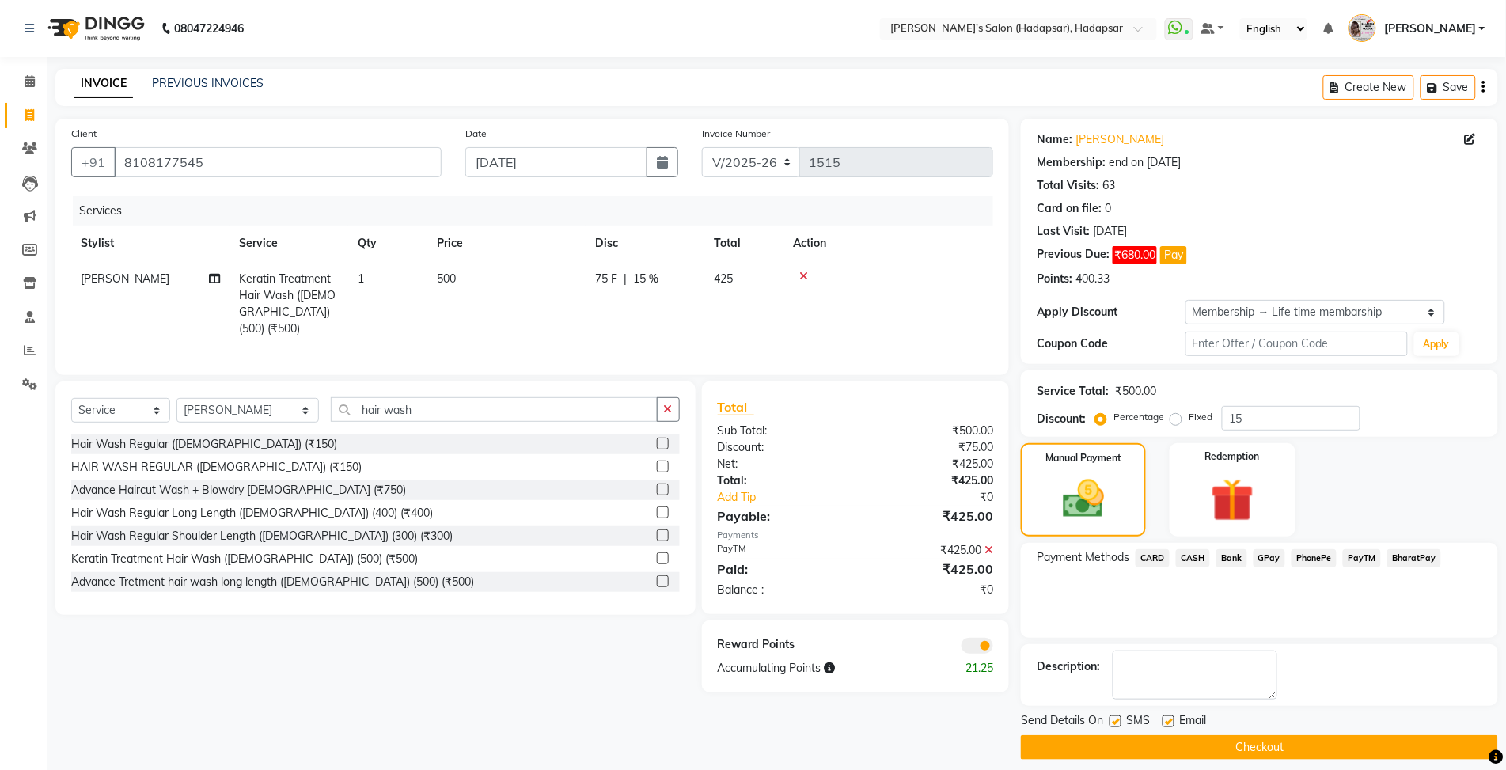
scroll to position [13, 0]
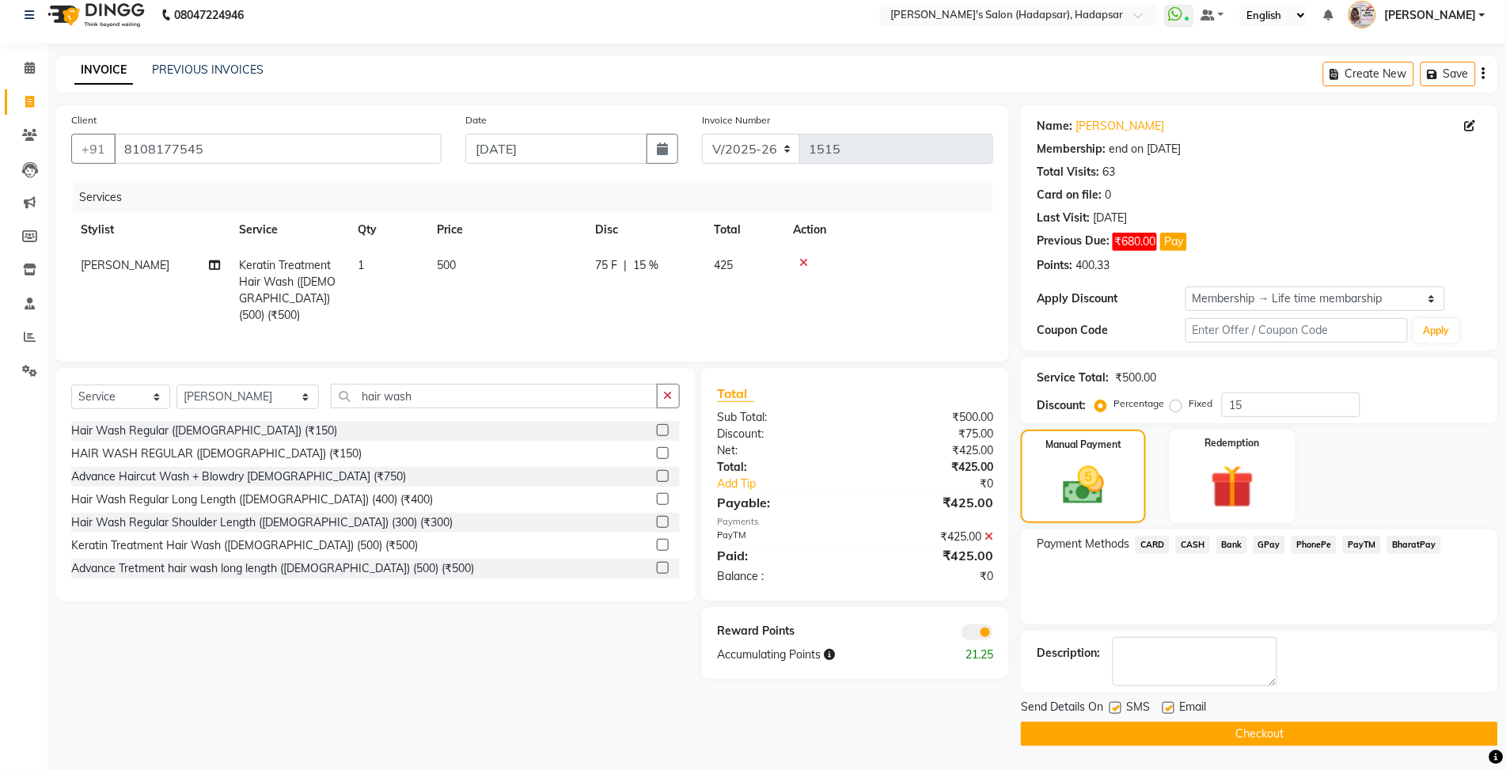
click at [1319, 738] on button "Checkout" at bounding box center [1259, 734] width 477 height 25
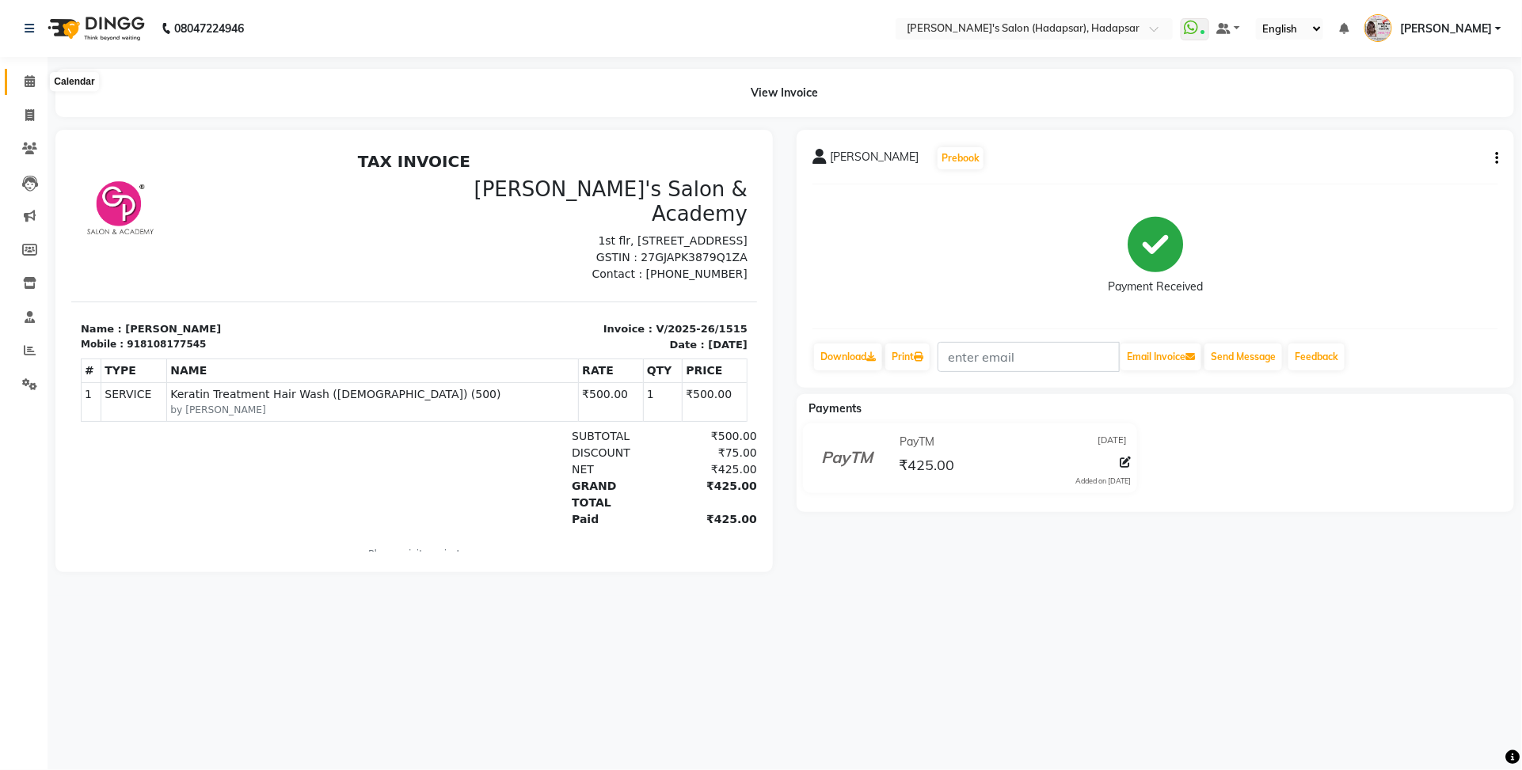
click at [28, 89] on span at bounding box center [30, 82] width 28 height 18
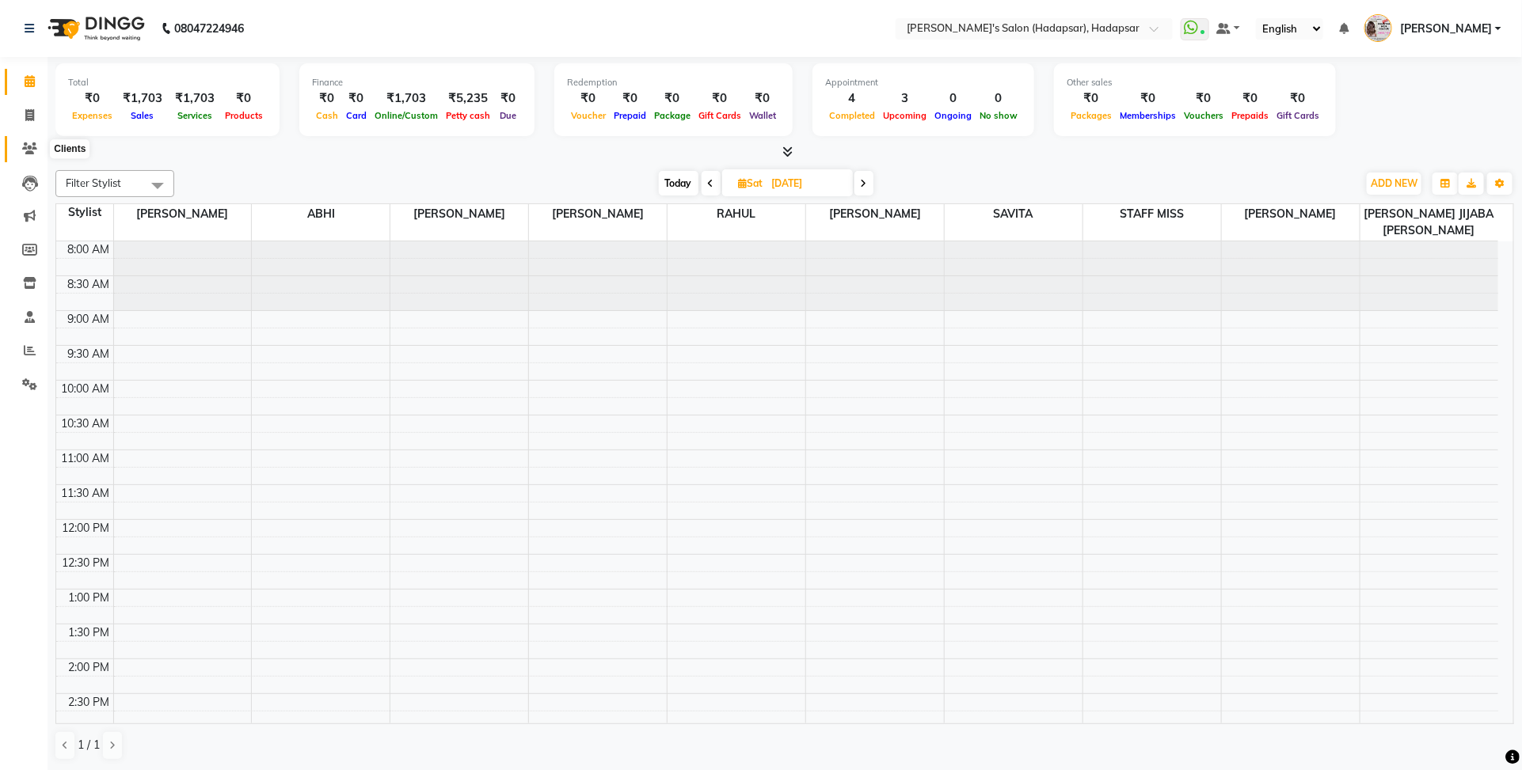
click at [22, 146] on icon at bounding box center [29, 148] width 15 height 12
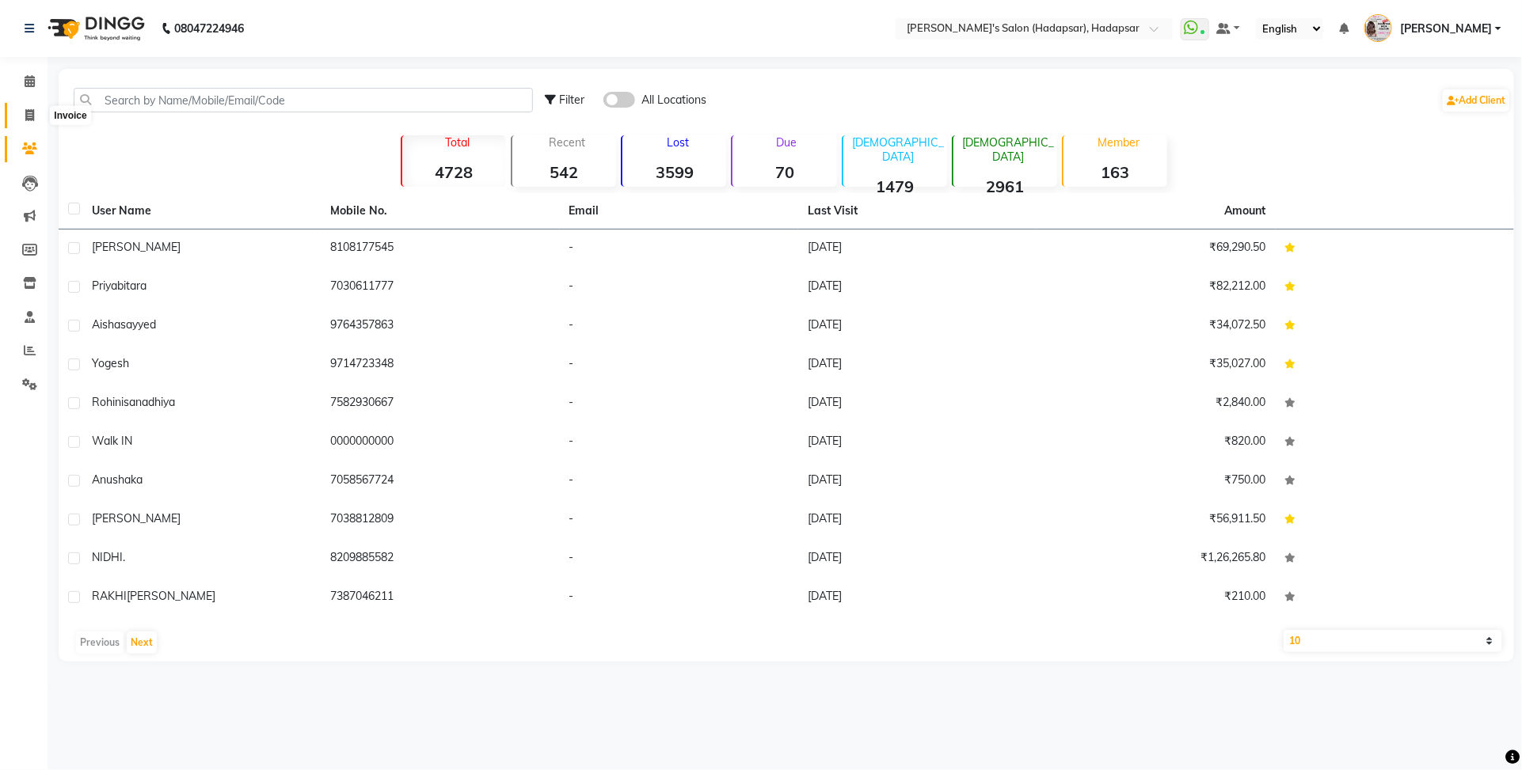
click at [32, 107] on span at bounding box center [30, 116] width 28 height 18
select select "108"
select select "service"
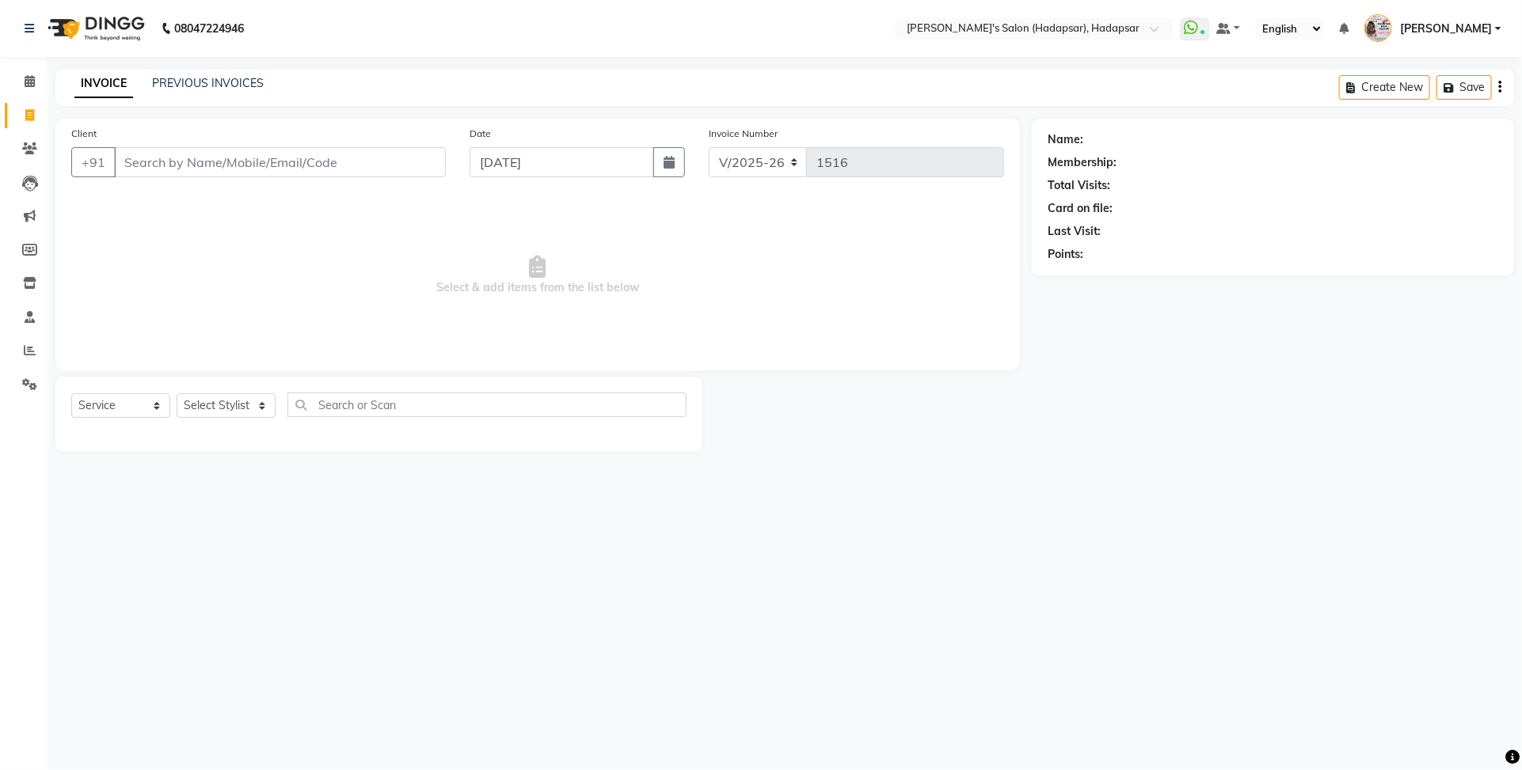
select select "9451"
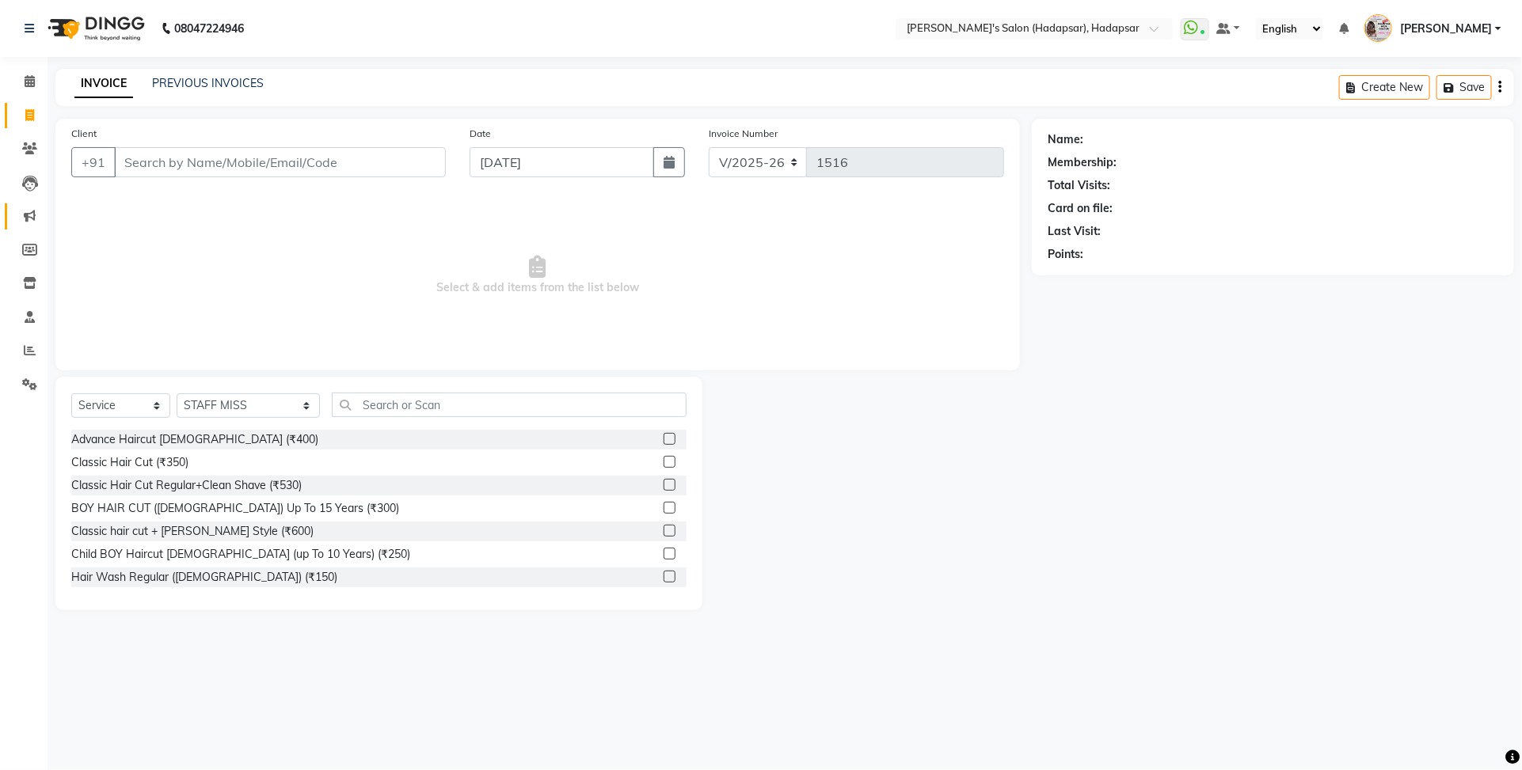
click at [33, 206] on link "Marketing" at bounding box center [24, 216] width 38 height 26
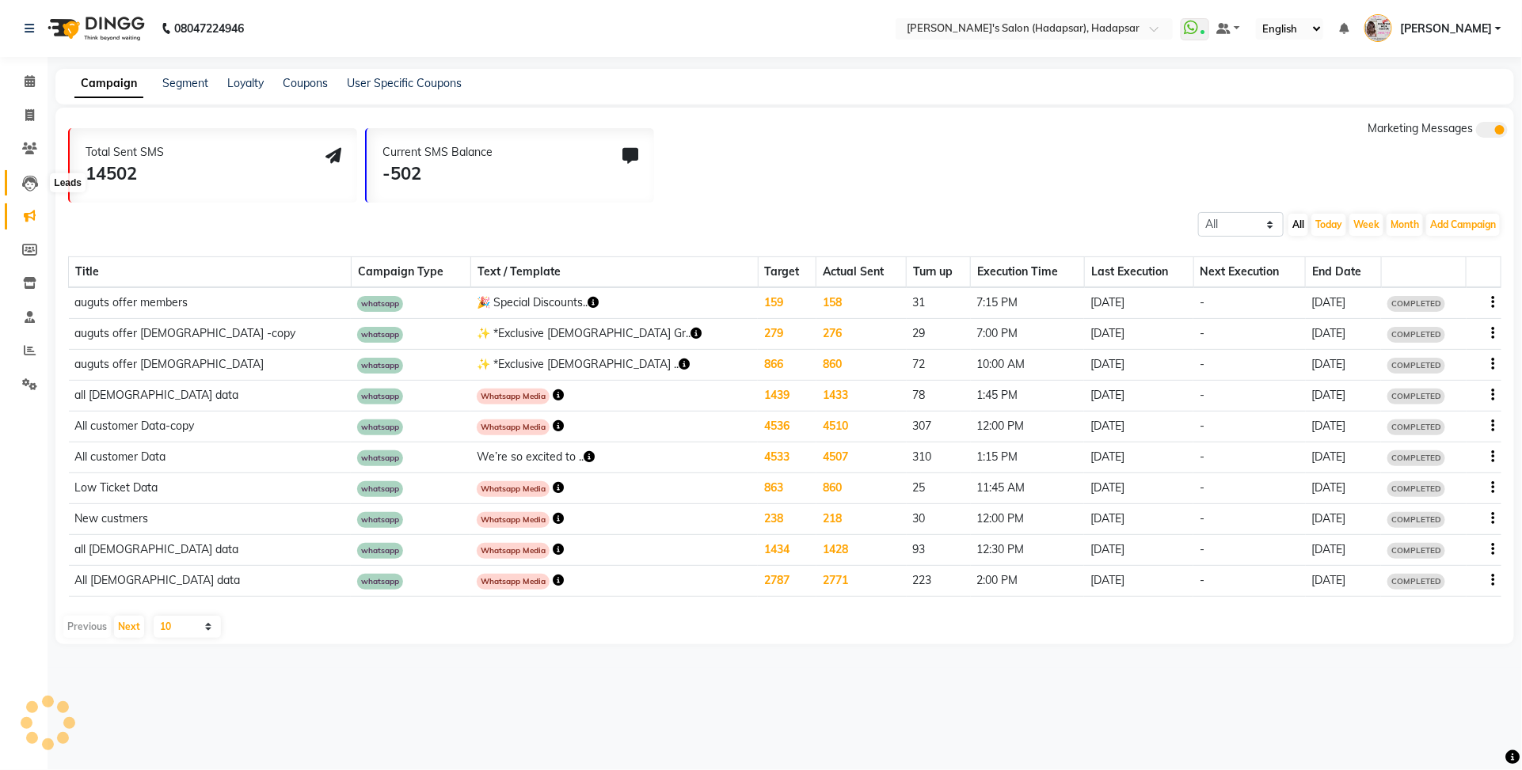
click at [33, 188] on icon at bounding box center [30, 184] width 16 height 16
select select "10"
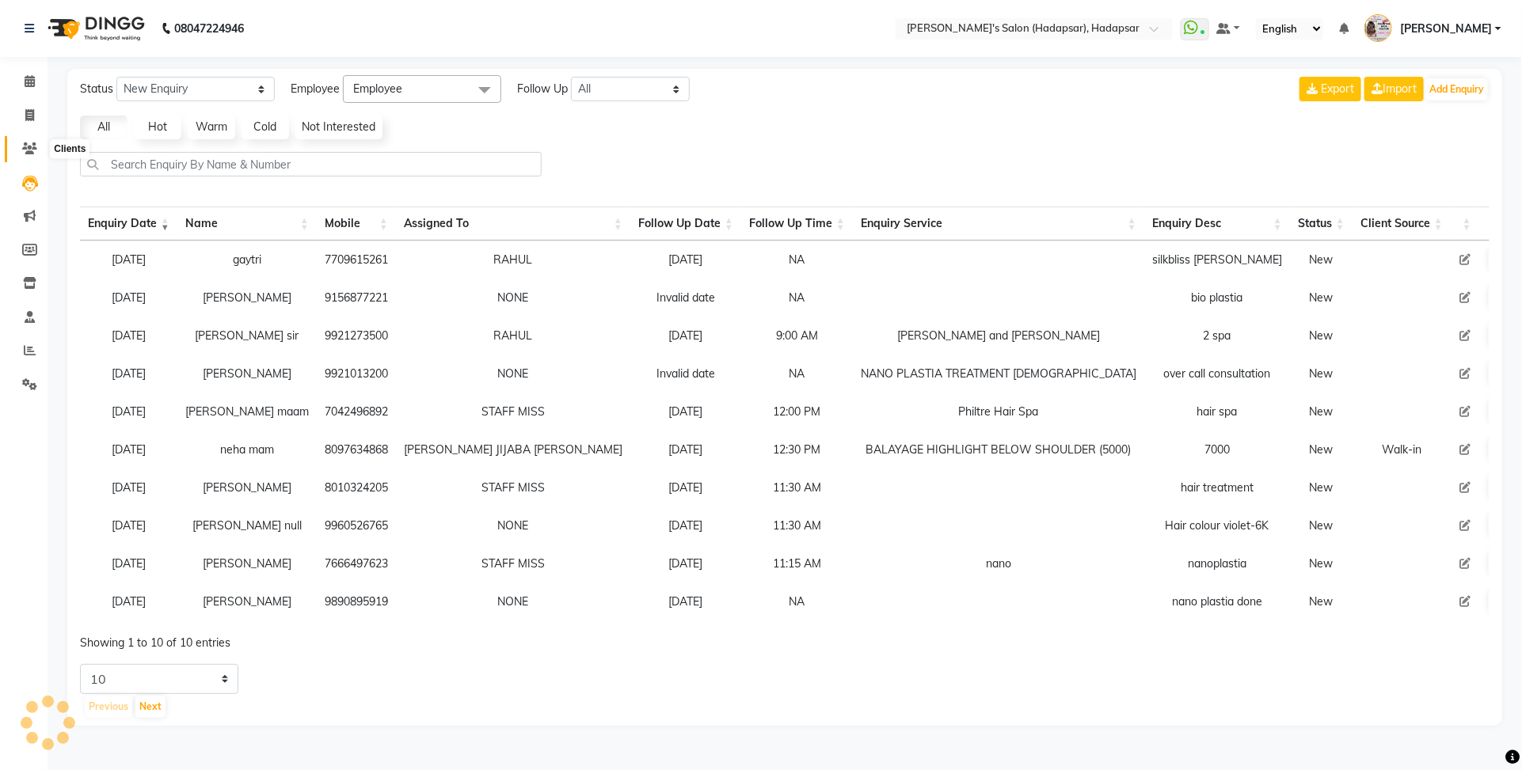
click at [26, 154] on icon at bounding box center [29, 148] width 15 height 12
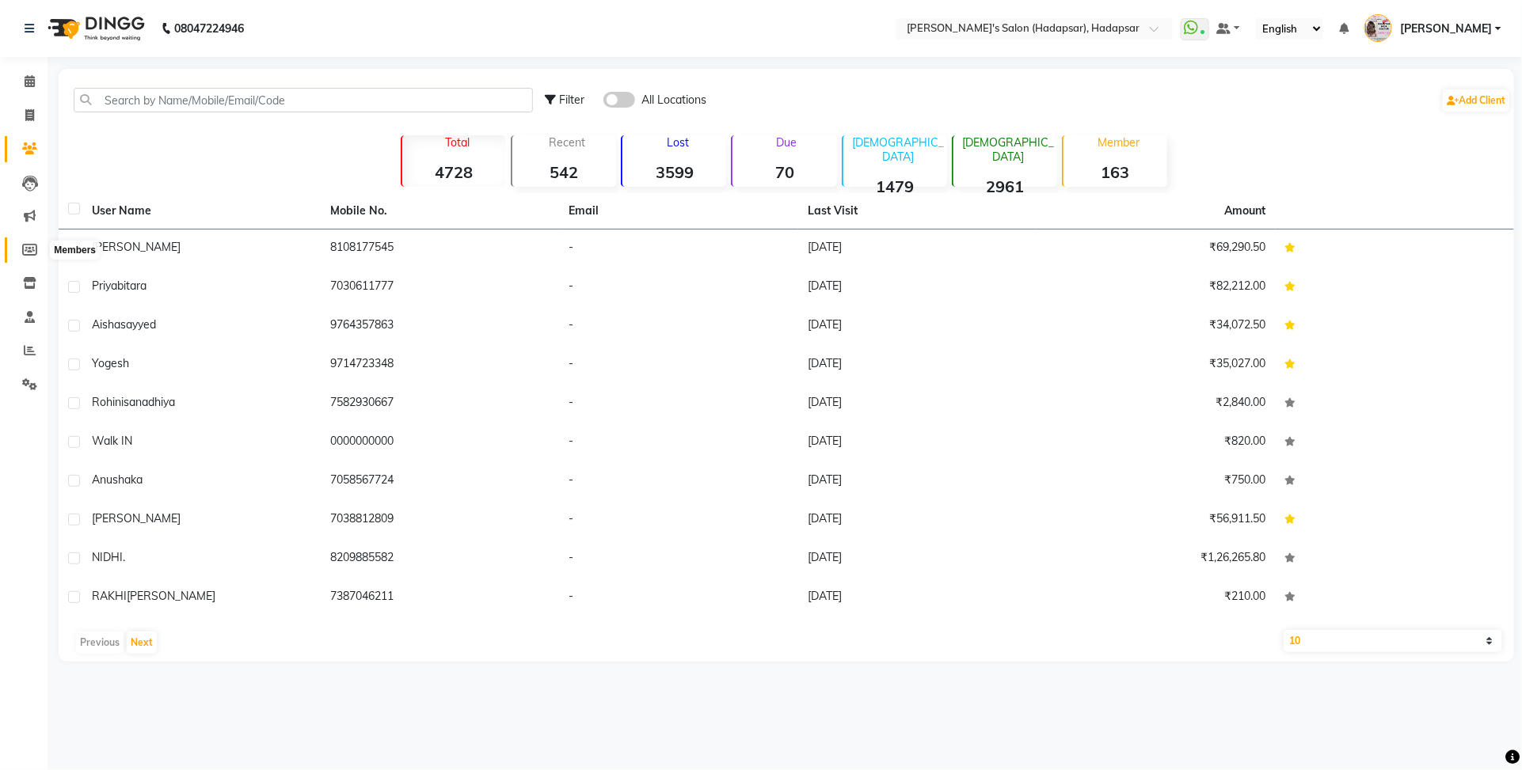
click at [29, 247] on icon at bounding box center [29, 250] width 15 height 12
select select
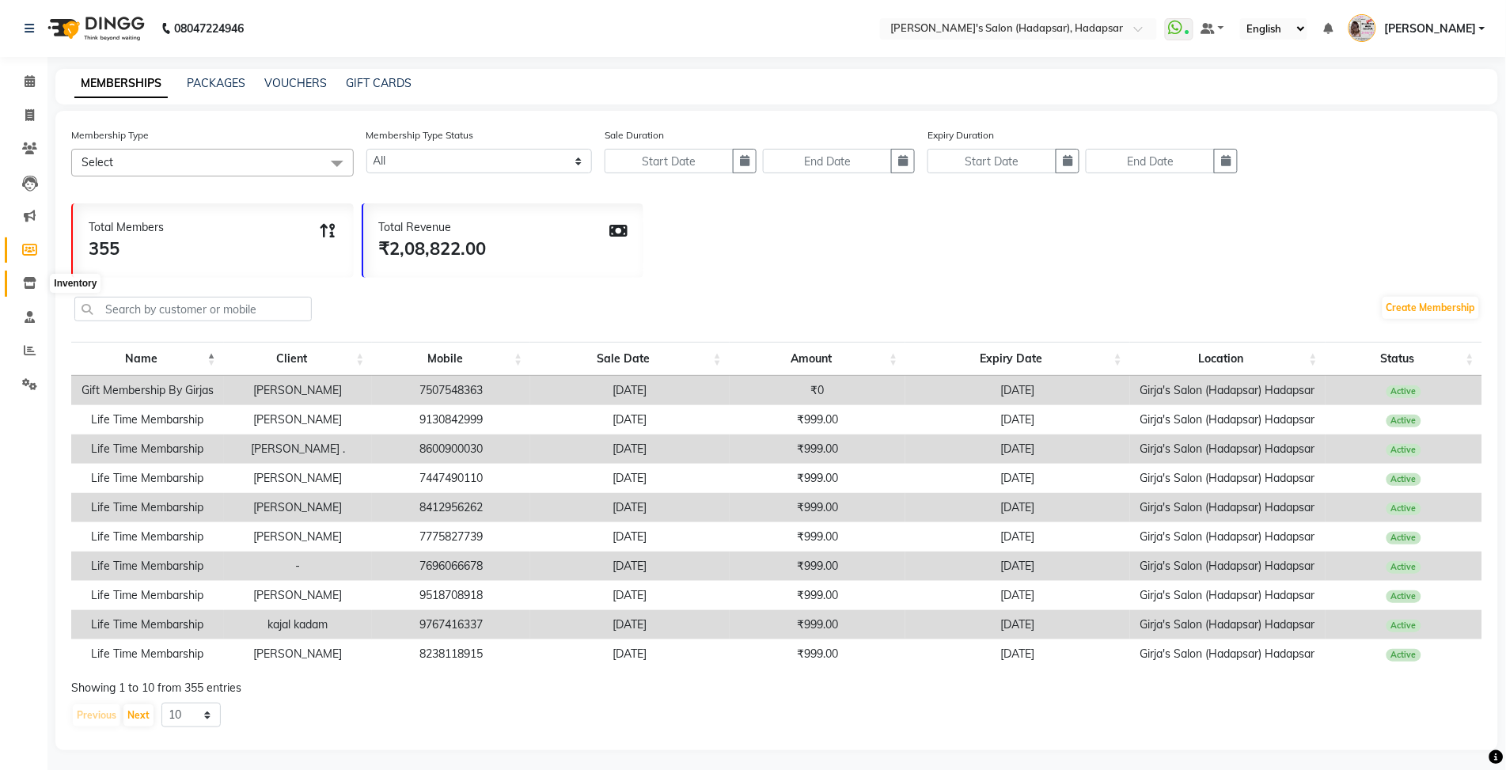
click at [34, 275] on span at bounding box center [30, 284] width 28 height 18
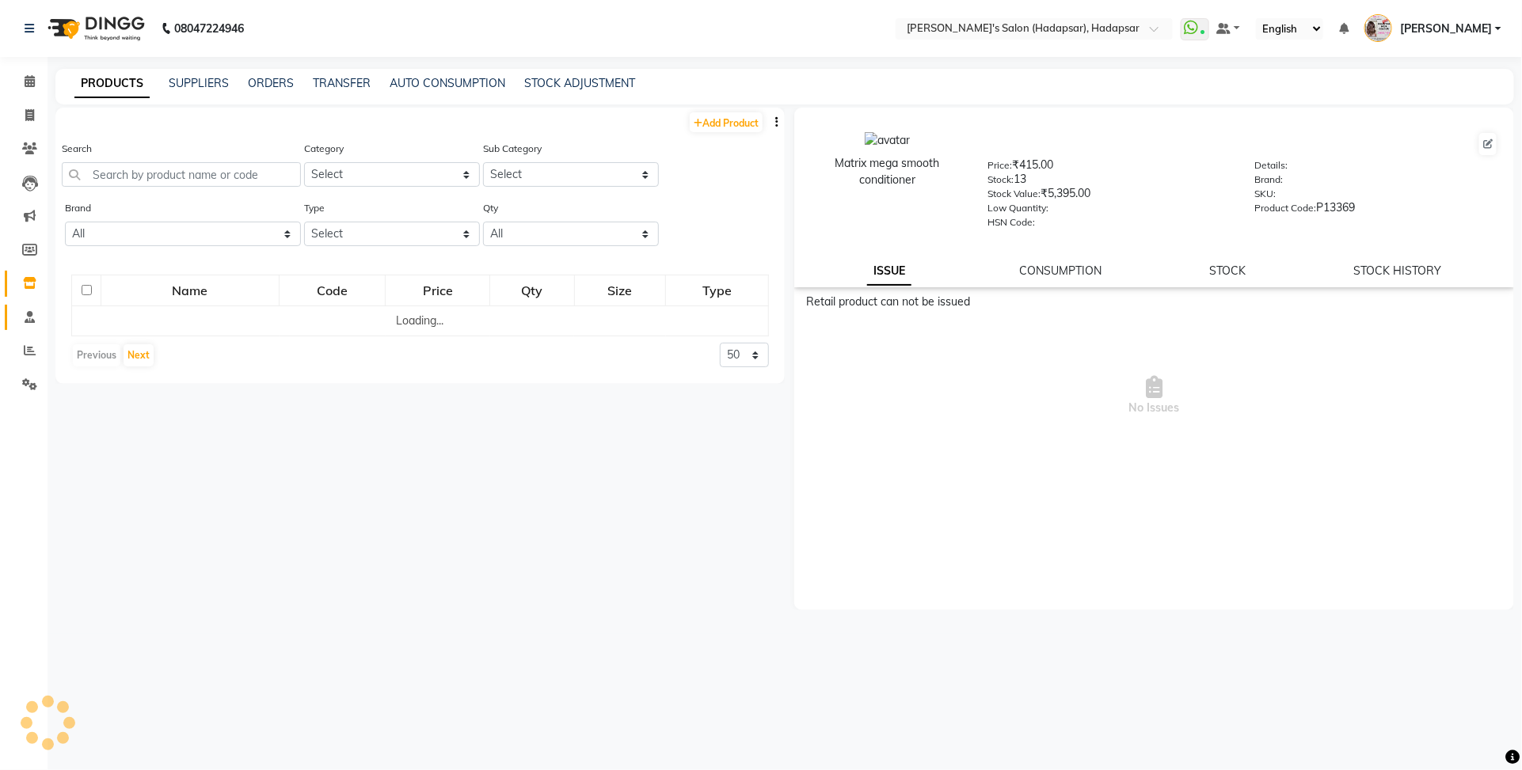
click at [25, 327] on link "Staff" at bounding box center [24, 318] width 38 height 26
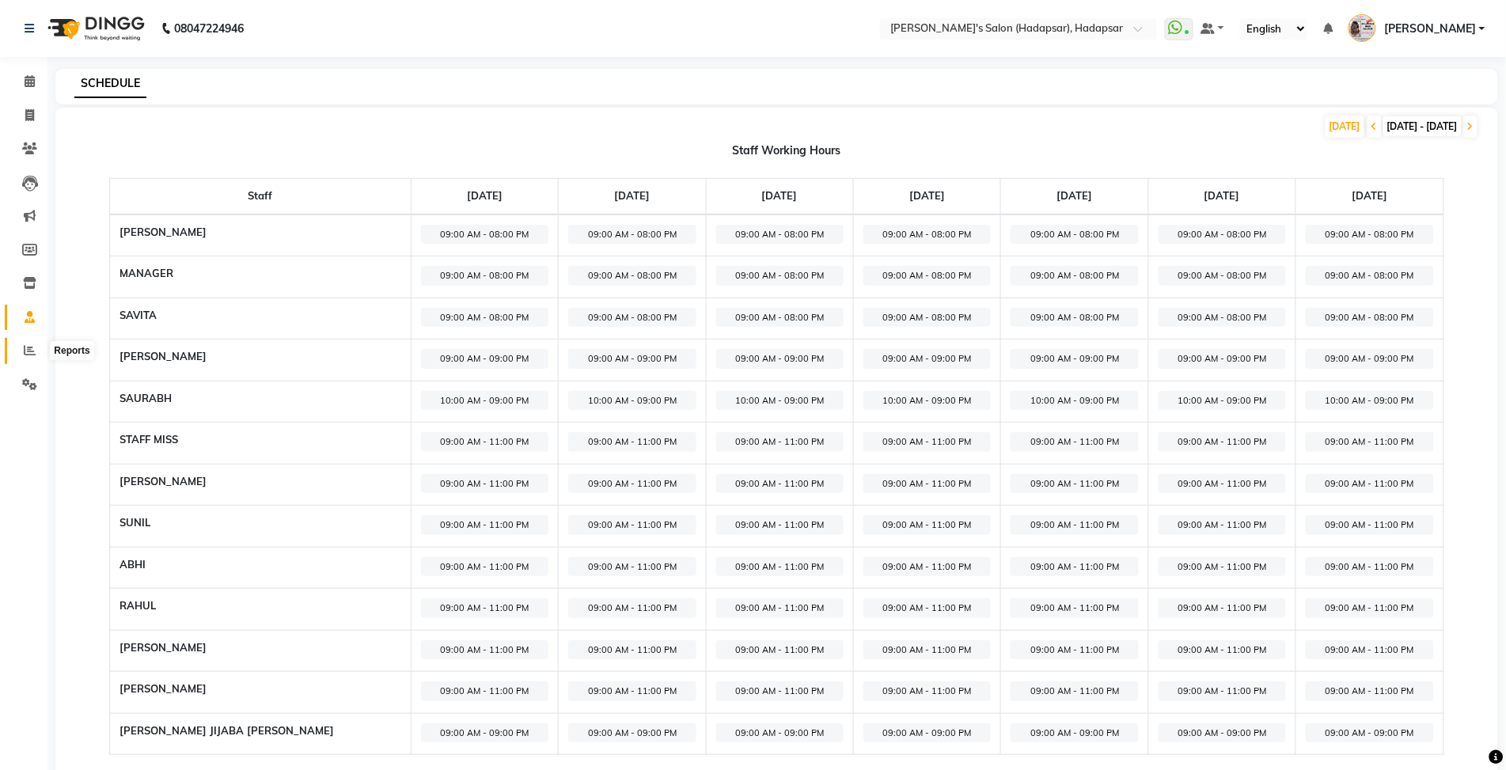
click at [28, 358] on span at bounding box center [30, 351] width 28 height 18
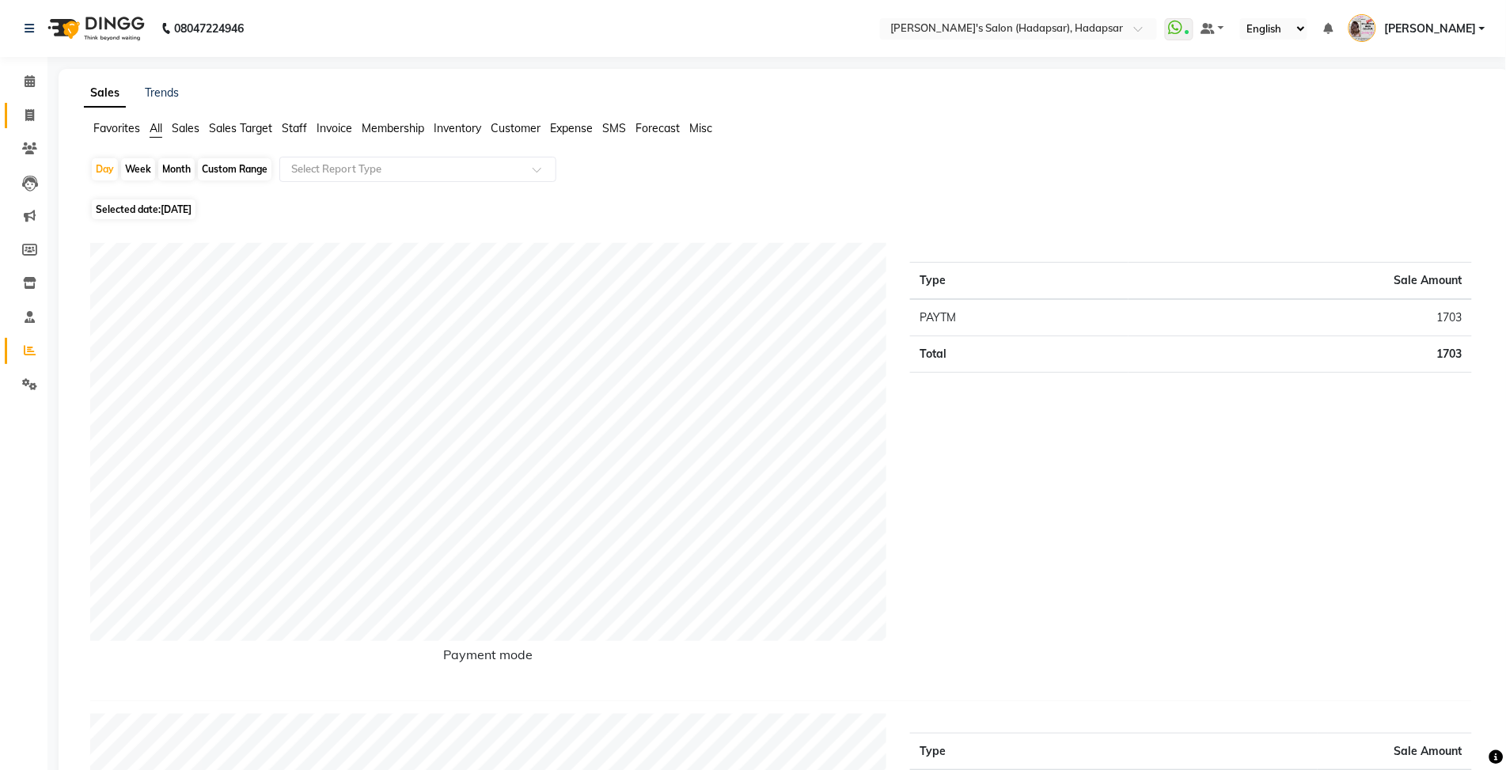
click at [22, 124] on link "Invoice" at bounding box center [24, 116] width 38 height 26
select select "108"
select select "service"
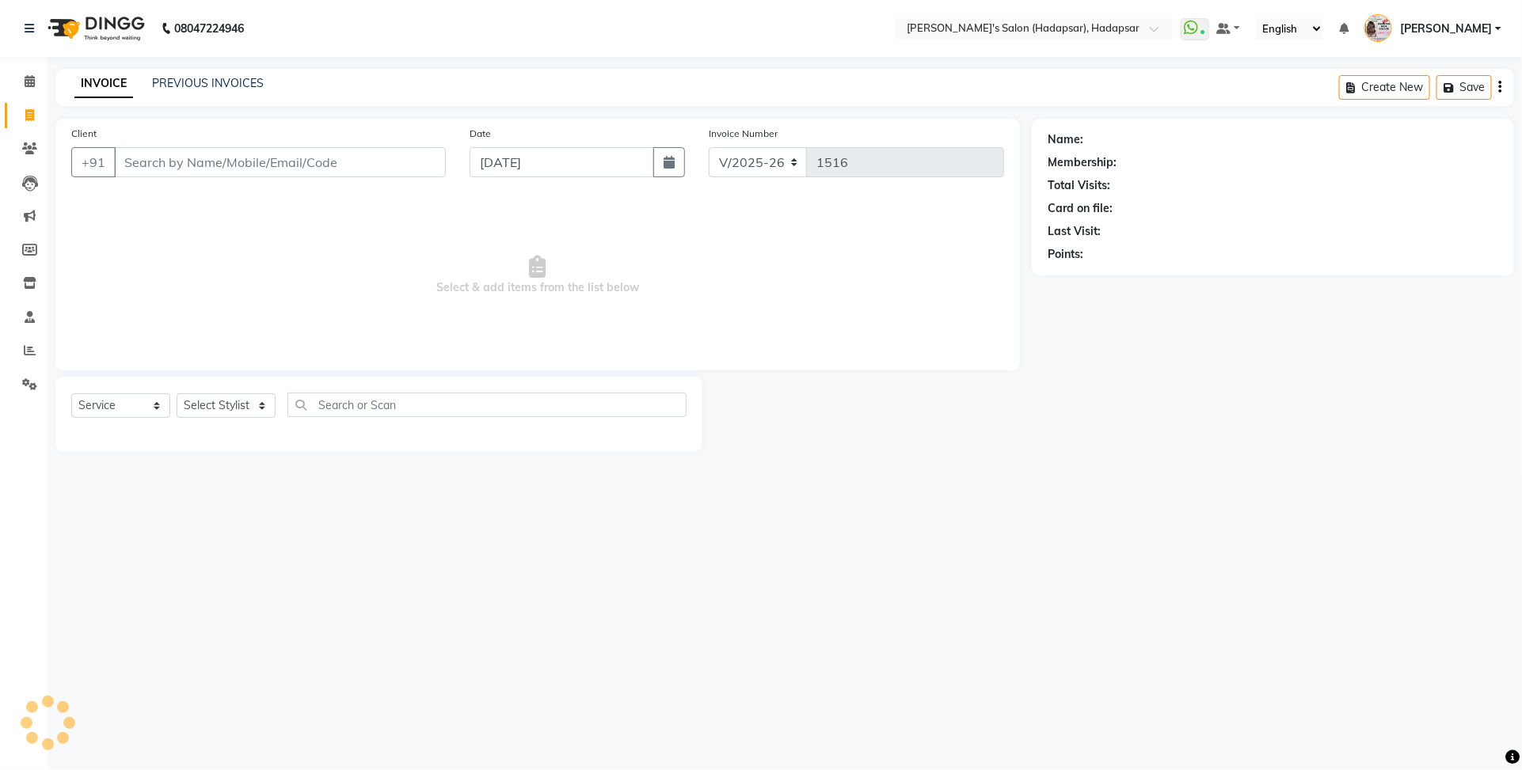
select select "9451"
